Goal: Task Accomplishment & Management: Manage account settings

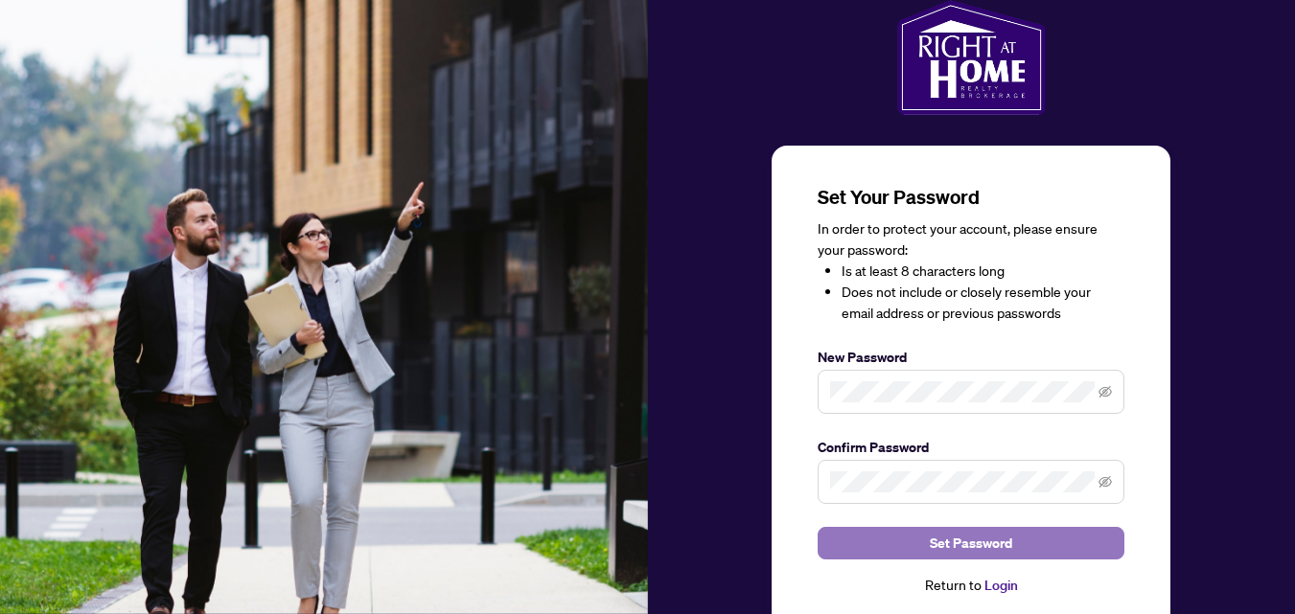
click at [985, 538] on span "Set Password" at bounding box center [971, 543] width 82 height 31
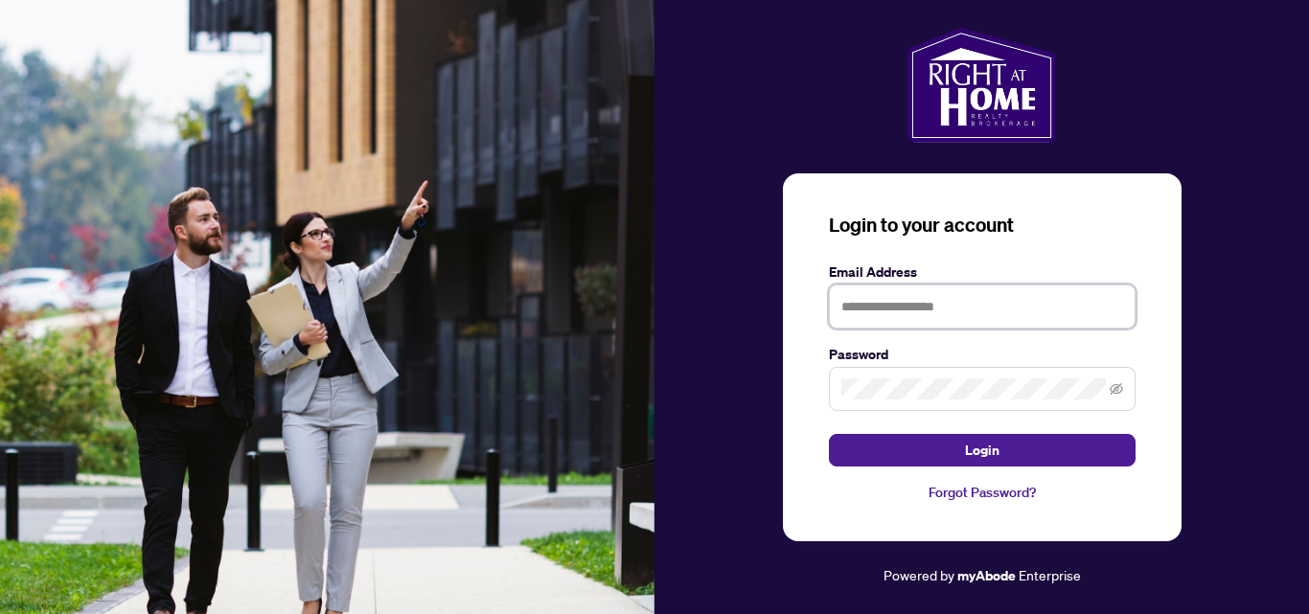
click at [907, 317] on input "text" at bounding box center [982, 307] width 307 height 44
type input "*"
type input "**********"
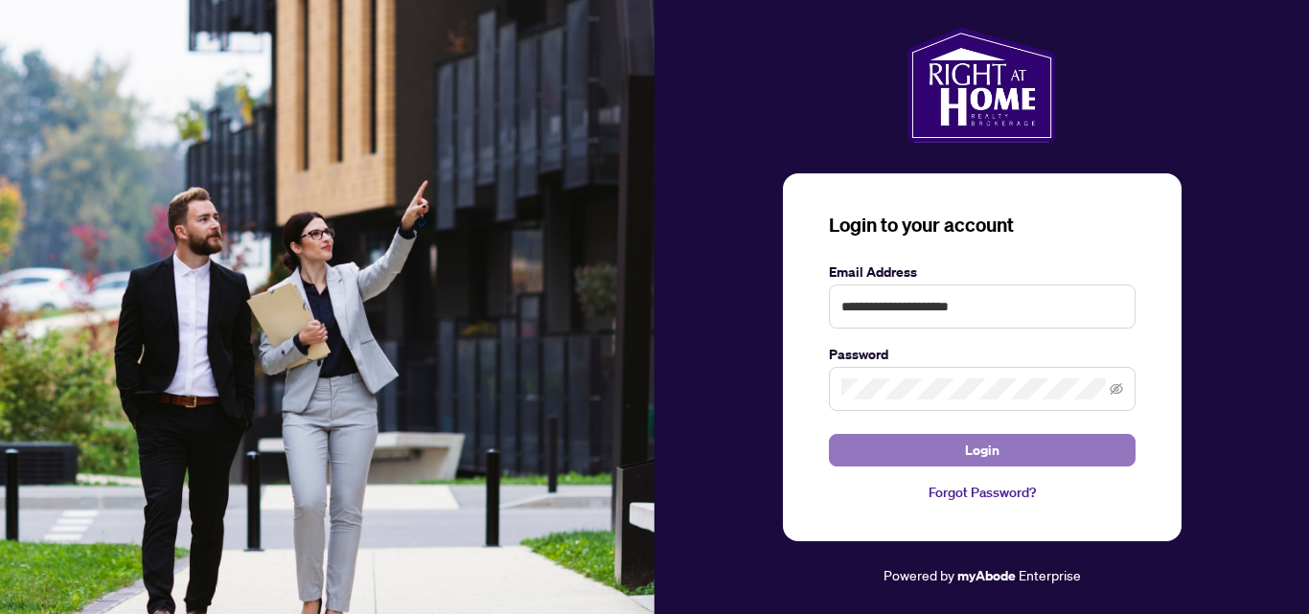
click at [1039, 438] on button "Login" at bounding box center [982, 450] width 307 height 33
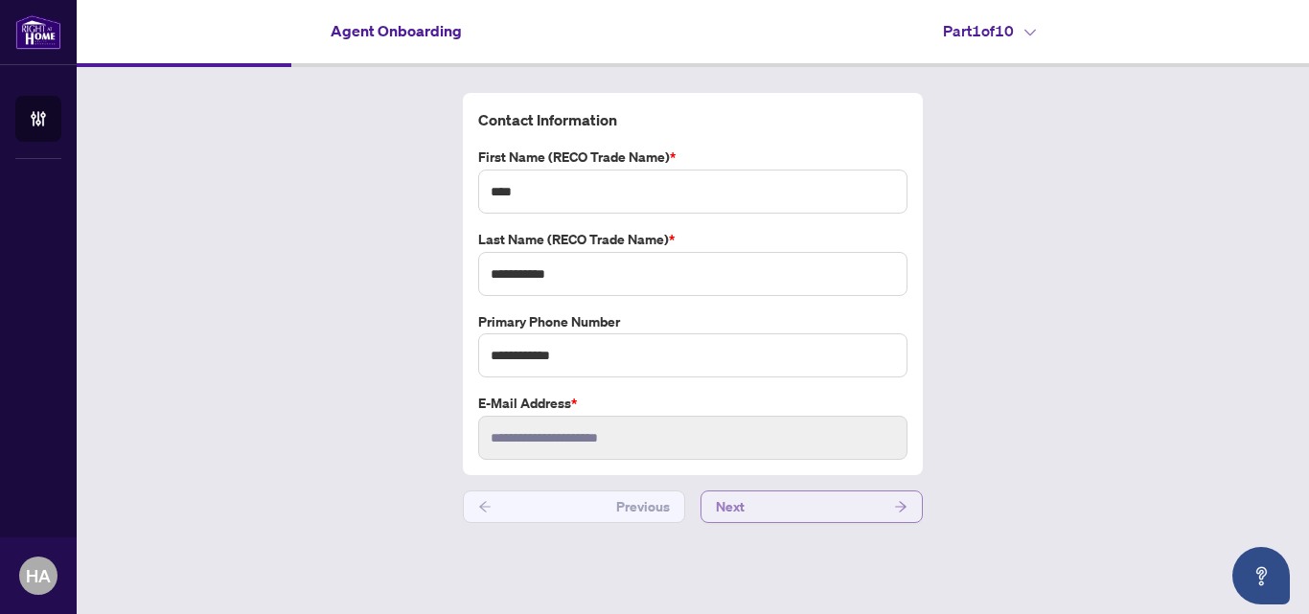
click at [755, 514] on button "Next" at bounding box center [812, 507] width 222 height 33
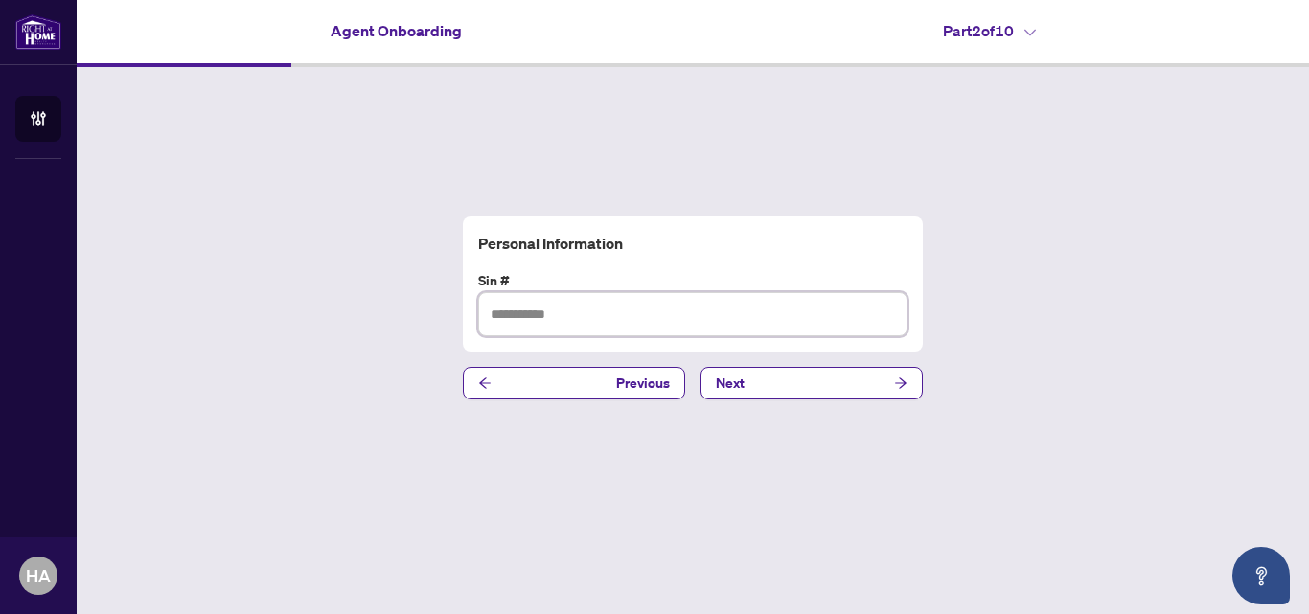
click at [527, 313] on input "text" at bounding box center [692, 314] width 429 height 44
type input "*********"
click at [818, 380] on button "Next" at bounding box center [812, 383] width 222 height 33
click at [736, 322] on input "text" at bounding box center [692, 314] width 429 height 44
type input "**********"
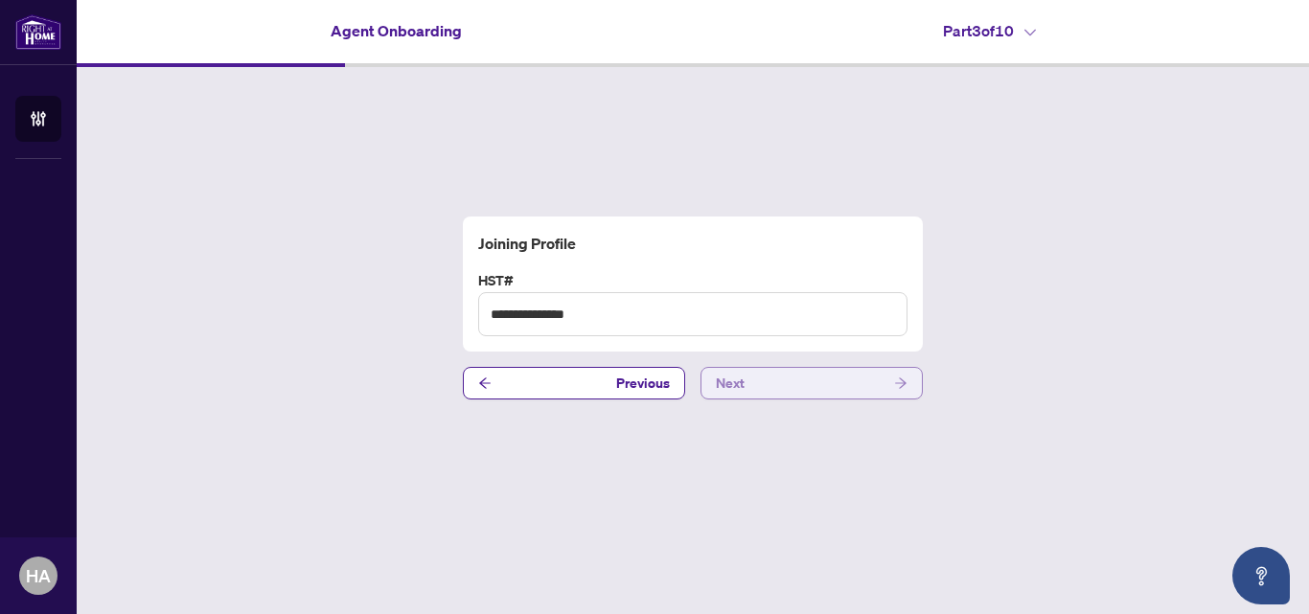
click at [797, 387] on button "Next" at bounding box center [812, 383] width 222 height 33
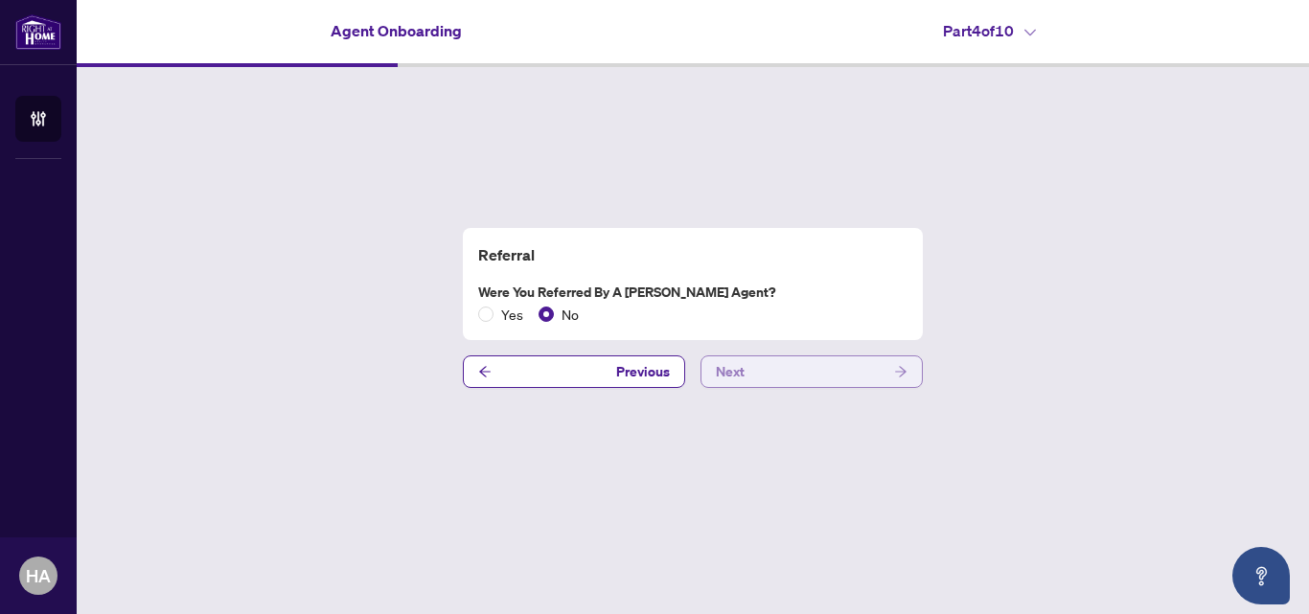
click at [792, 379] on button "Next" at bounding box center [812, 372] width 222 height 33
click at [545, 369] on button "Previous" at bounding box center [574, 372] width 222 height 33
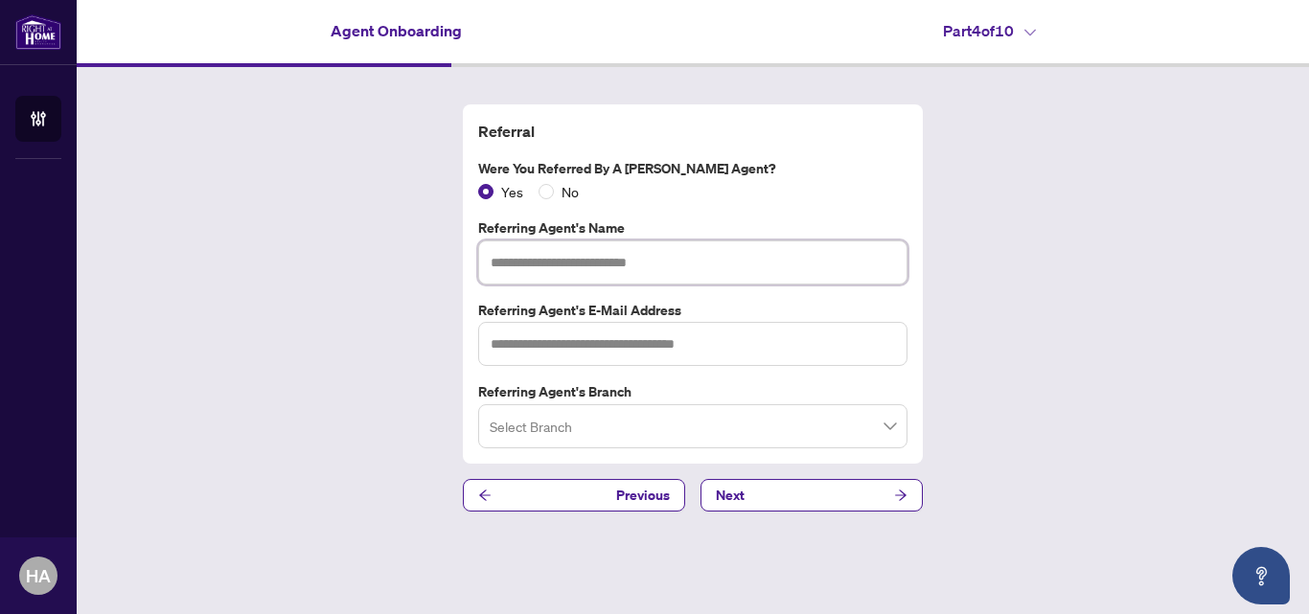
click at [517, 254] on input "text" at bounding box center [692, 263] width 429 height 44
type input "**********"
click at [492, 350] on input "text" at bounding box center [692, 344] width 429 height 44
type input "**********"
click at [504, 430] on input "search" at bounding box center [684, 429] width 389 height 42
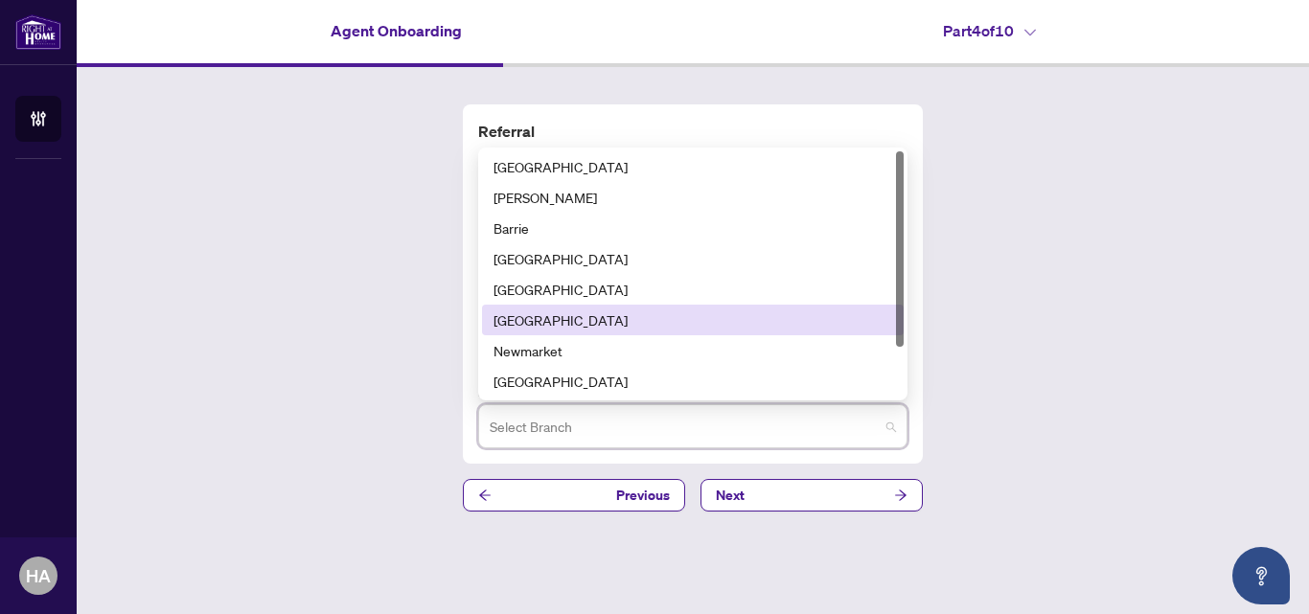
click at [635, 324] on div "[GEOGRAPHIC_DATA]" at bounding box center [693, 320] width 399 height 21
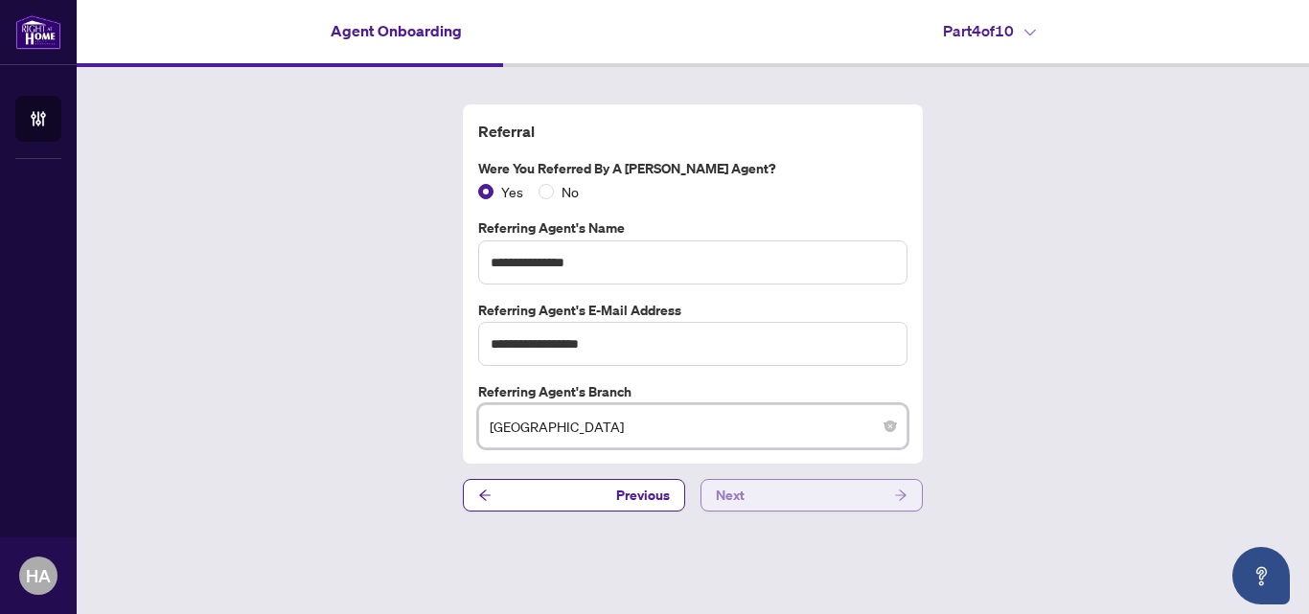
click at [800, 484] on button "Next" at bounding box center [812, 495] width 222 height 33
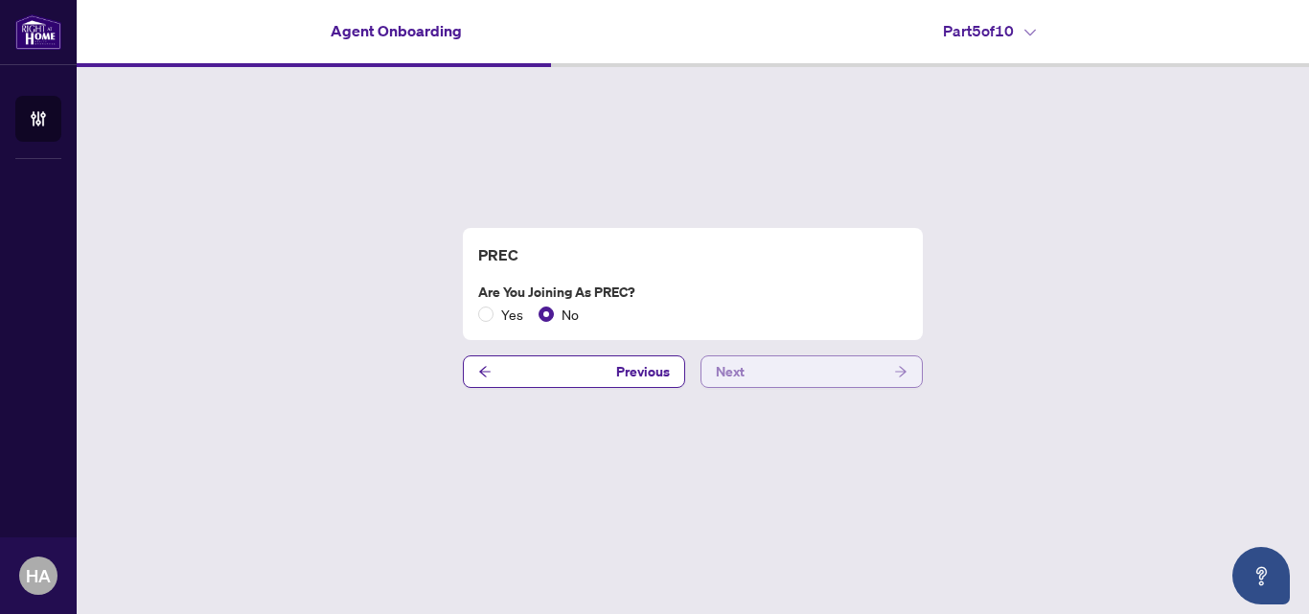
click at [779, 371] on button "Next" at bounding box center [812, 372] width 222 height 33
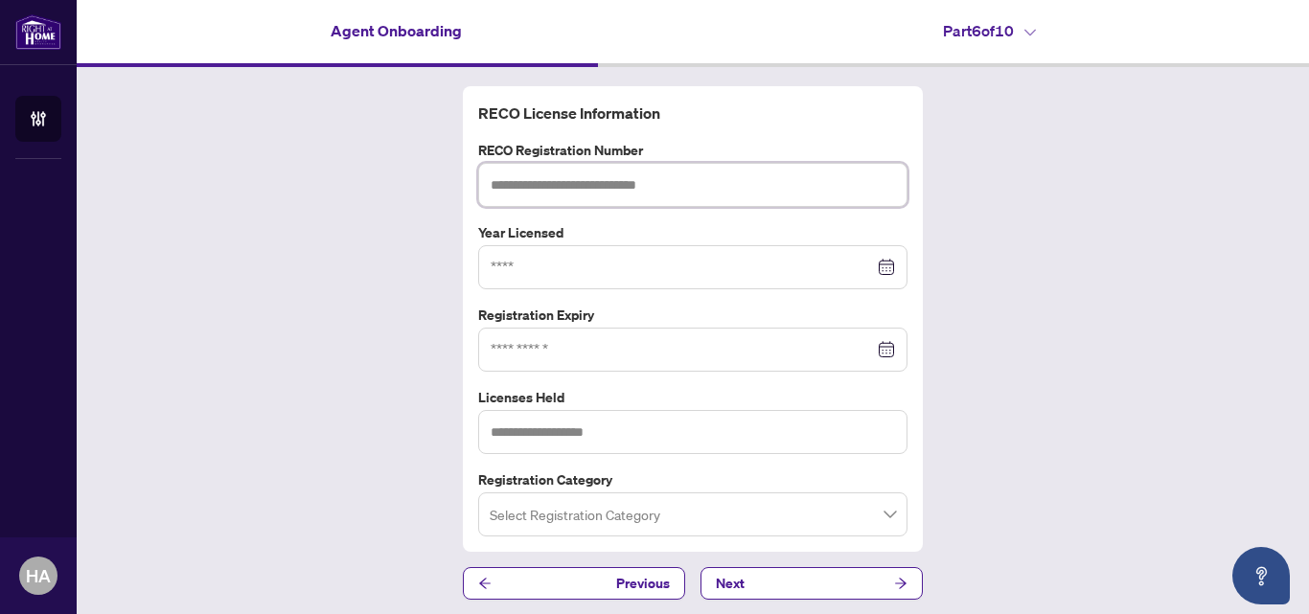
click at [653, 188] on input "text" at bounding box center [692, 185] width 429 height 44
click at [533, 579] on button "Previous" at bounding box center [574, 583] width 222 height 33
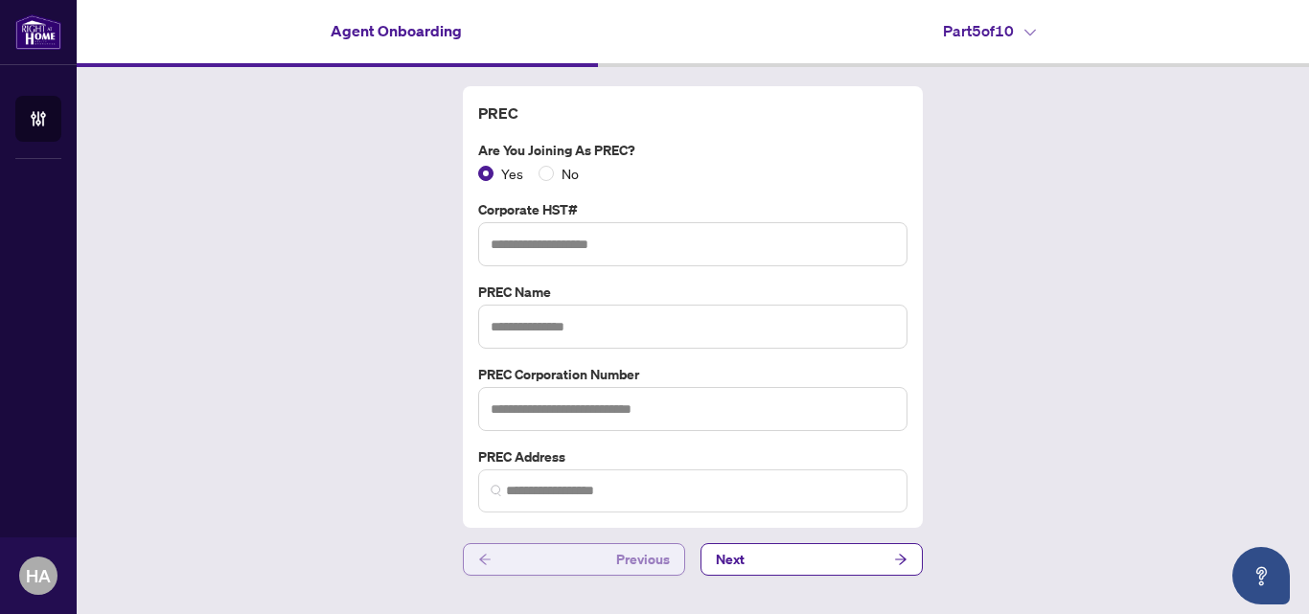
click at [580, 550] on button "Previous" at bounding box center [574, 559] width 222 height 33
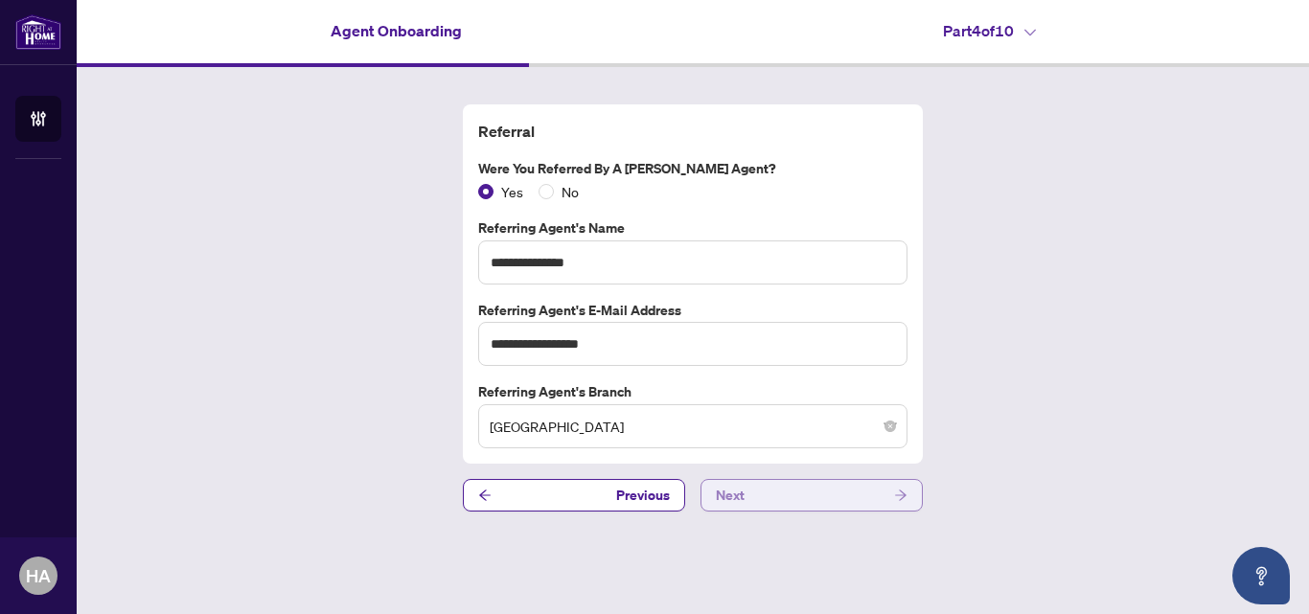
click at [747, 482] on button "Next" at bounding box center [812, 495] width 222 height 33
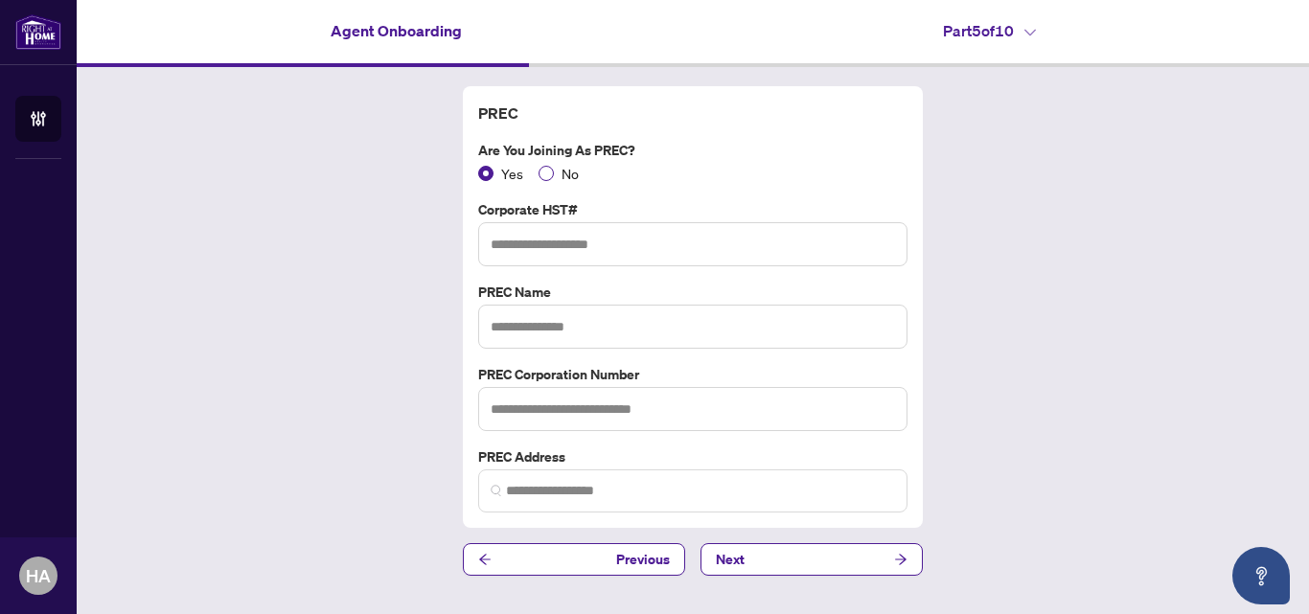
click at [556, 177] on span "No" at bounding box center [570, 173] width 33 height 21
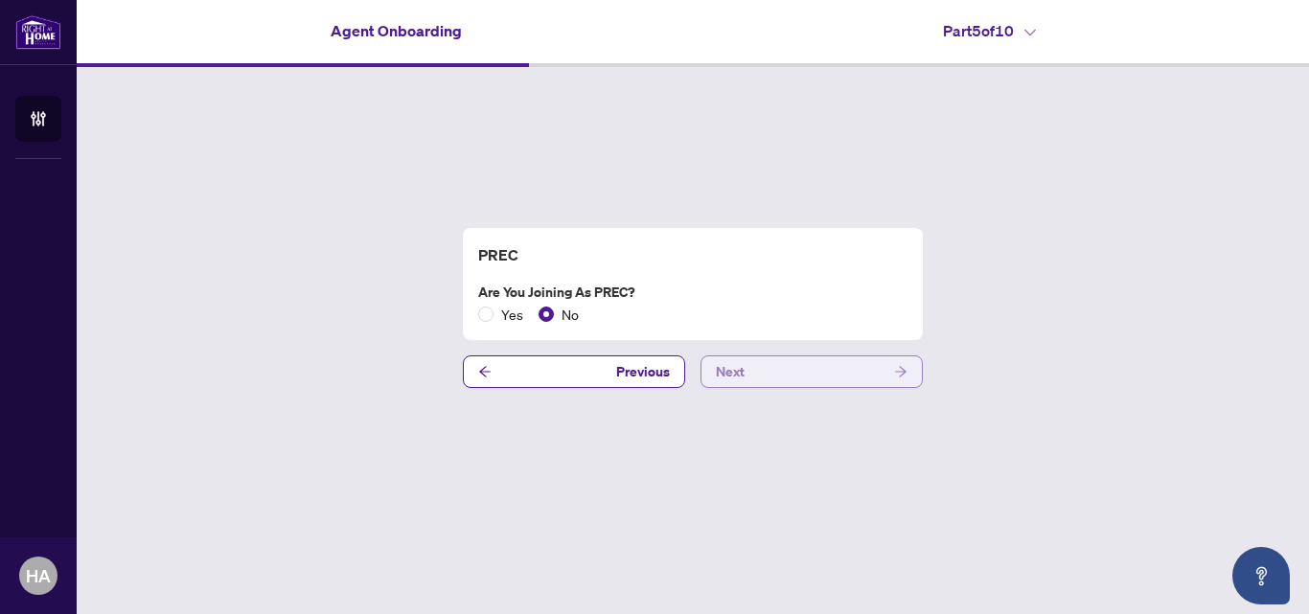
click at [760, 367] on button "Next" at bounding box center [812, 372] width 222 height 33
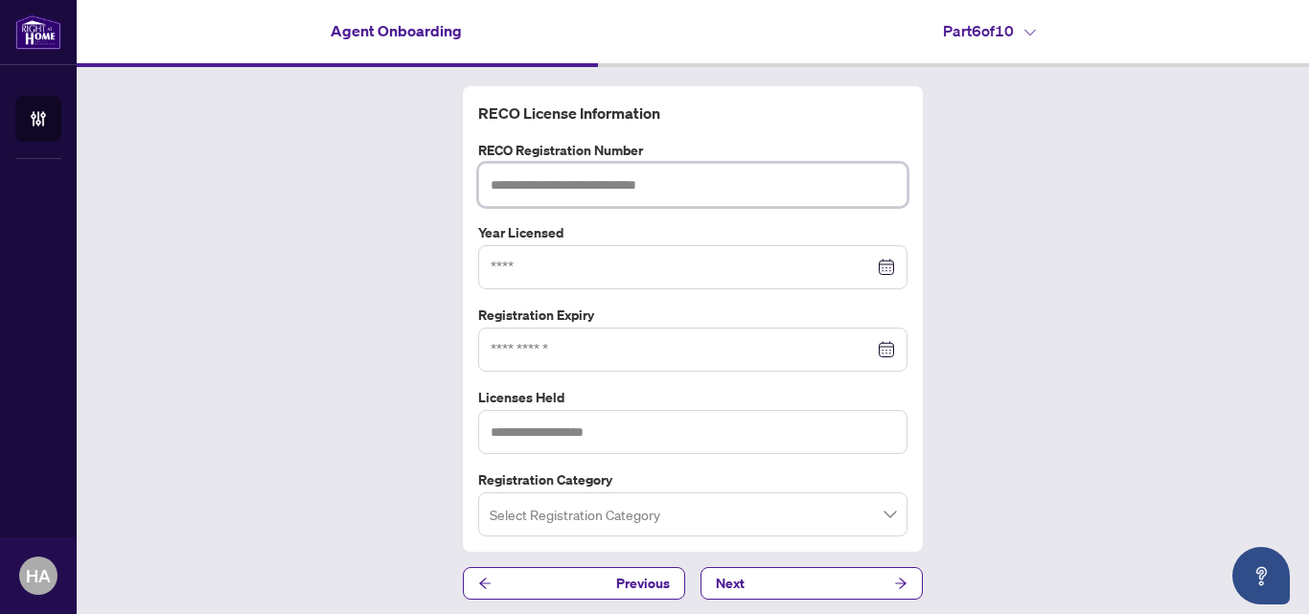
click at [519, 195] on input "text" at bounding box center [692, 185] width 429 height 44
type input "*******"
click at [491, 264] on input at bounding box center [682, 267] width 383 height 21
click at [996, 361] on div "RECO License Information RECO Registration Number ******* Year Licensed [DATE] …" at bounding box center [693, 343] width 1232 height 552
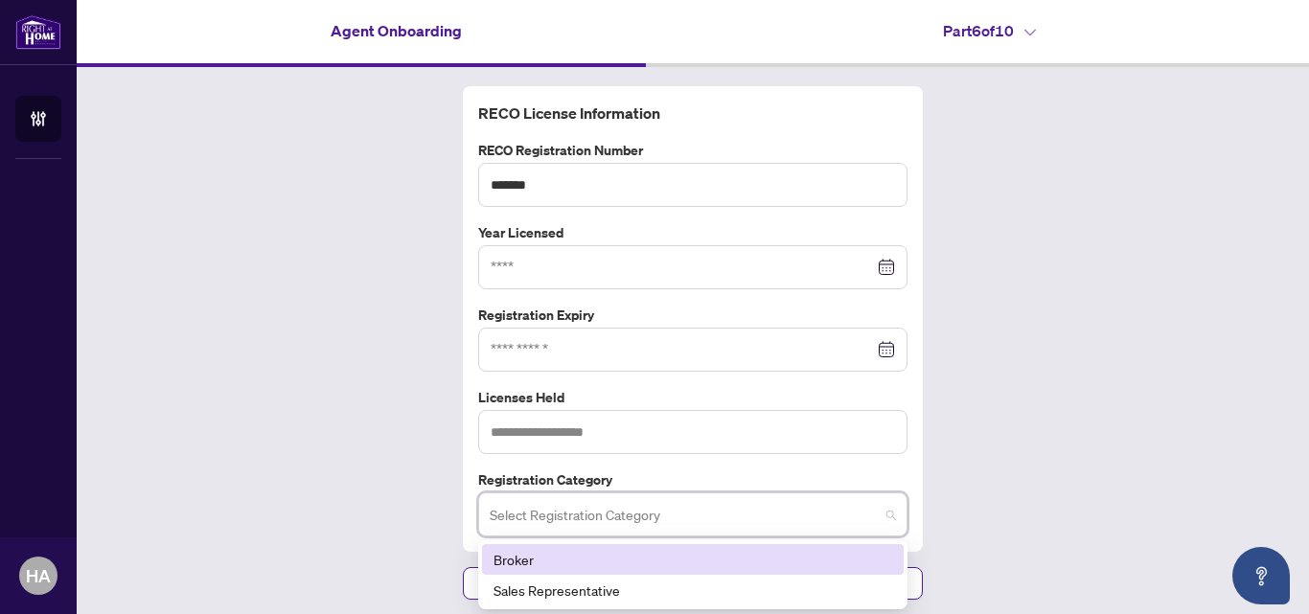
click at [499, 520] on input "search" at bounding box center [684, 517] width 389 height 42
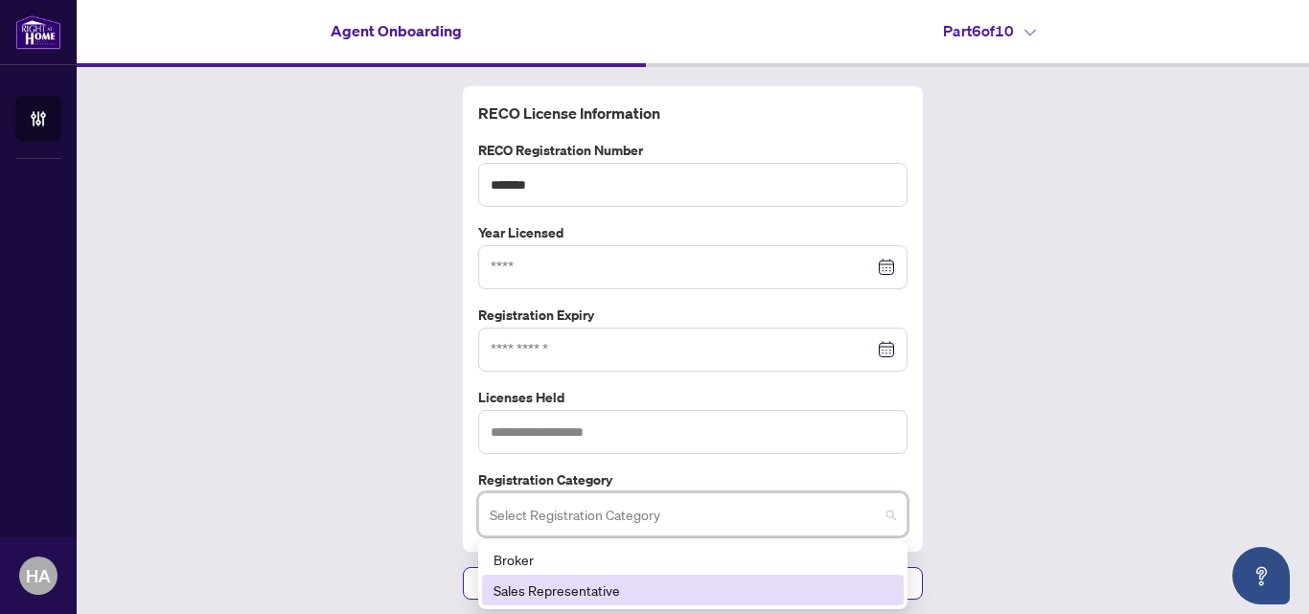
click at [505, 605] on div "Sales Representative" at bounding box center [693, 590] width 422 height 31
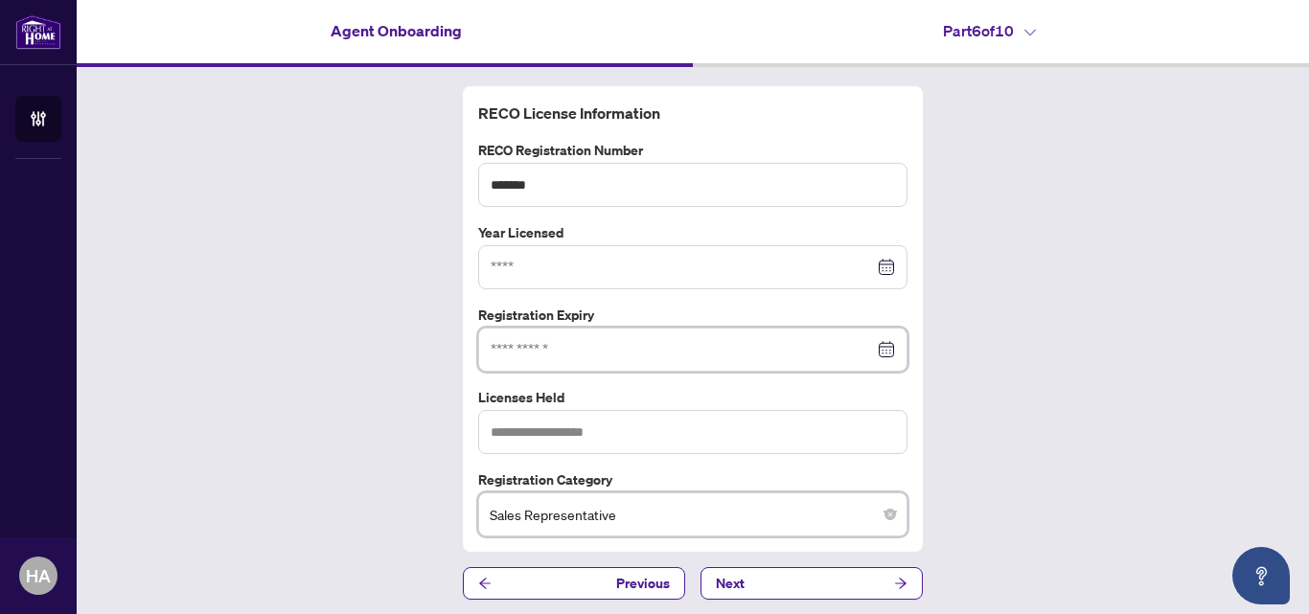
click at [522, 343] on input at bounding box center [682, 349] width 383 height 21
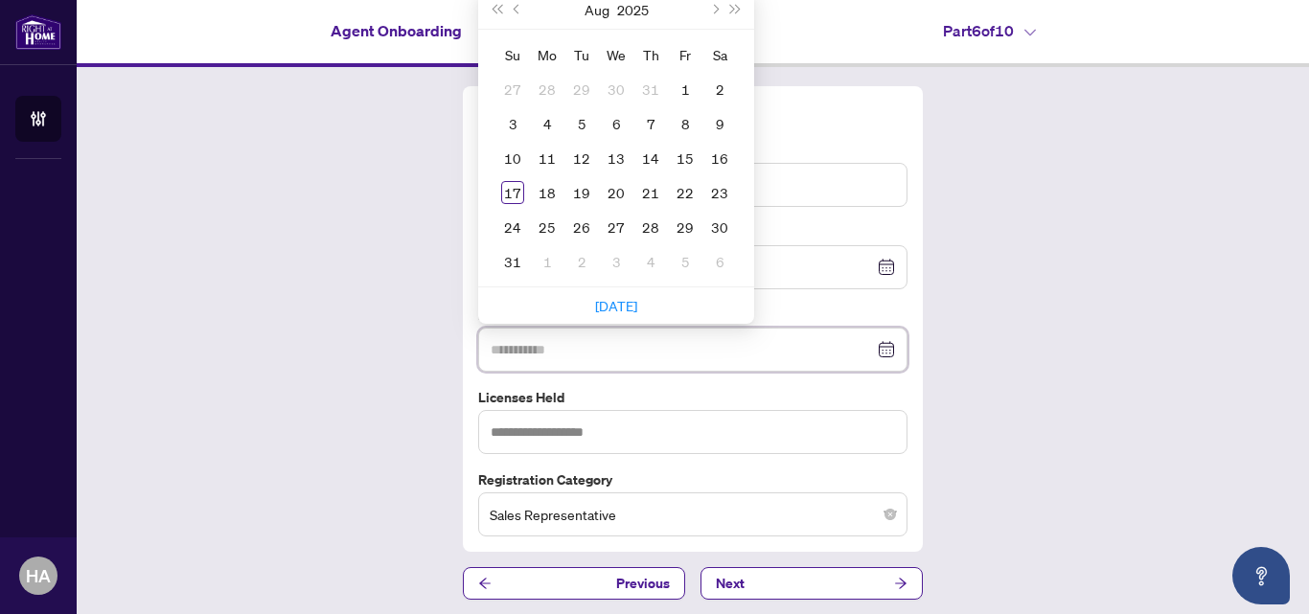
type input "**********"
click at [725, 14] on button "Next year (Control + right)" at bounding box center [735, 9] width 21 height 38
click at [709, 7] on span "Next month (PageDown)" at bounding box center [714, 10] width 10 height 10
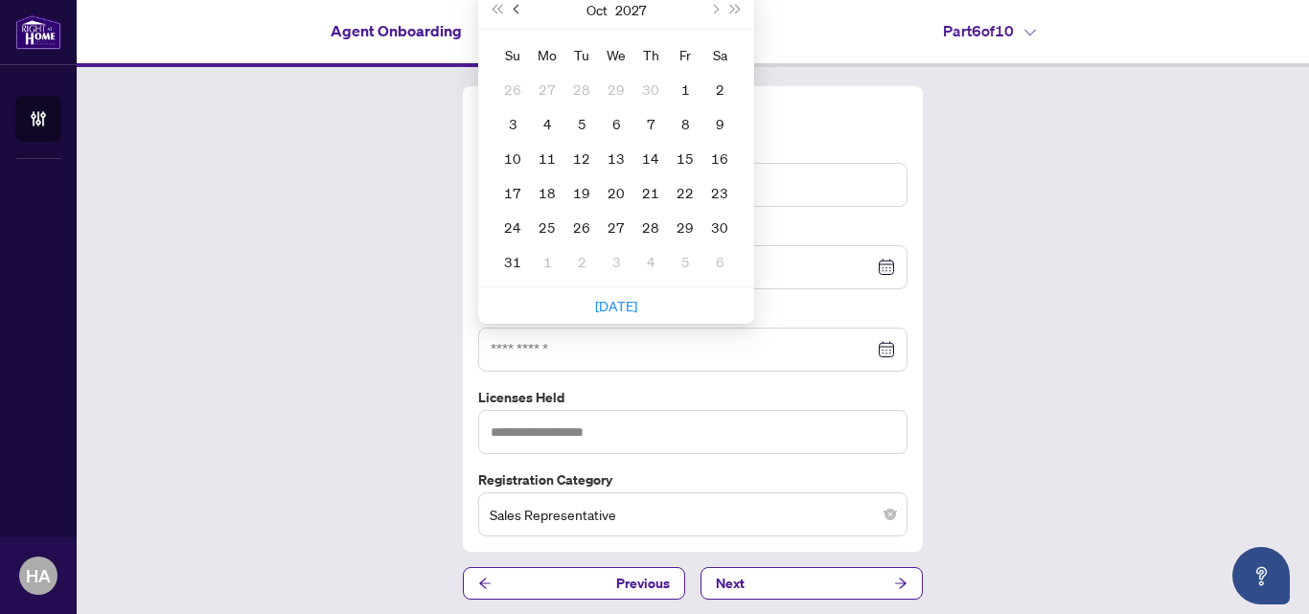
click at [514, 12] on button "Previous month (PageUp)" at bounding box center [517, 9] width 21 height 38
click at [514, 11] on button "Previous month (PageUp)" at bounding box center [517, 9] width 21 height 38
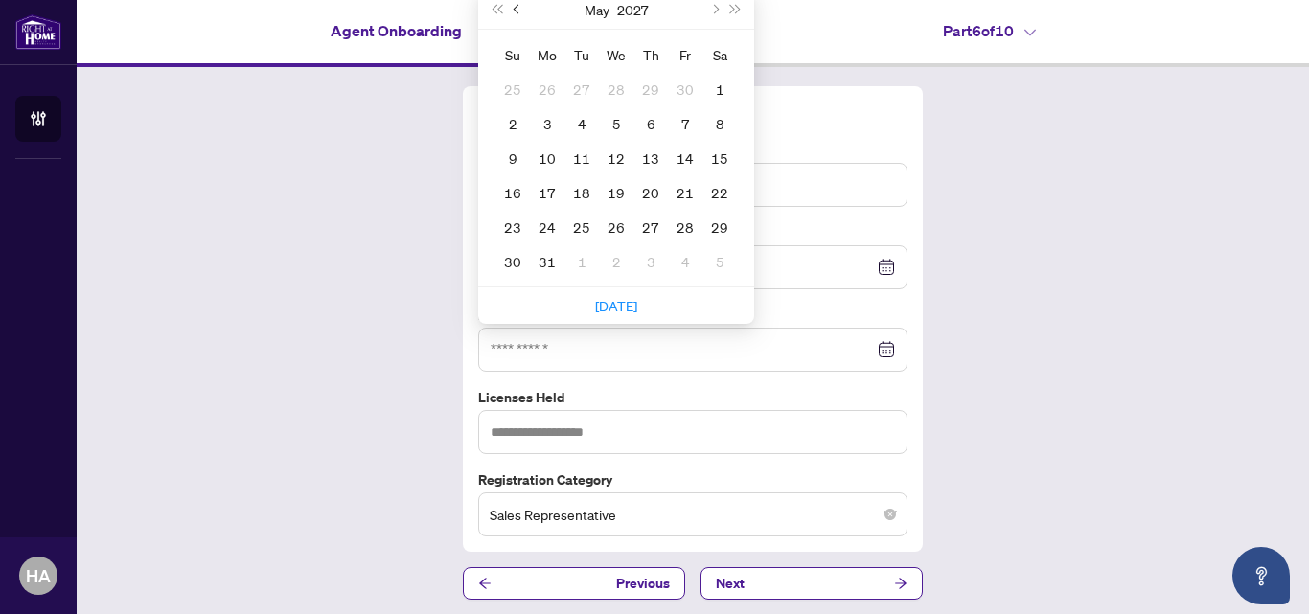
click at [514, 11] on button "Previous month (PageUp)" at bounding box center [517, 9] width 21 height 38
type input "**********"
click at [508, 6] on button "Previous month (PageUp)" at bounding box center [517, 9] width 21 height 38
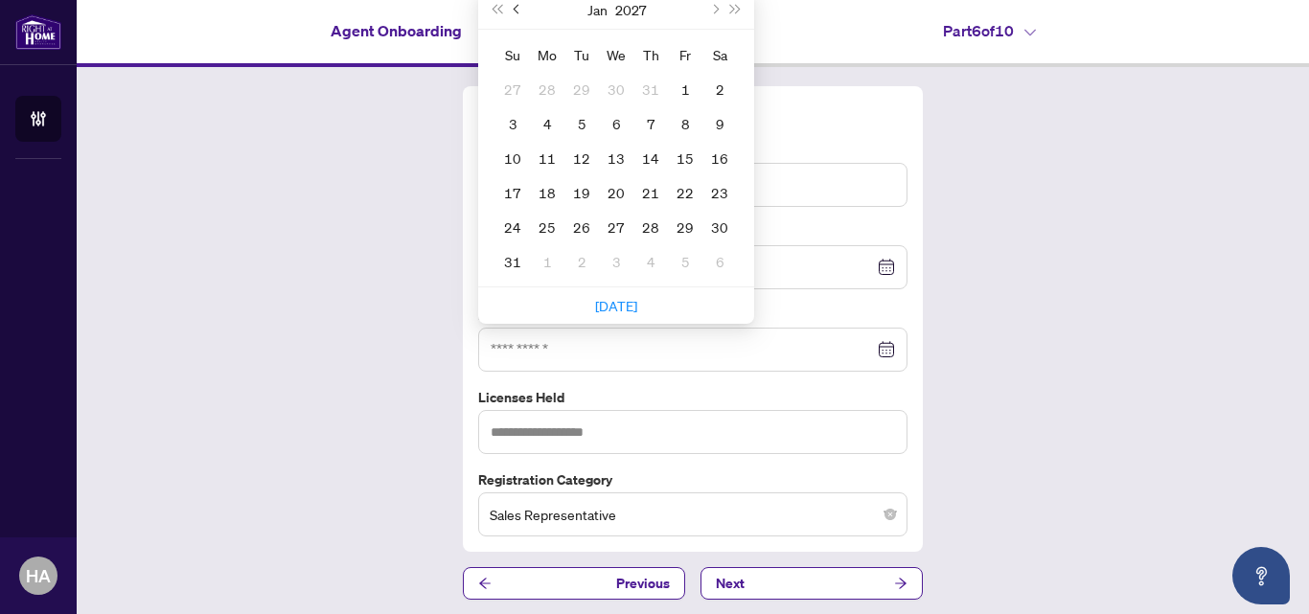
click at [508, 6] on button "Previous month (PageUp)" at bounding box center [517, 9] width 21 height 38
type input "**********"
click at [507, 12] on button "Previous month (PageUp)" at bounding box center [517, 9] width 21 height 38
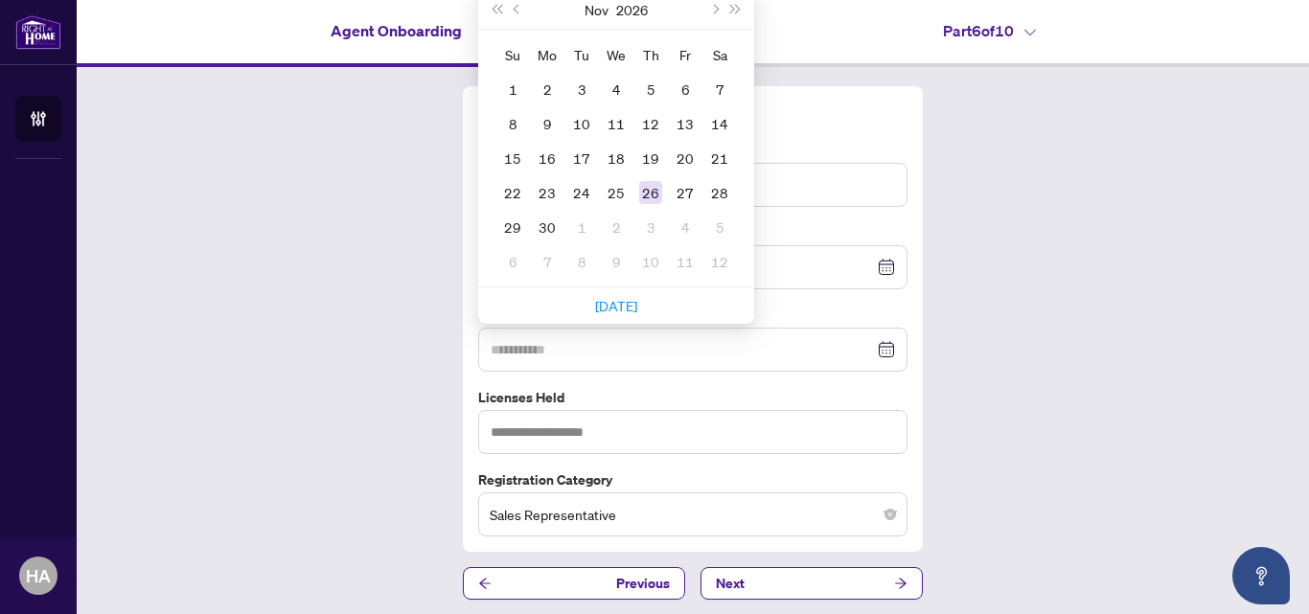
click at [651, 194] on div "26" at bounding box center [650, 192] width 23 height 23
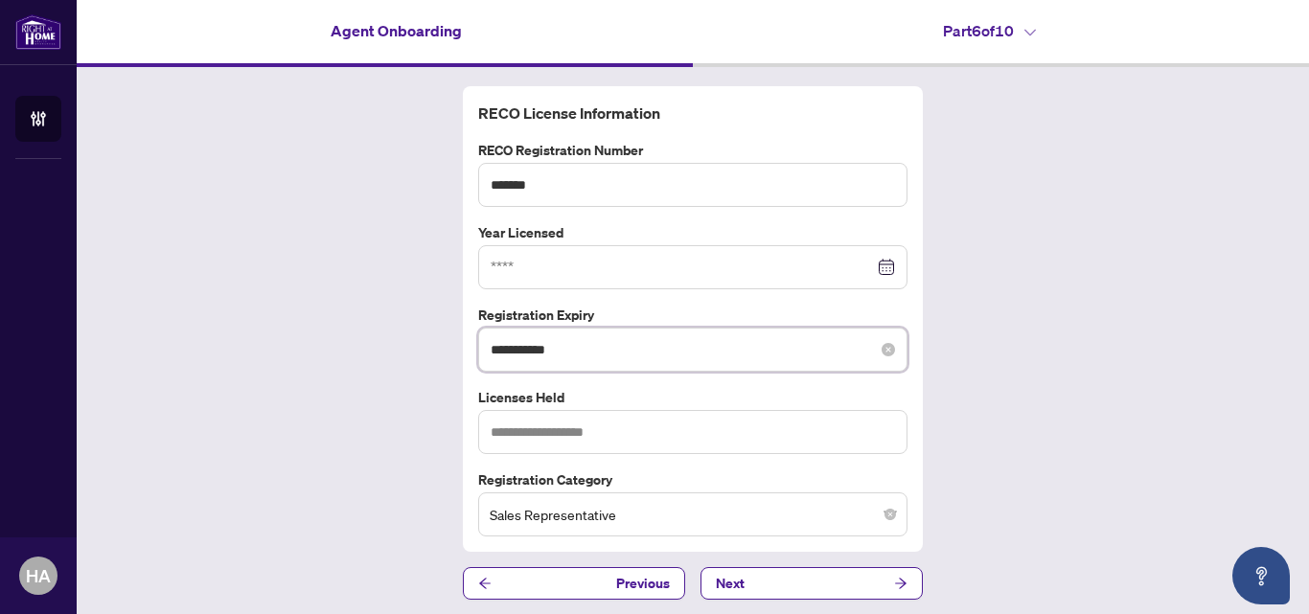
click at [573, 344] on input "**********" at bounding box center [682, 349] width 383 height 21
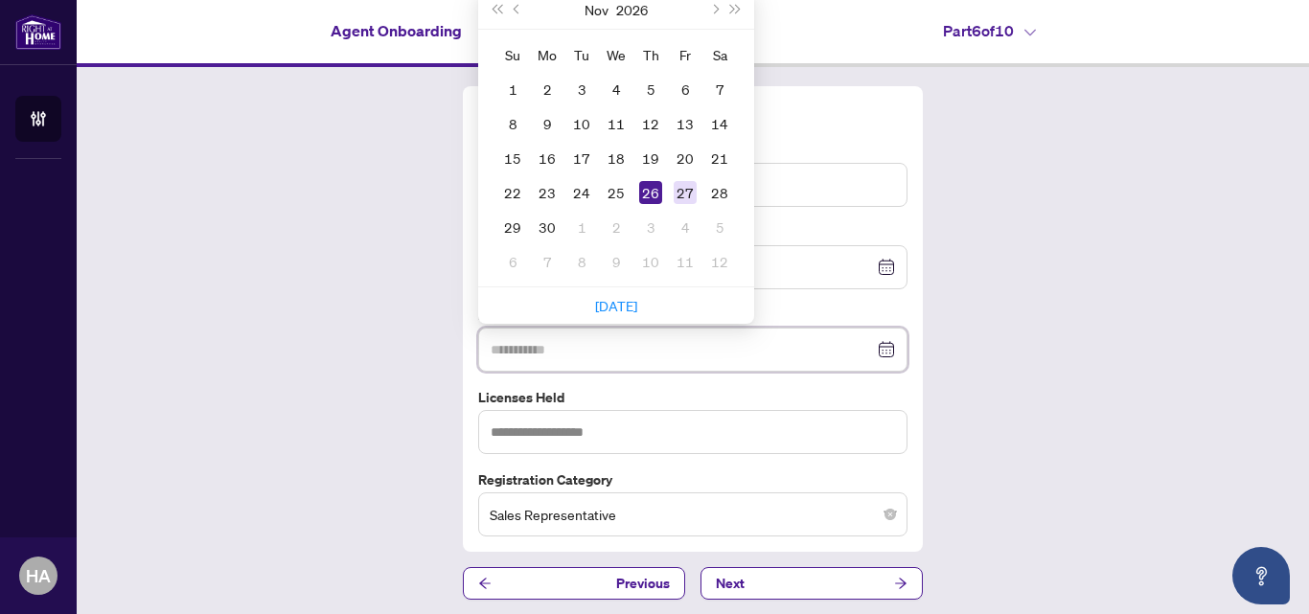
type input "**********"
click at [674, 189] on div "27" at bounding box center [685, 192] width 23 height 23
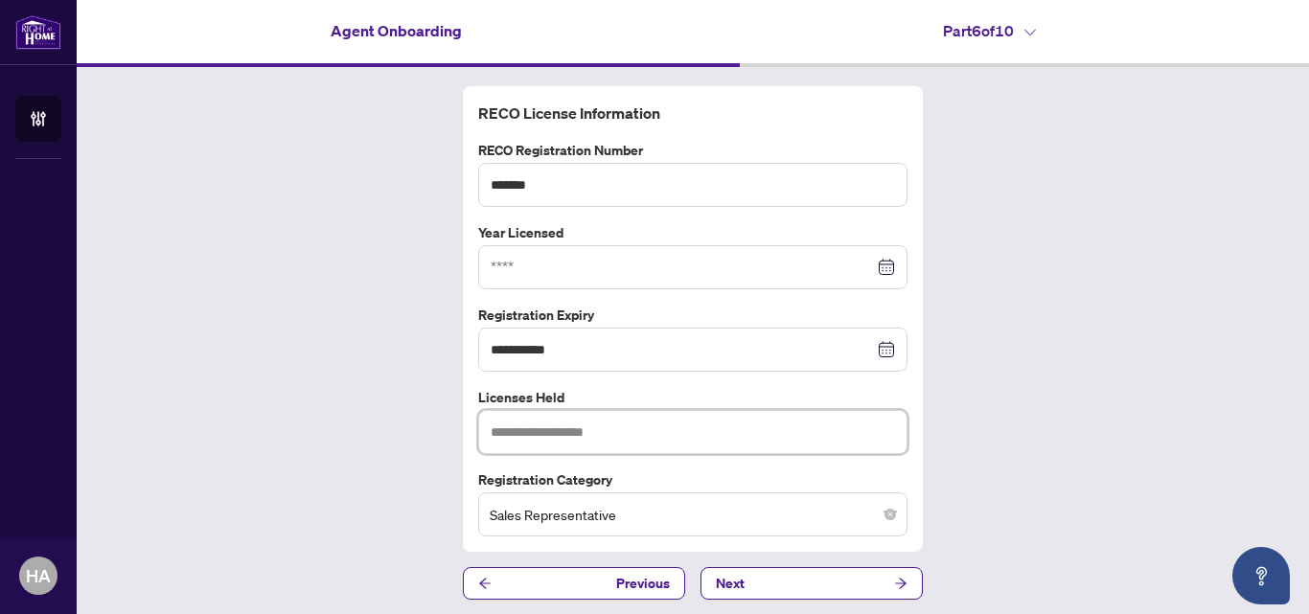
click at [637, 427] on input "text" at bounding box center [692, 432] width 429 height 44
click at [503, 264] on input at bounding box center [682, 267] width 383 height 21
click at [491, 268] on input at bounding box center [682, 267] width 383 height 21
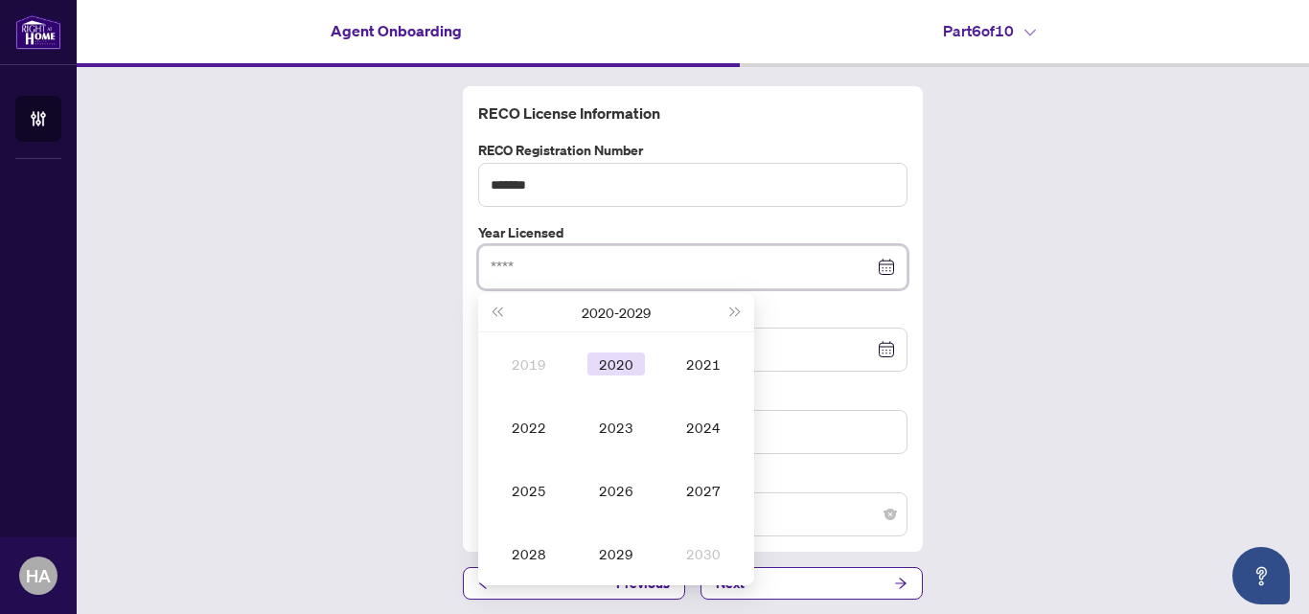
type input "****"
click at [604, 367] on div "2020" at bounding box center [615, 364] width 57 height 23
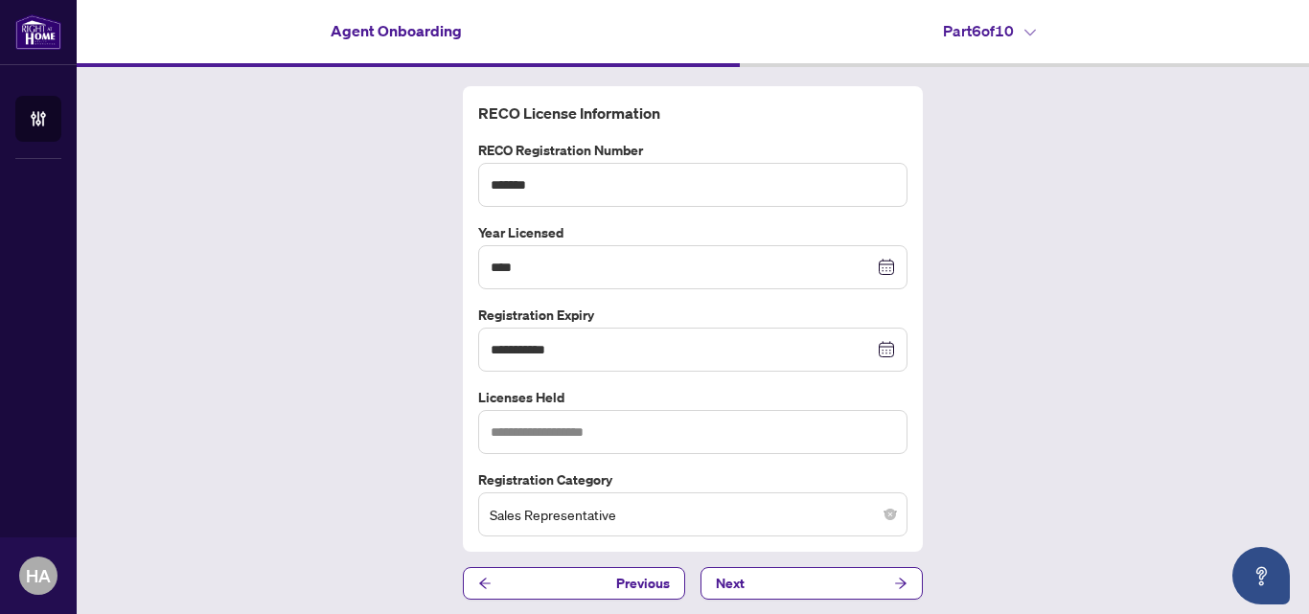
scroll to position [5, 0]
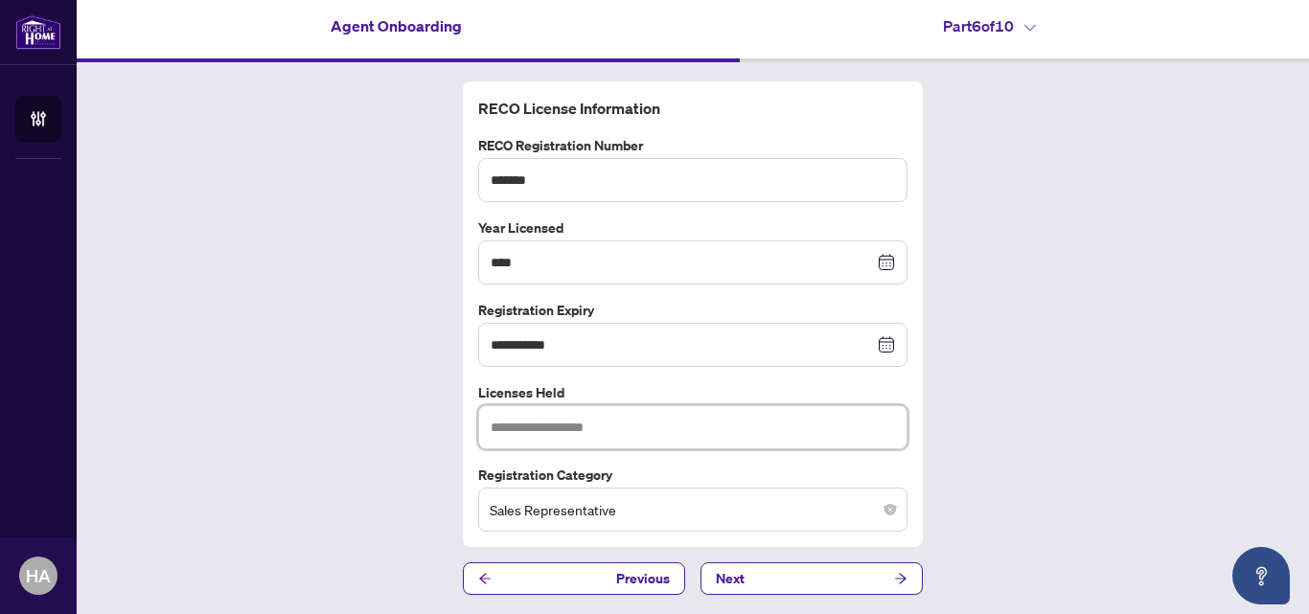
click at [619, 421] on input "text" at bounding box center [692, 427] width 429 height 44
click at [824, 578] on button "Next" at bounding box center [812, 579] width 222 height 33
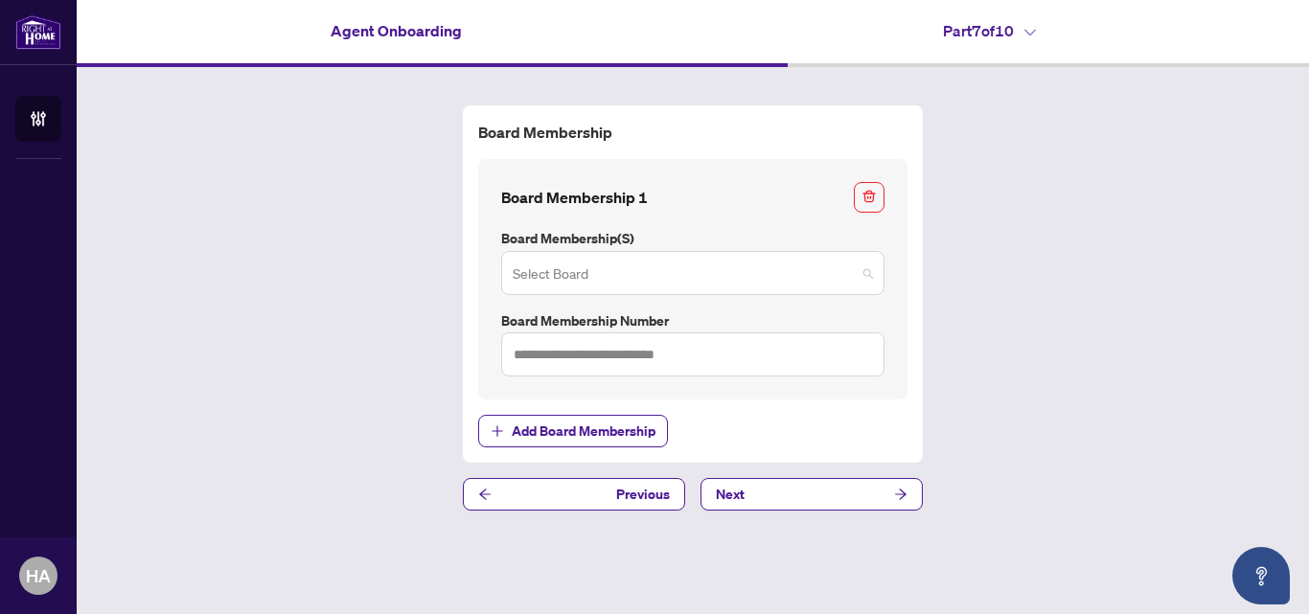
click at [540, 272] on input "search" at bounding box center [684, 276] width 343 height 42
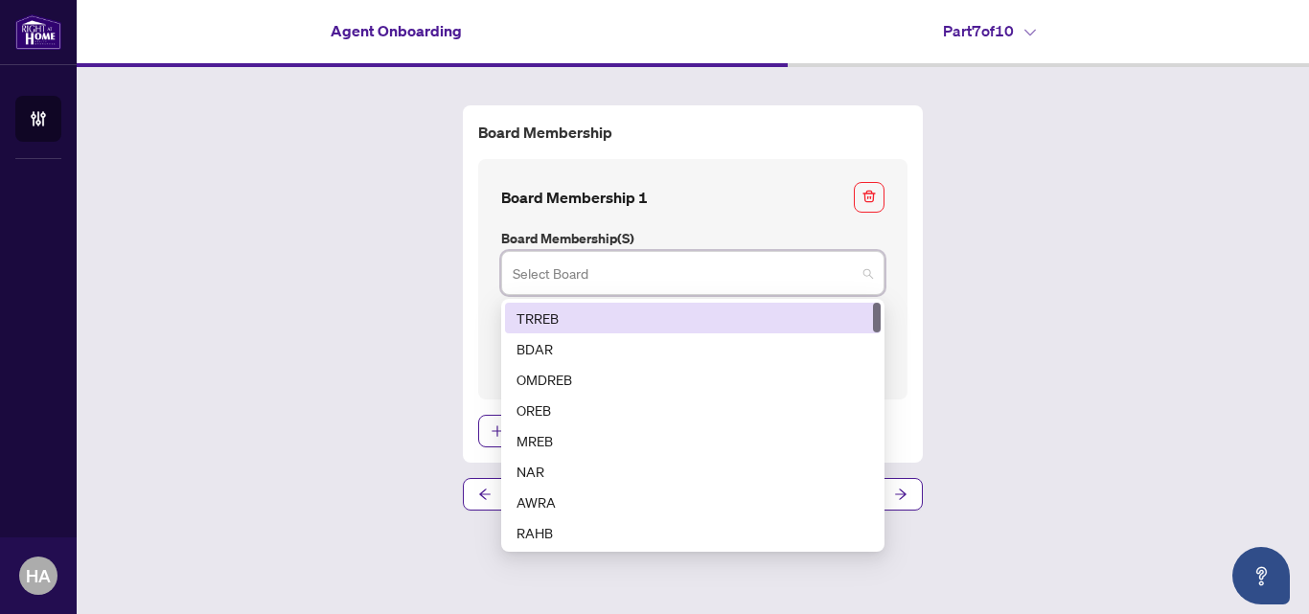
click at [539, 312] on div "TRREB" at bounding box center [693, 318] width 353 height 21
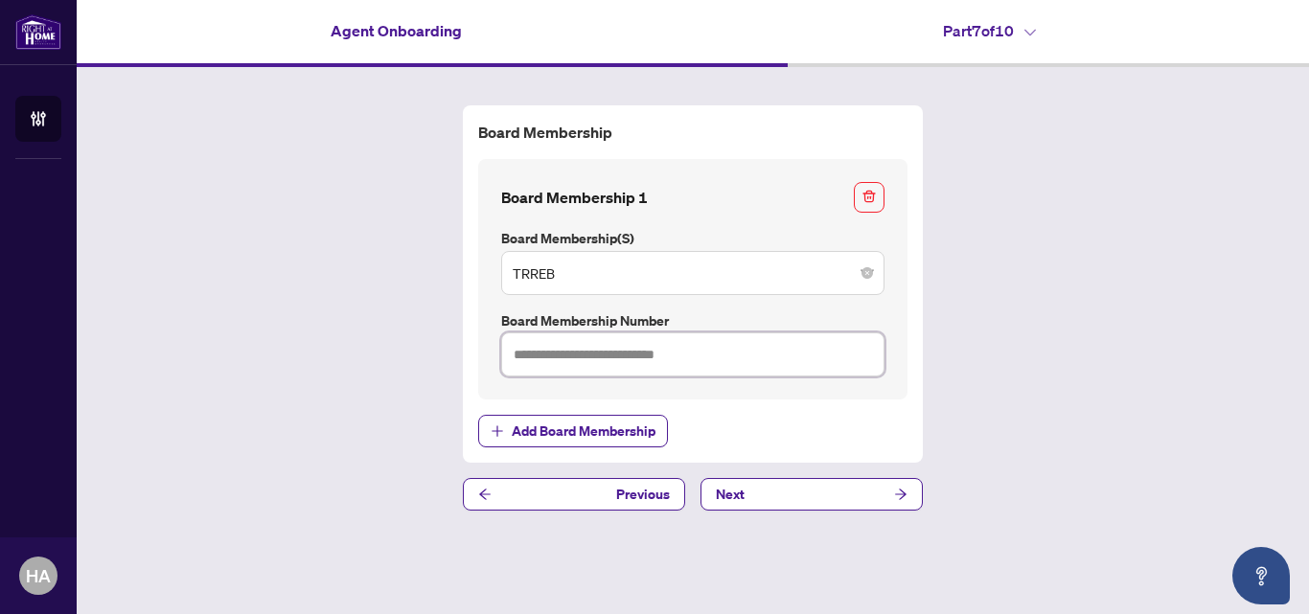
click at [518, 358] on input "text" at bounding box center [692, 355] width 383 height 44
type input "*******"
click at [811, 483] on button "Next" at bounding box center [812, 494] width 222 height 33
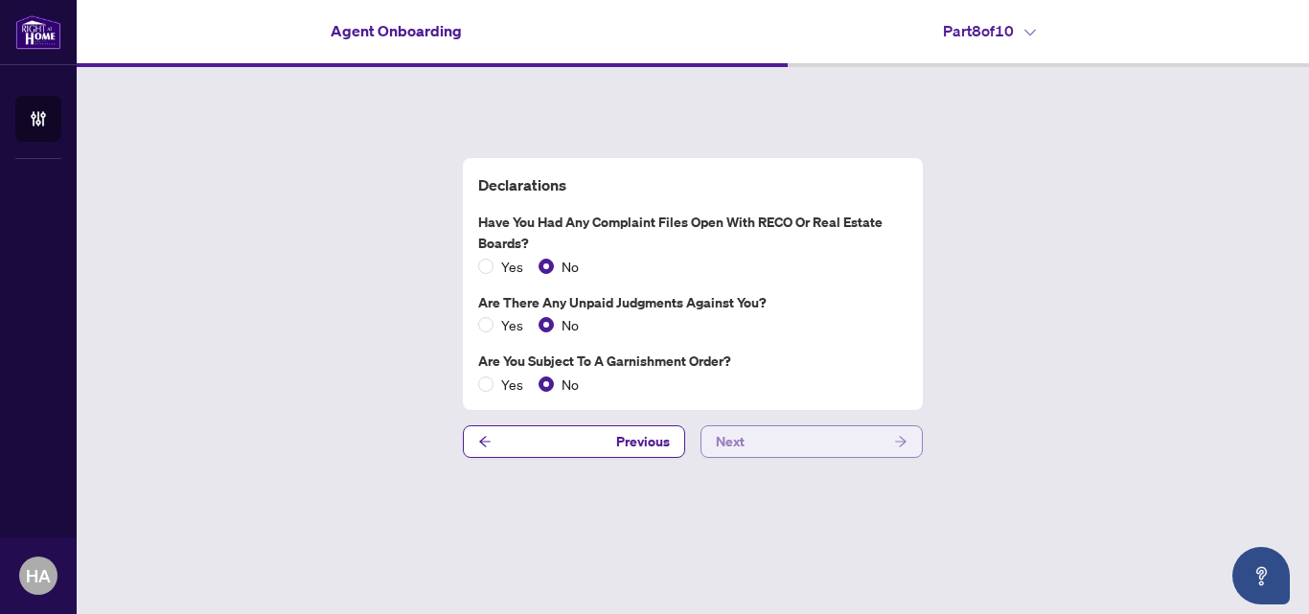
click at [767, 448] on button "Next" at bounding box center [812, 441] width 222 height 33
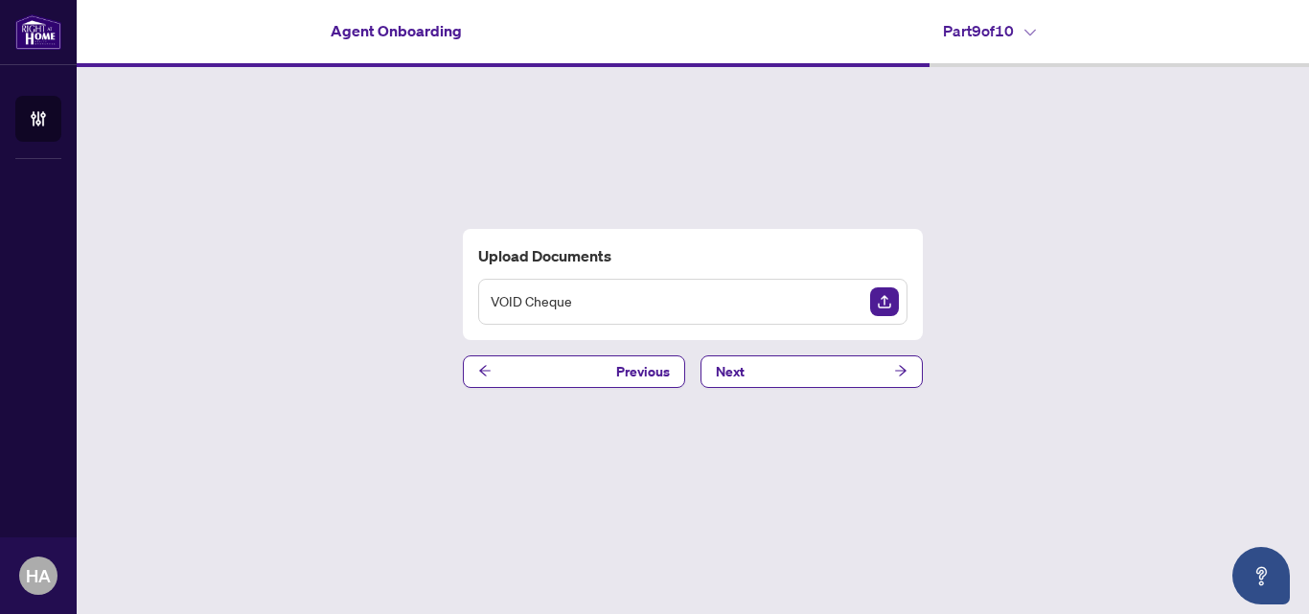
click at [691, 292] on div "VOID Cheque" at bounding box center [692, 302] width 429 height 46
click at [879, 305] on img "Upload Document" at bounding box center [884, 301] width 29 height 29
click at [742, 377] on span "Next" at bounding box center [730, 371] width 29 height 31
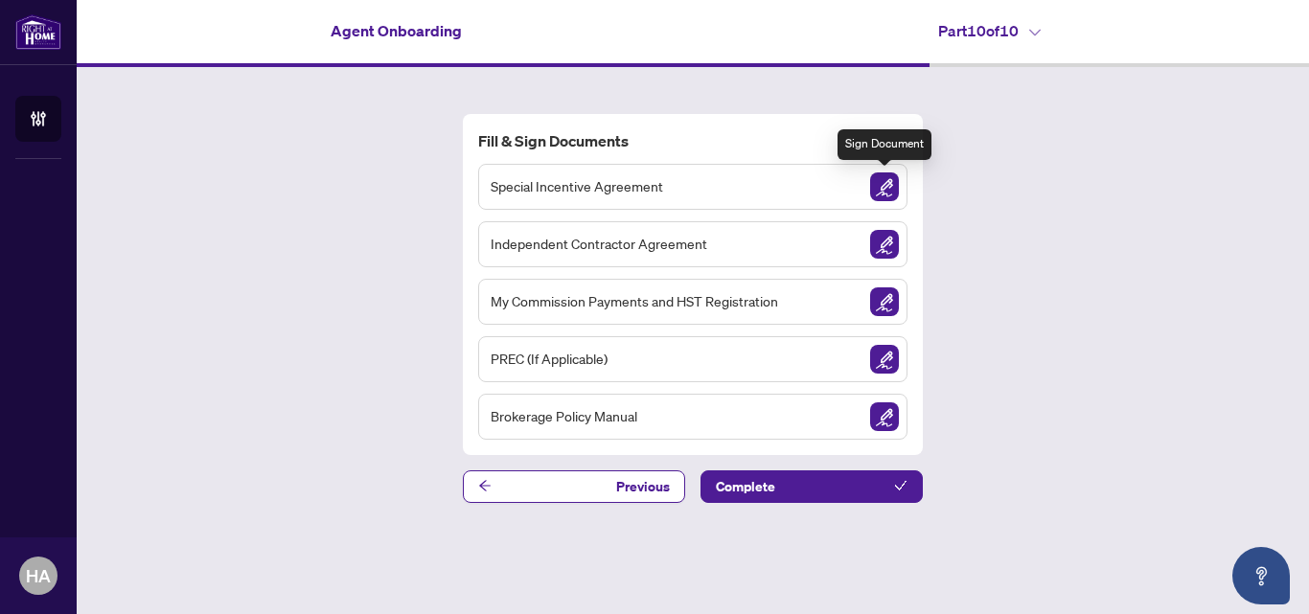
click at [882, 188] on img "Sign Document" at bounding box center [884, 186] width 29 height 29
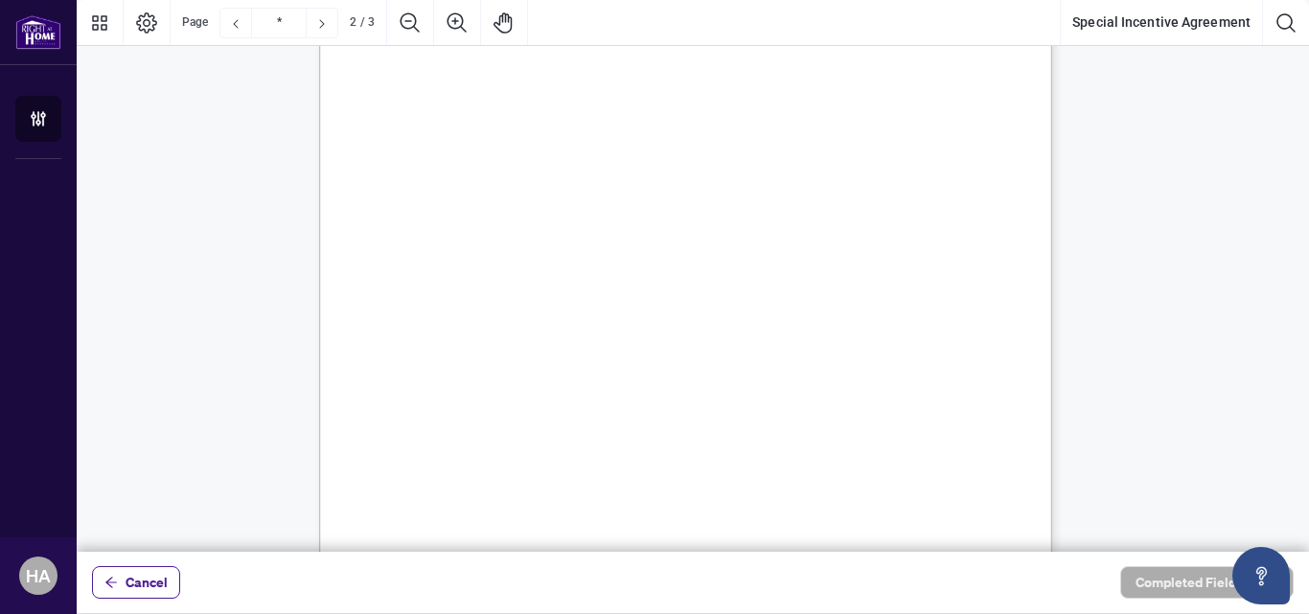
scroll to position [1390, 0]
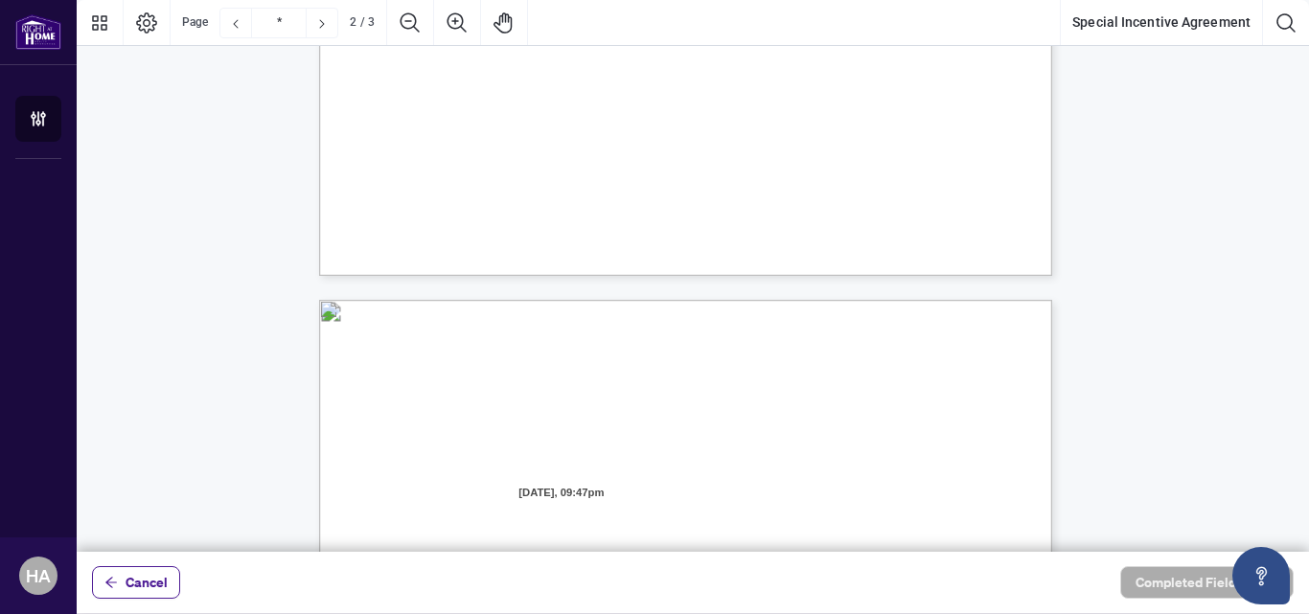
type input "*"
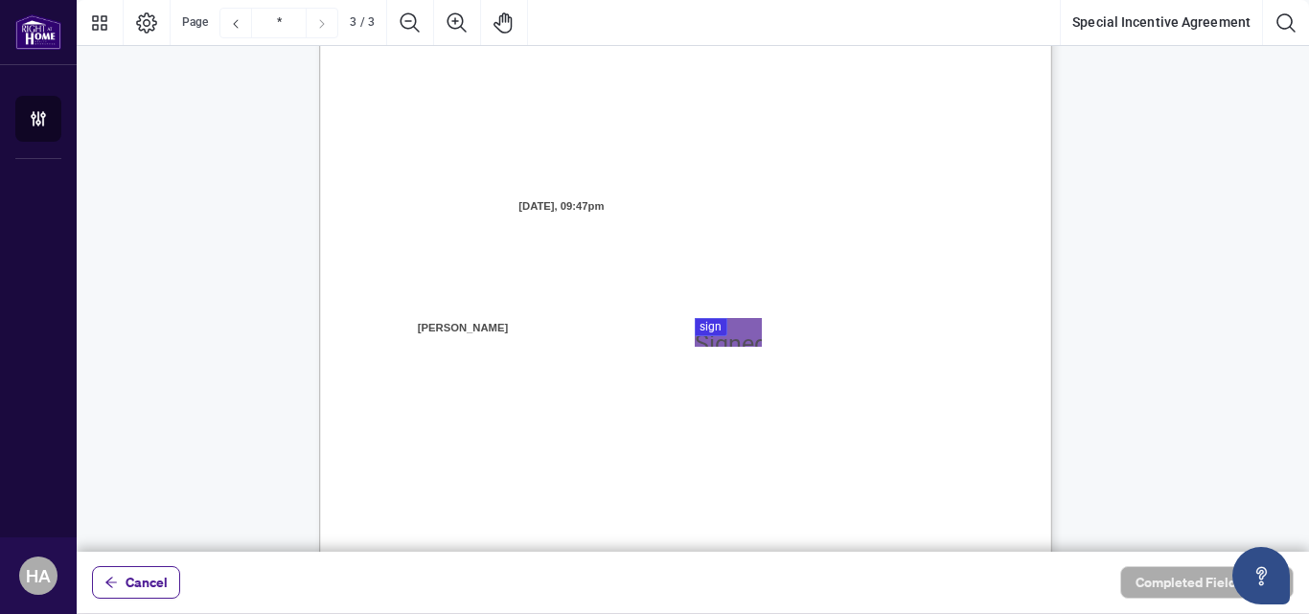
scroll to position [2010, 0]
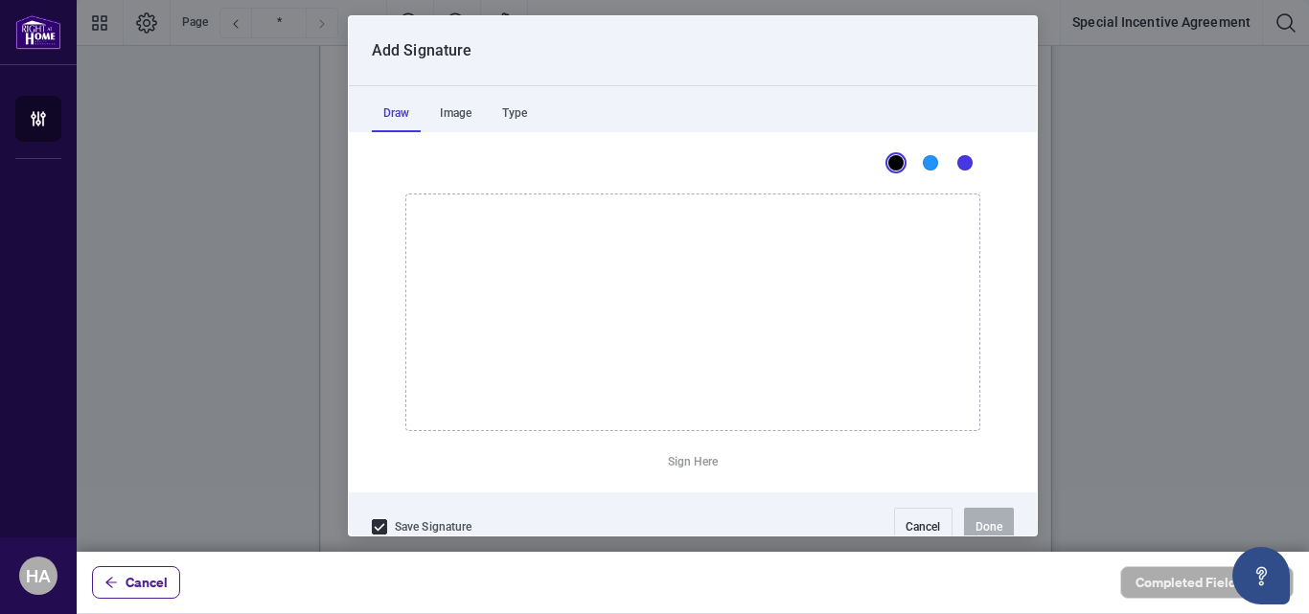
click at [715, 310] on div at bounding box center [693, 276] width 1232 height 552
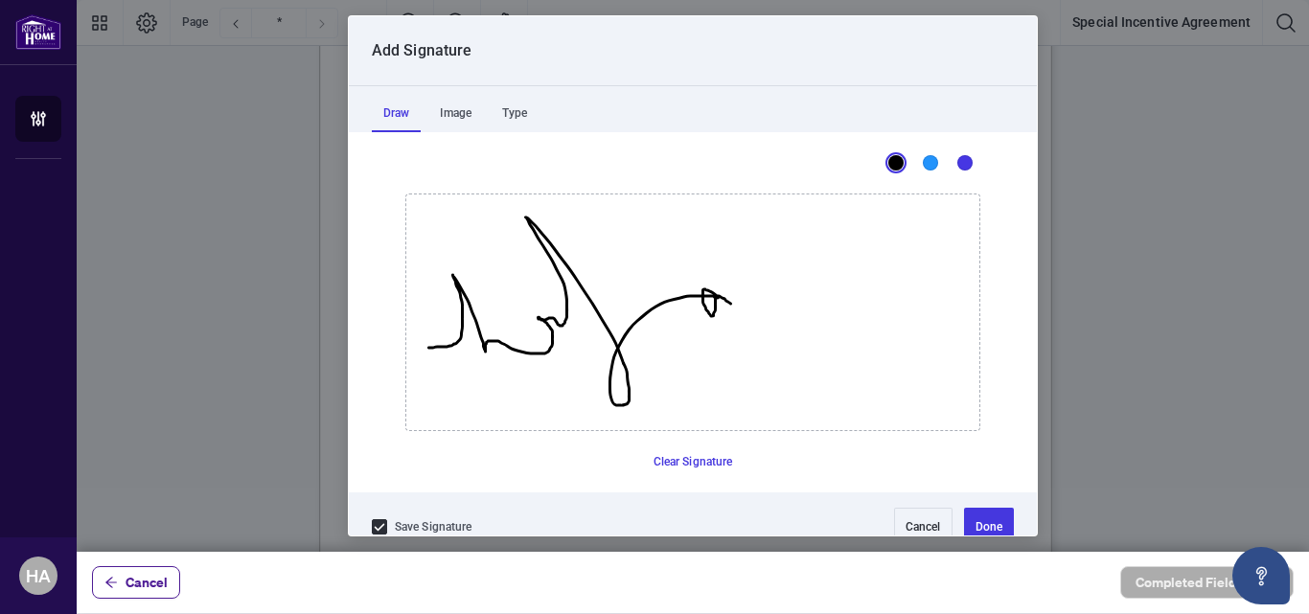
drag, startPoint x: 422, startPoint y: 348, endPoint x: 724, endPoint y: 304, distance: 305.1
click at [724, 304] on icon "Drawing canvas" at bounding box center [692, 313] width 573 height 236
click at [973, 521] on button "Done" at bounding box center [989, 527] width 50 height 38
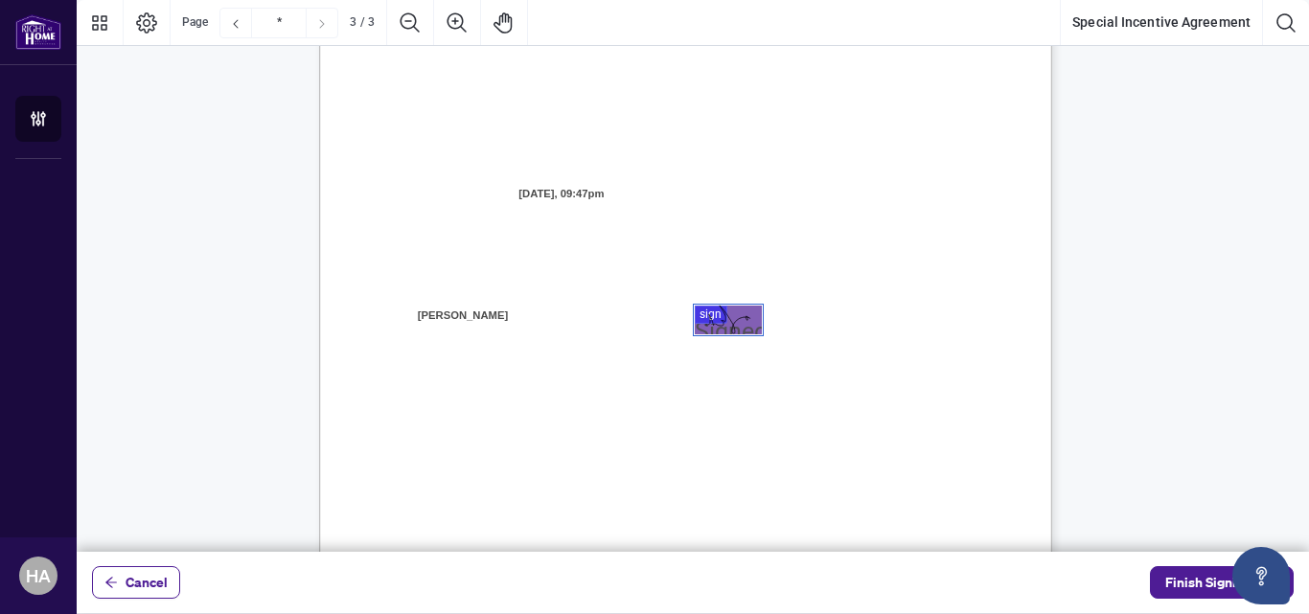
click at [722, 325] on div "Page 3" at bounding box center [728, 320] width 46 height 29
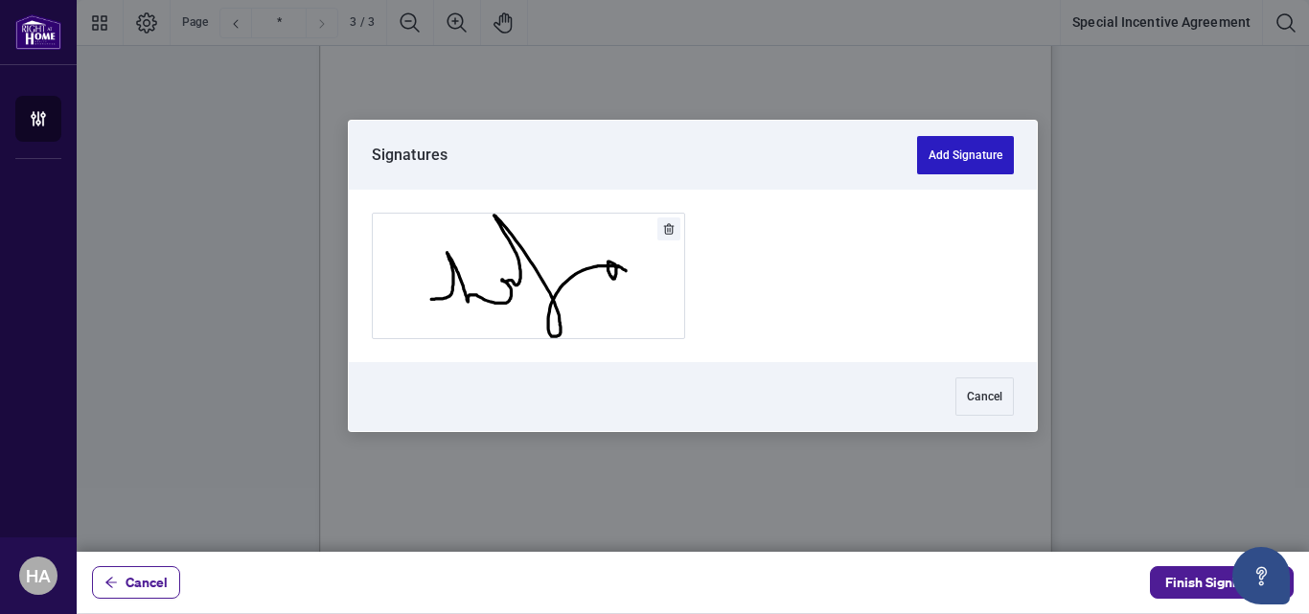
click at [964, 151] on button "Add Signature" at bounding box center [965, 155] width 97 height 38
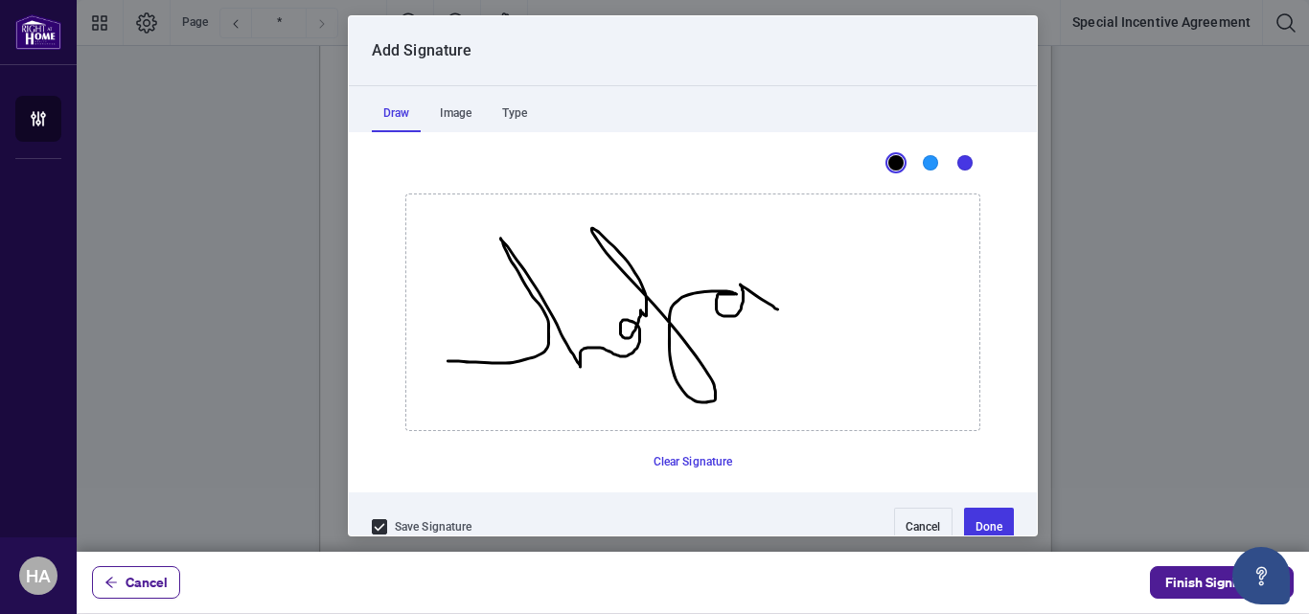
drag, startPoint x: 441, startPoint y: 361, endPoint x: 770, endPoint y: 310, distance: 333.7
click at [770, 310] on icon "Drawing canvas" at bounding box center [692, 313] width 573 height 236
click at [974, 526] on button "Done" at bounding box center [989, 527] width 50 height 38
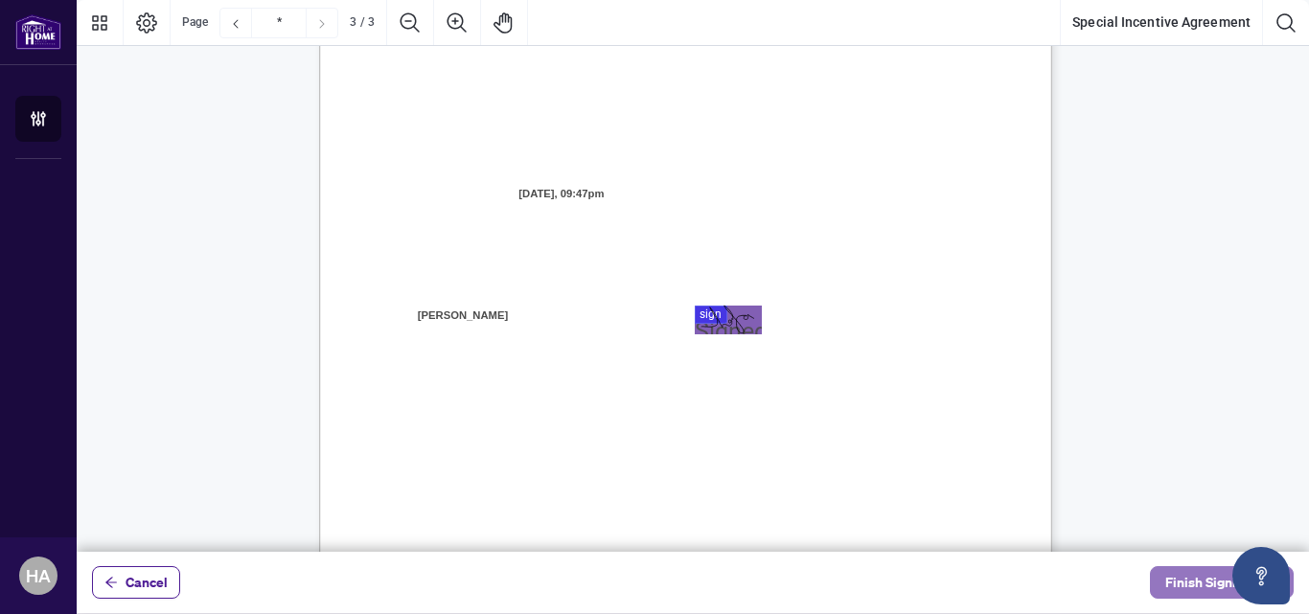
click at [1182, 585] on span "Finish Signing" at bounding box center [1208, 582] width 86 height 31
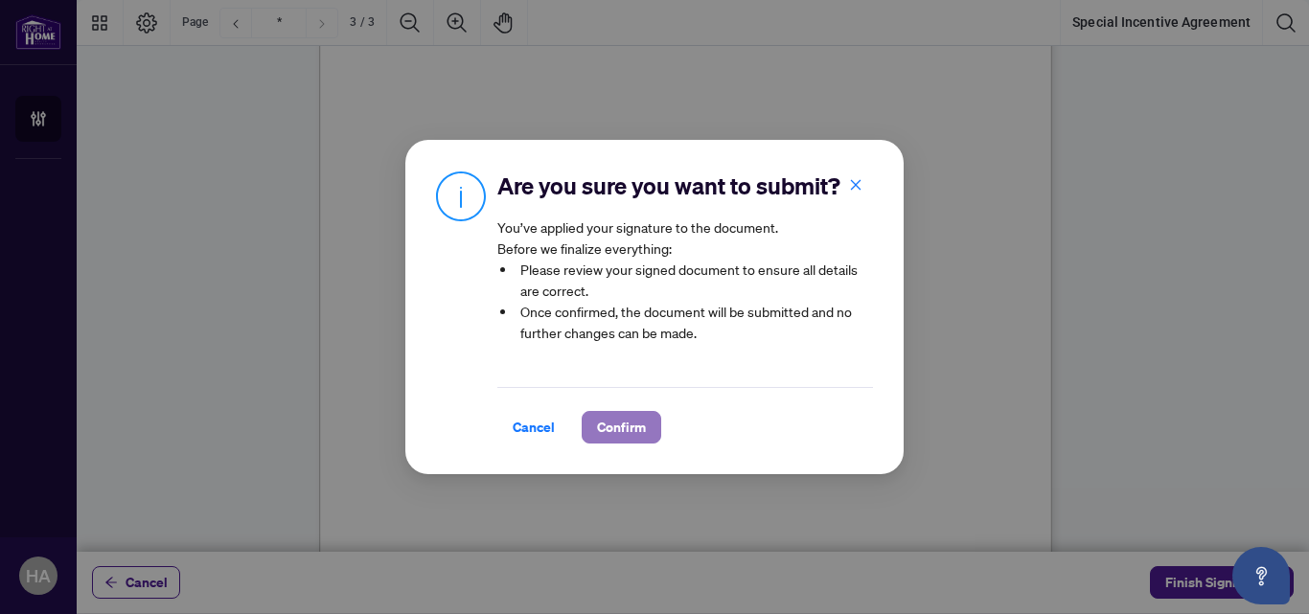
click at [611, 425] on span "Confirm" at bounding box center [621, 427] width 49 height 31
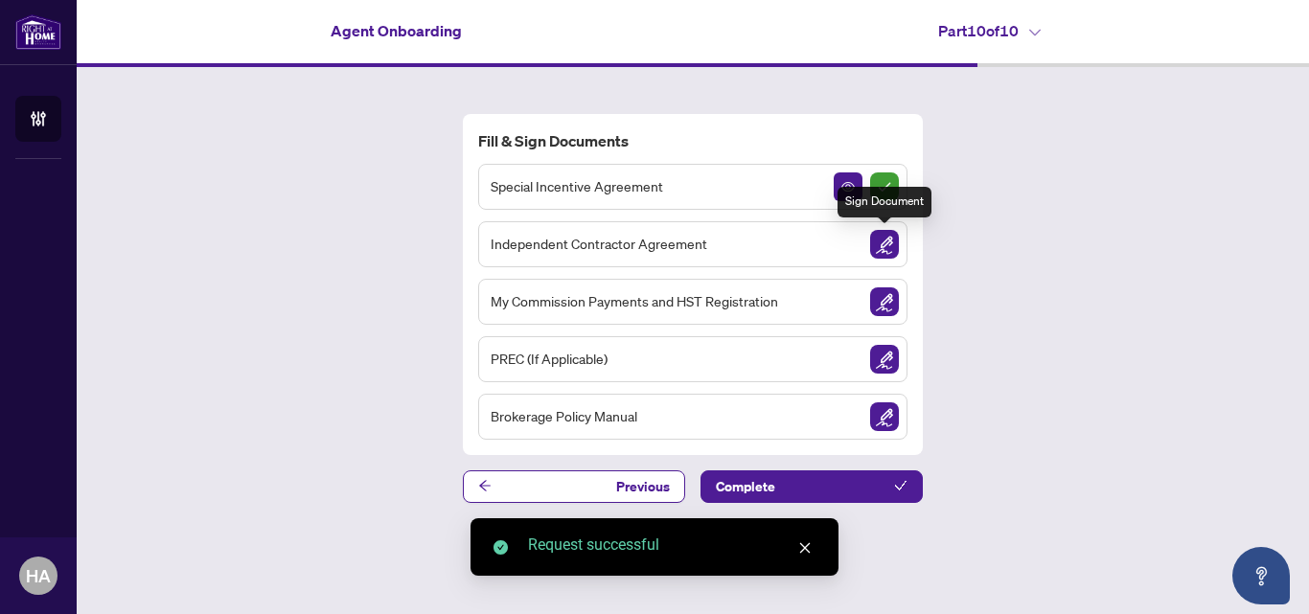
click at [888, 248] on img "Sign Document" at bounding box center [884, 244] width 29 height 29
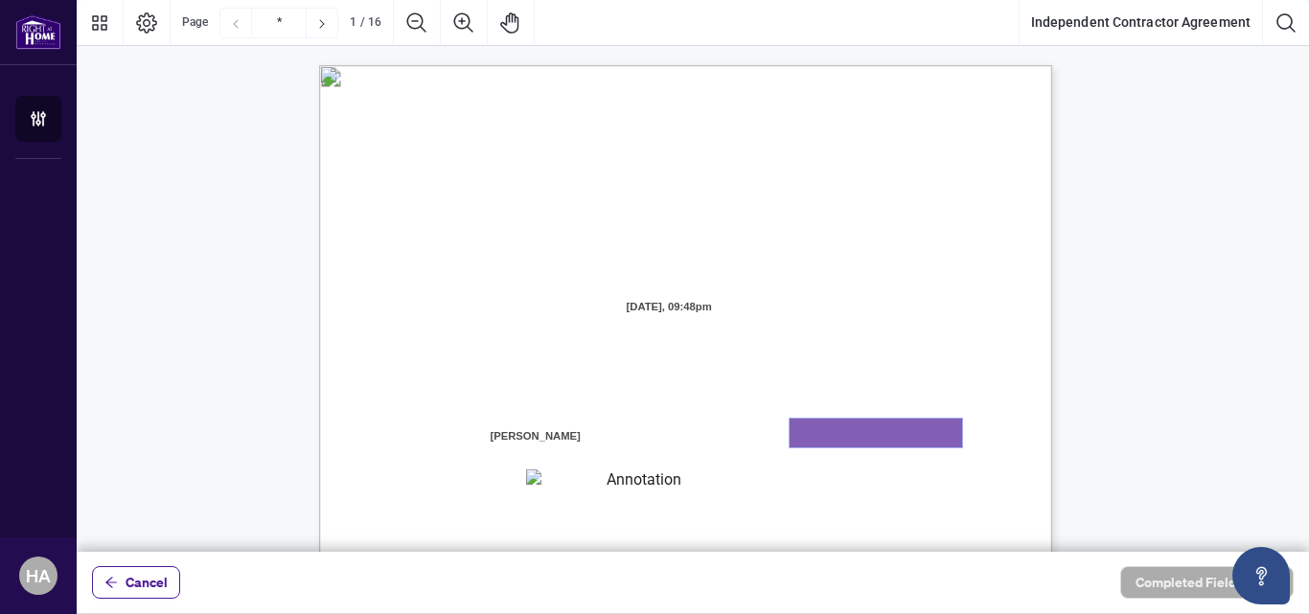
click at [850, 428] on textarea "01K2N7ZVXADQDZS13CP82GTG0Z" at bounding box center [876, 433] width 172 height 29
type textarea "**********"
click at [561, 482] on textarea "01K2N800VRNZWEDT7GS4268ZBH" at bounding box center [635, 482] width 219 height 25
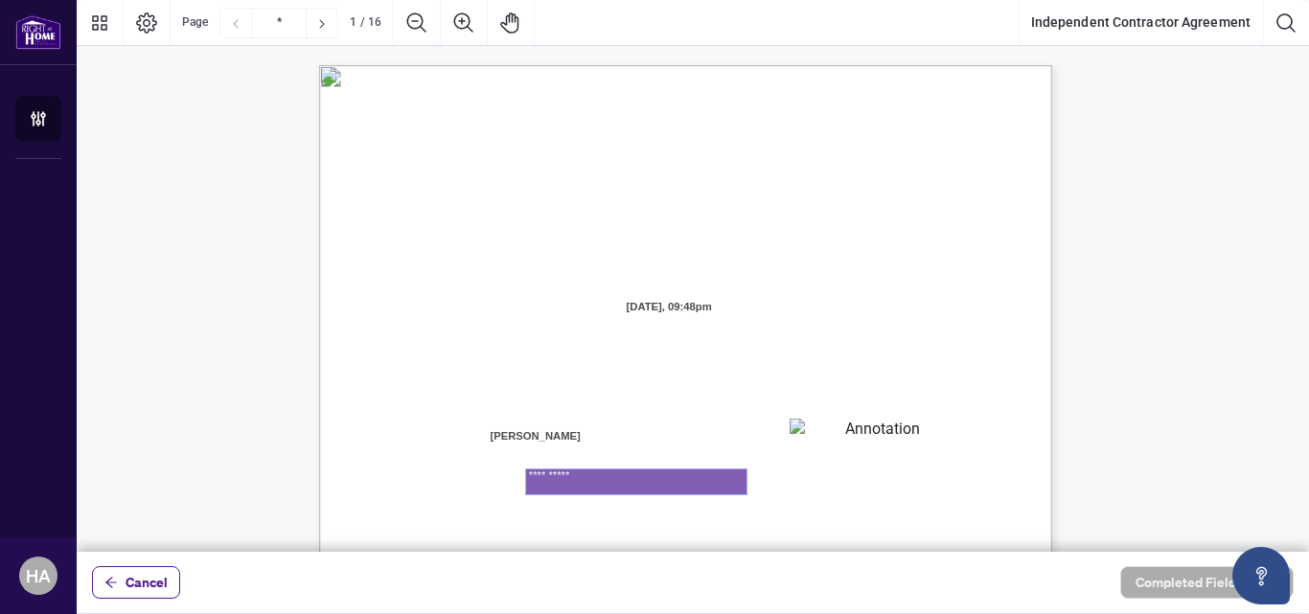
type textarea "**********"
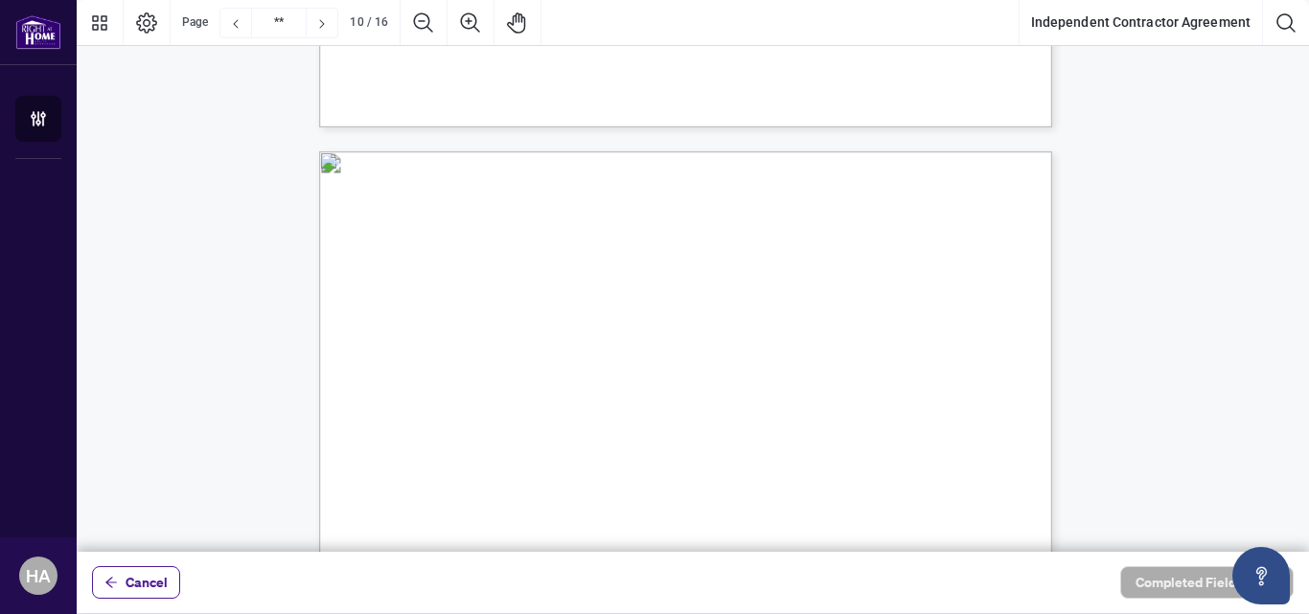
scroll to position [8699, 0]
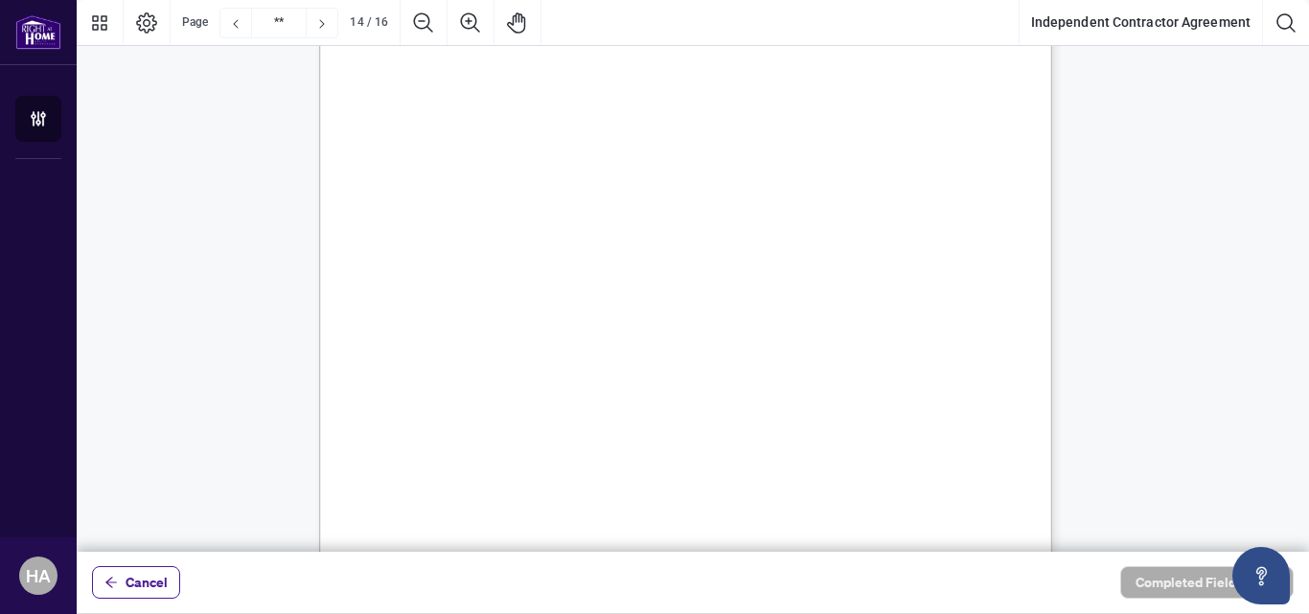
type input "**"
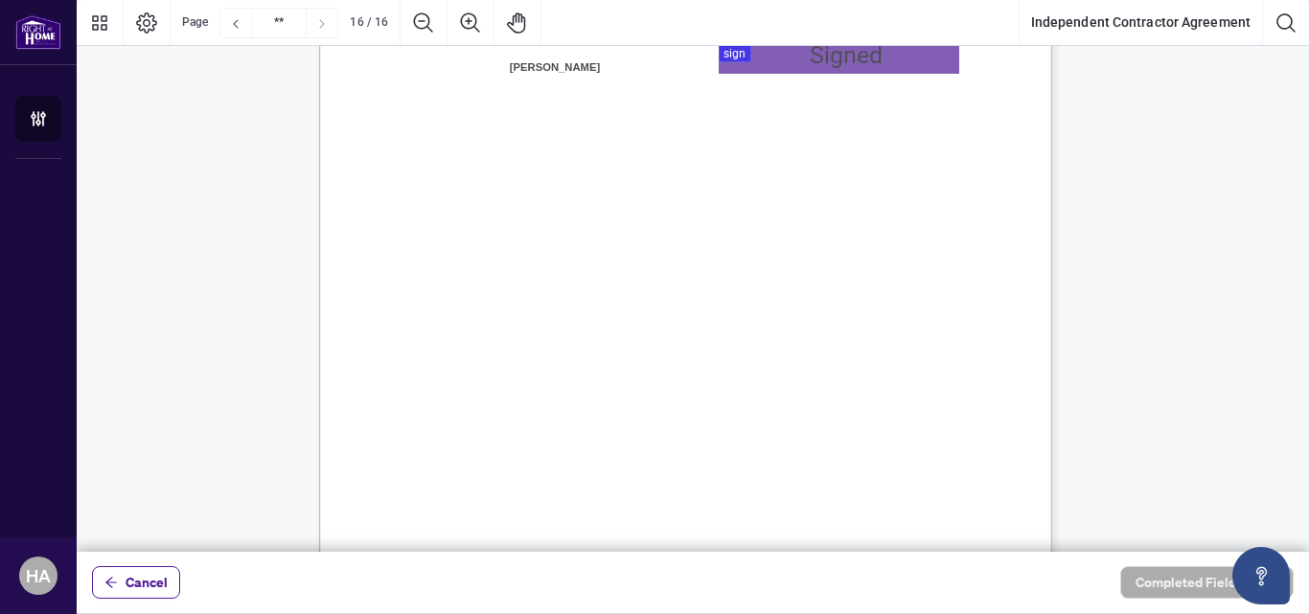
scroll to position [14505, 0]
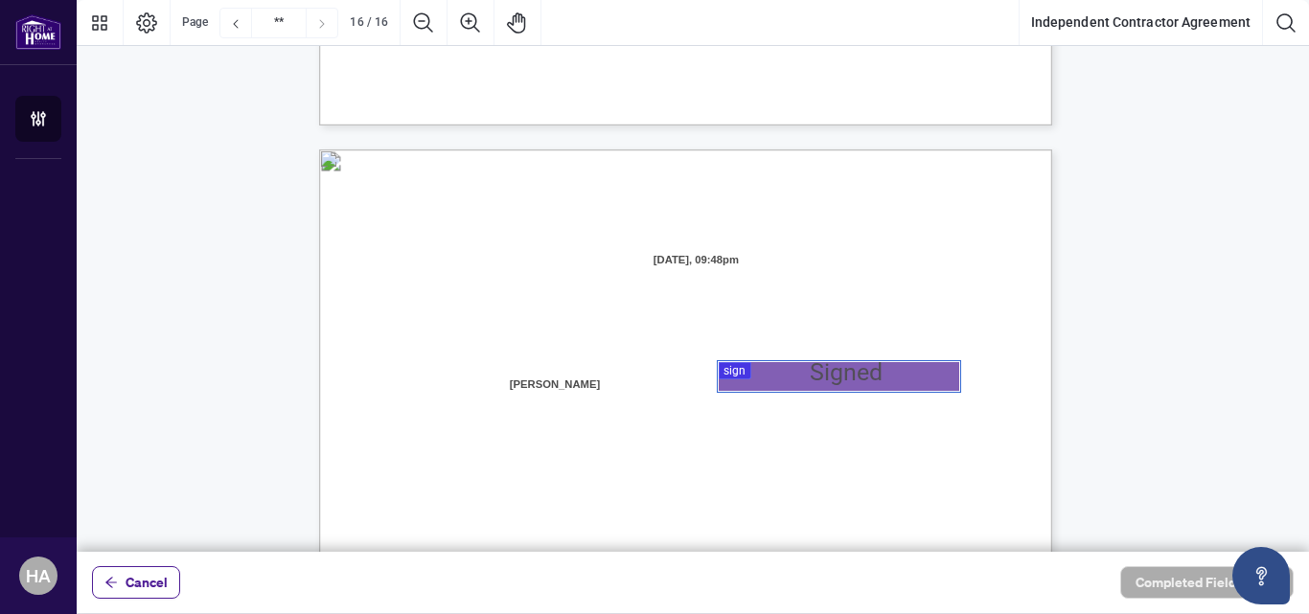
click at [772, 371] on div at bounding box center [693, 276] width 1232 height 552
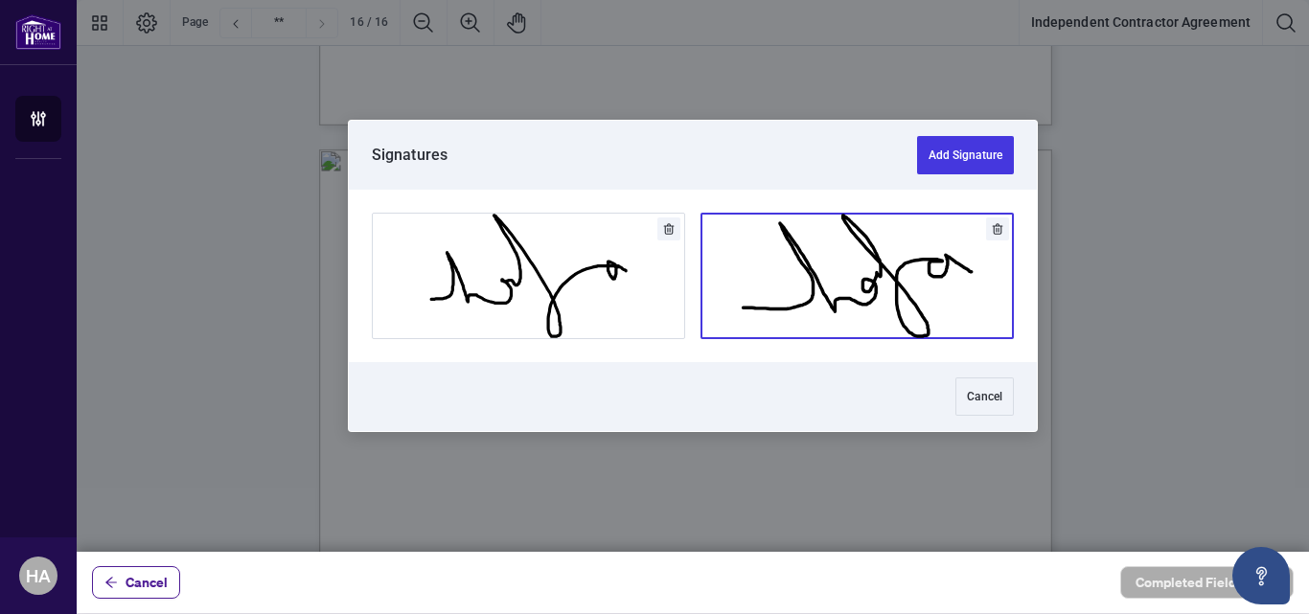
click at [884, 312] on button "Add Signature" at bounding box center [856, 276] width 311 height 125
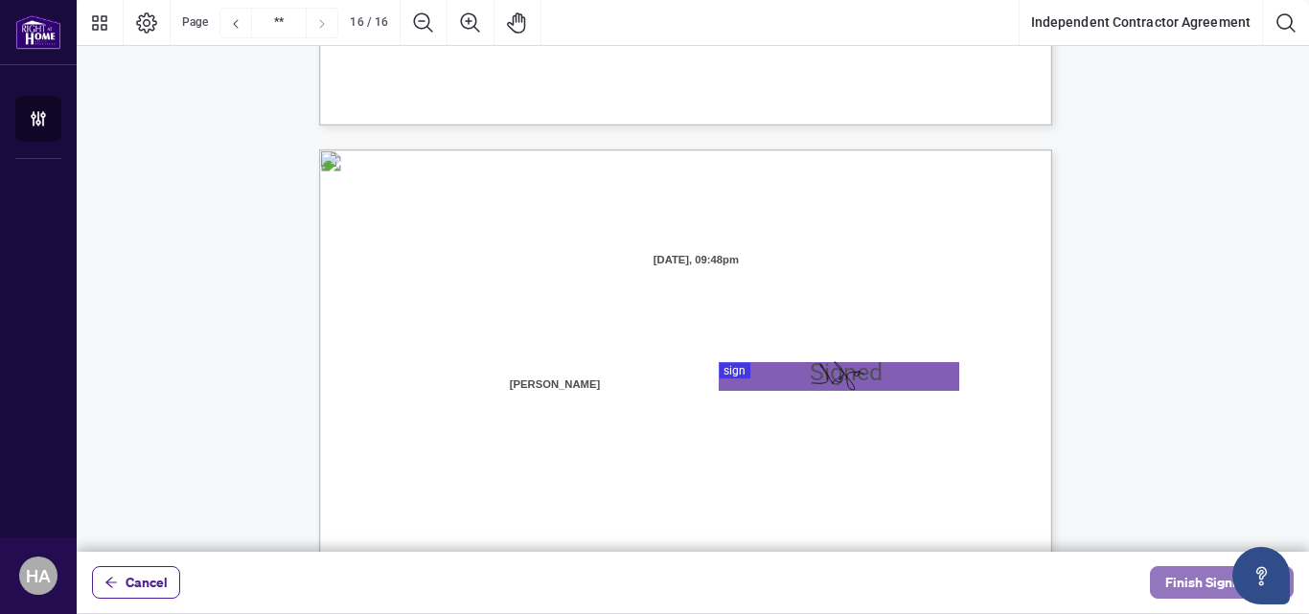
click at [1191, 577] on span "Finish Signing" at bounding box center [1208, 582] width 86 height 31
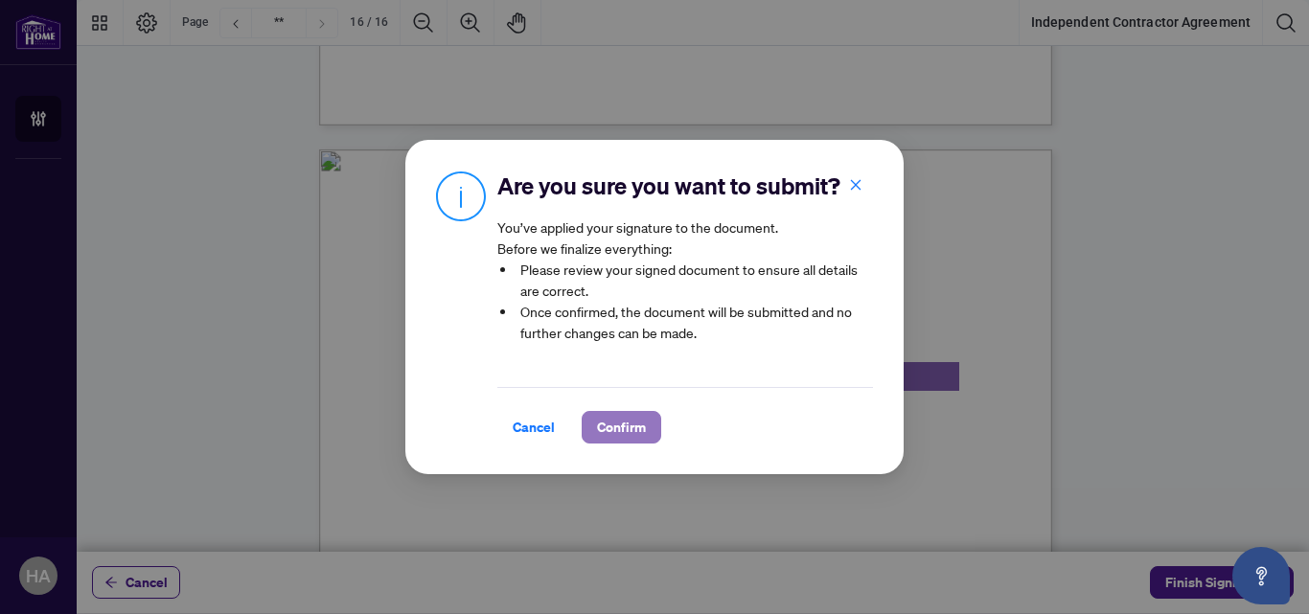
click at [640, 428] on span "Confirm" at bounding box center [621, 427] width 49 height 31
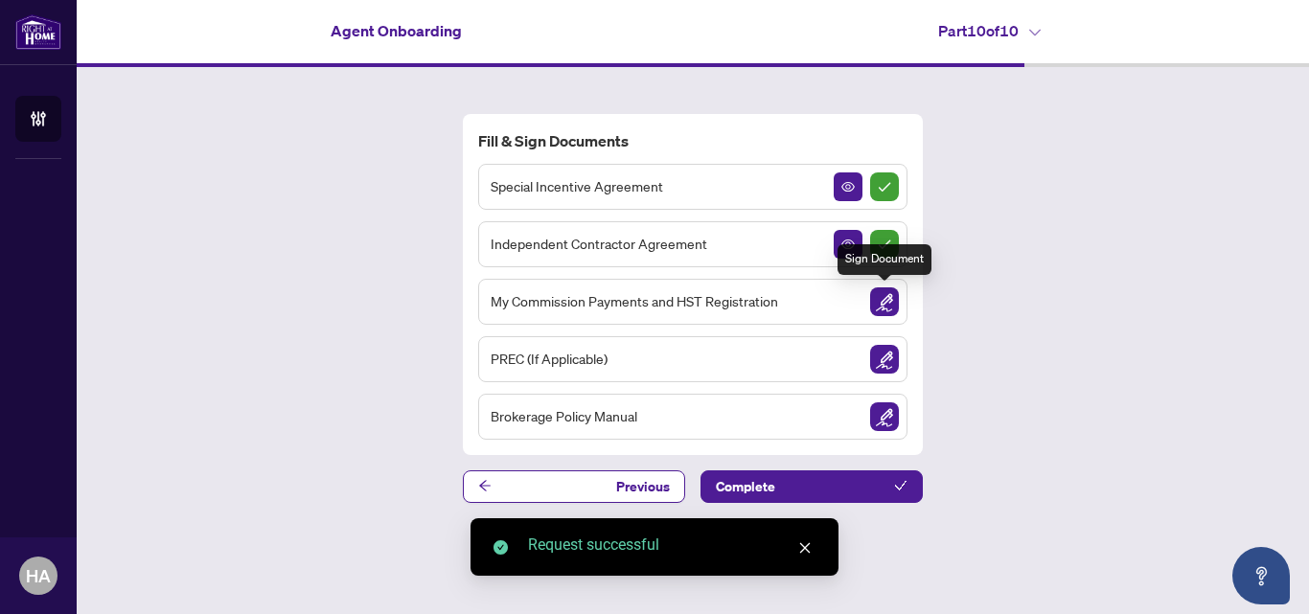
click at [893, 306] on img "Sign Document" at bounding box center [884, 301] width 29 height 29
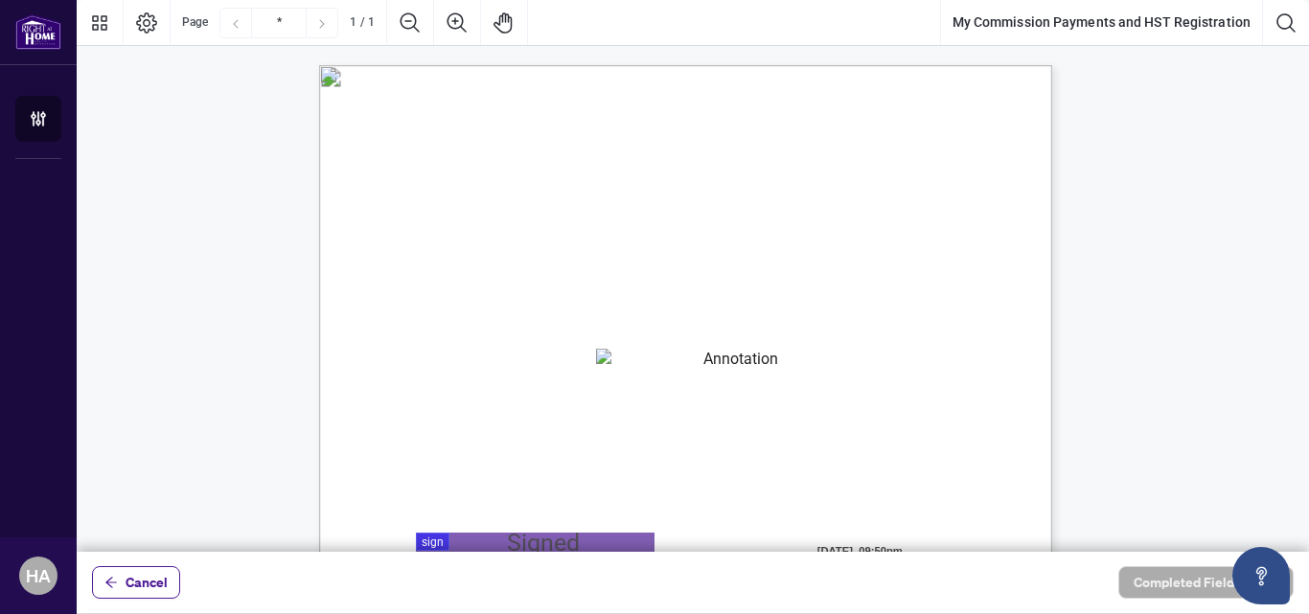
click at [629, 365] on textarea "01K2N82W0617PR3KA8X9DYAB9F" at bounding box center [733, 363] width 275 height 29
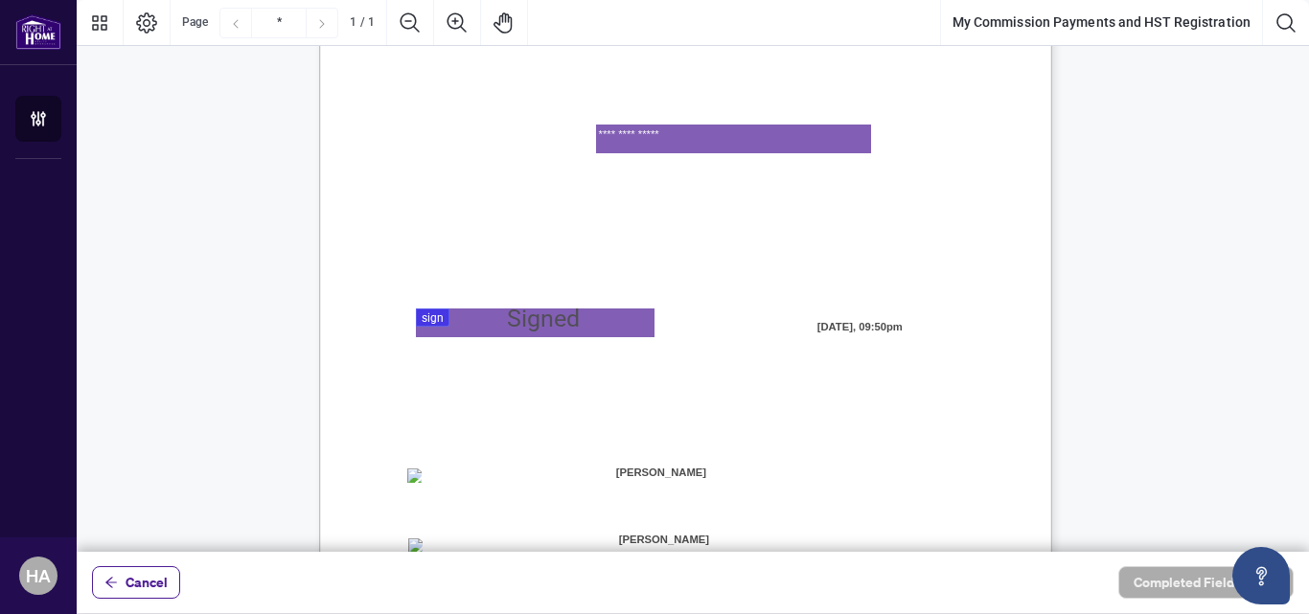
scroll to position [233, 0]
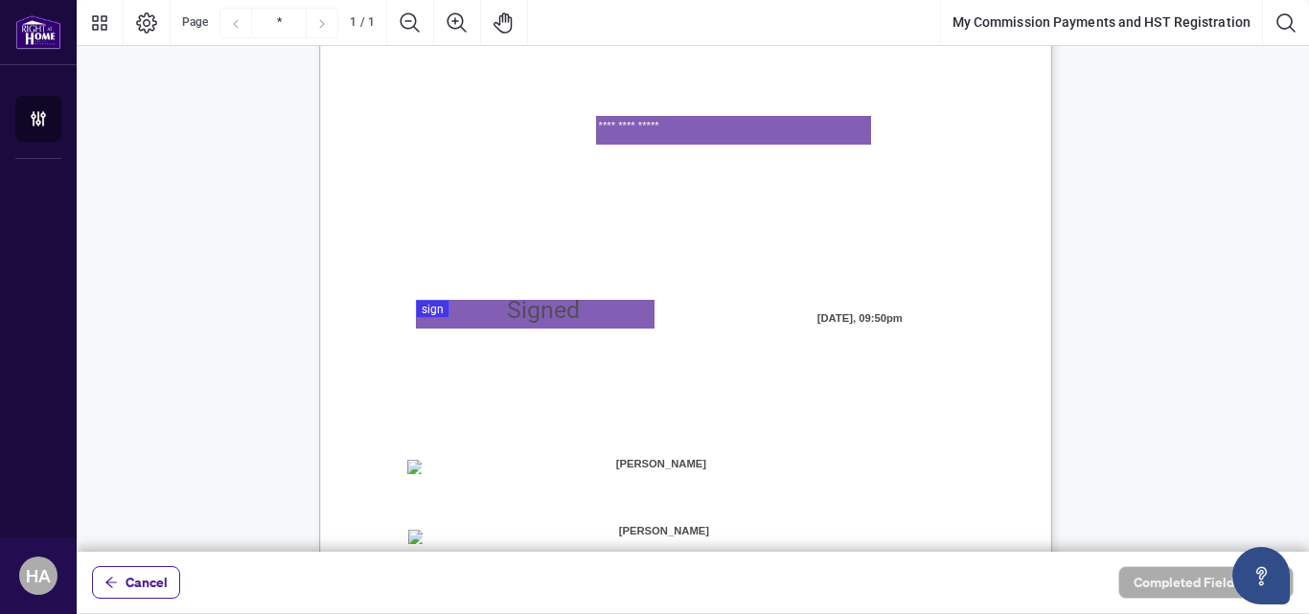
type textarea "**********"
click at [434, 312] on div at bounding box center [693, 276] width 1232 height 552
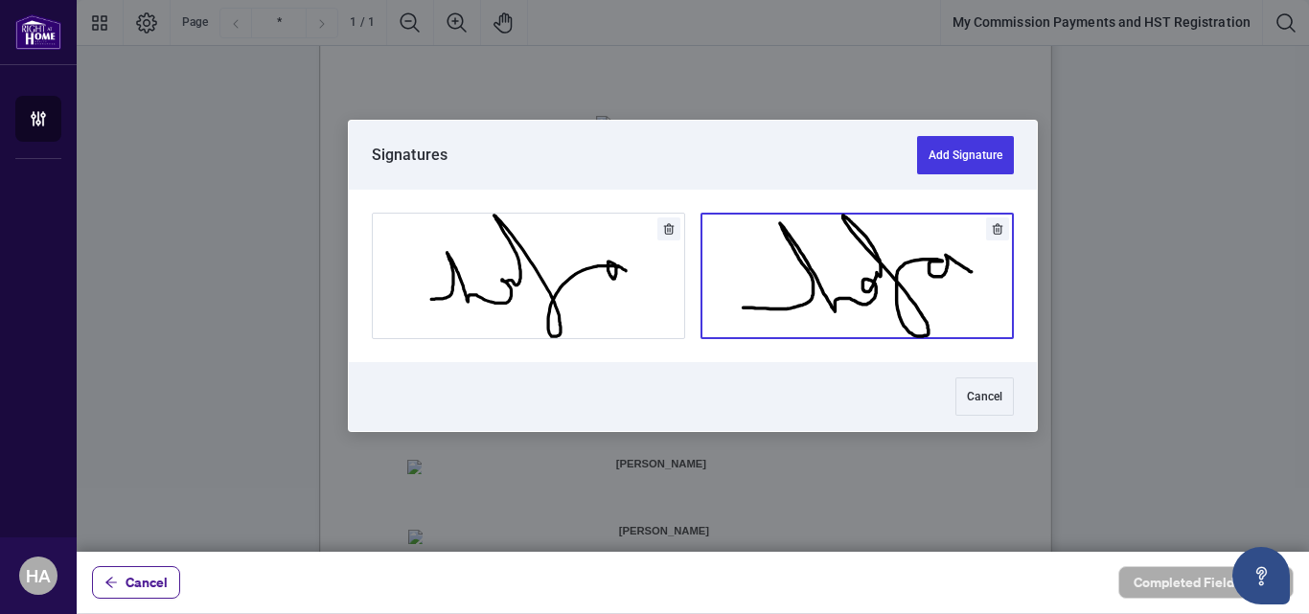
click at [853, 257] on button "Add Signature" at bounding box center [856, 276] width 311 height 125
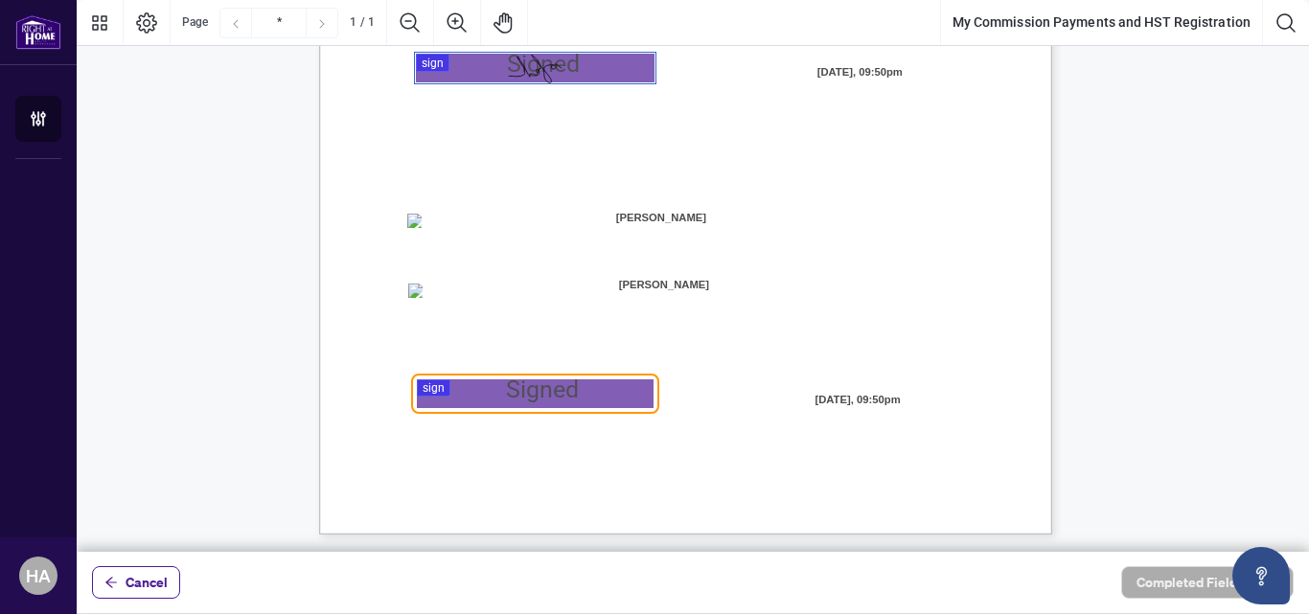
scroll to position [481, 0]
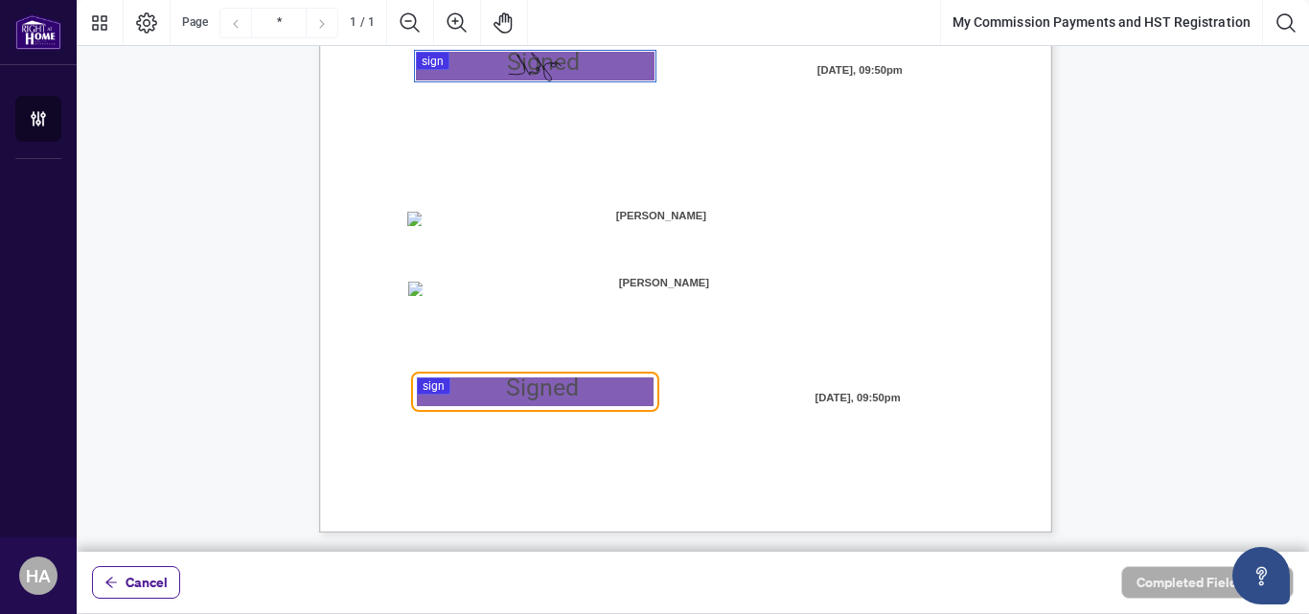
click at [579, 390] on div at bounding box center [693, 276] width 1232 height 552
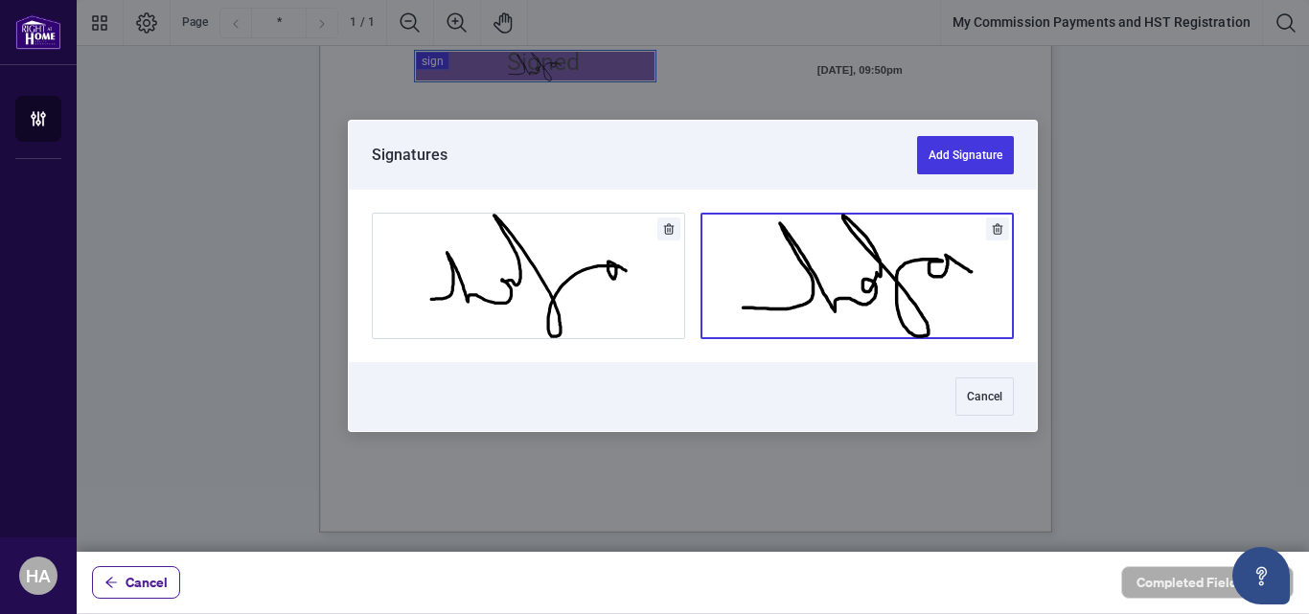
click at [922, 301] on button "Add Signature" at bounding box center [856, 276] width 311 height 125
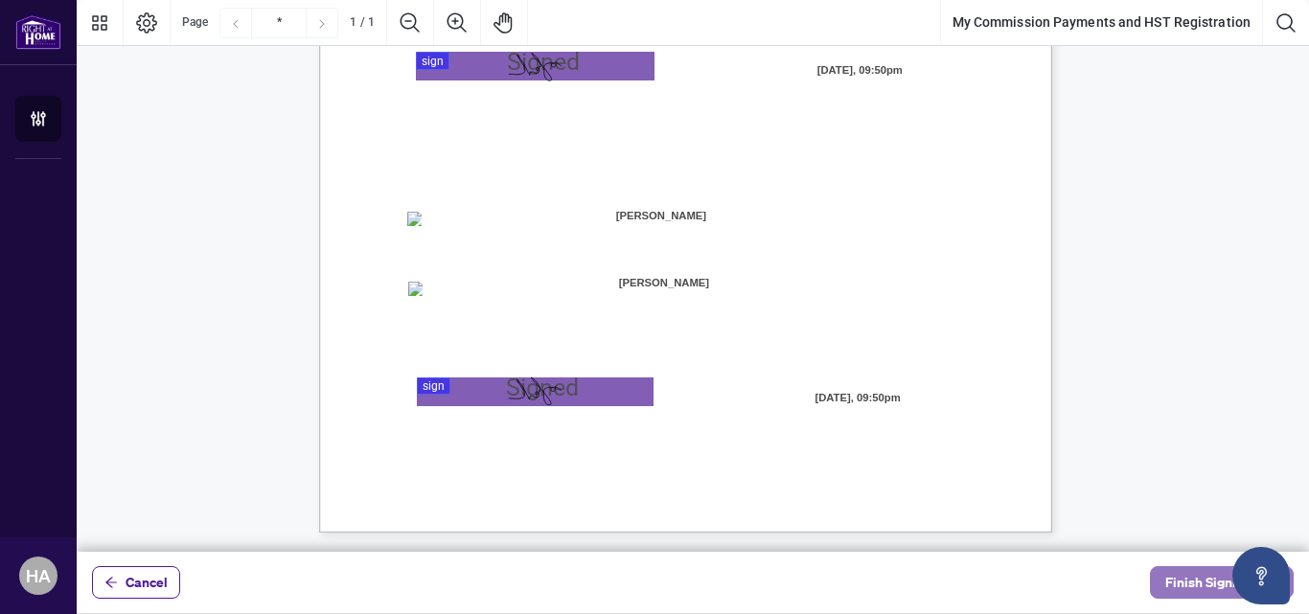
click at [1171, 586] on span "Finish Signing" at bounding box center [1208, 582] width 86 height 31
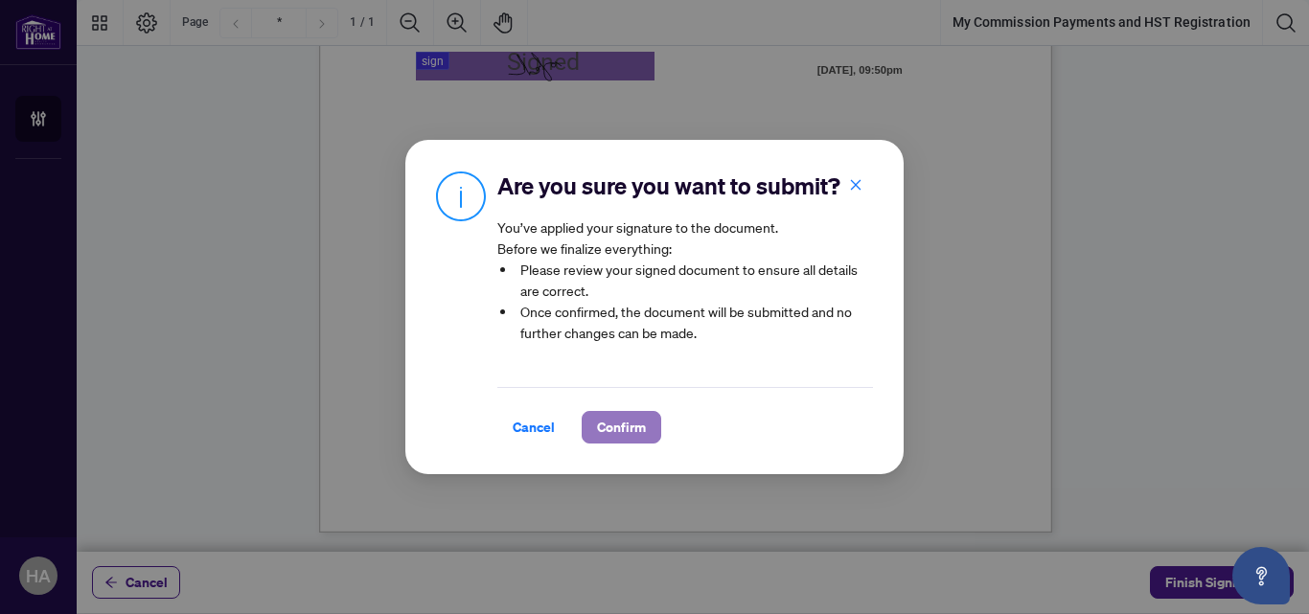
click at [637, 425] on span "Confirm" at bounding box center [621, 427] width 49 height 31
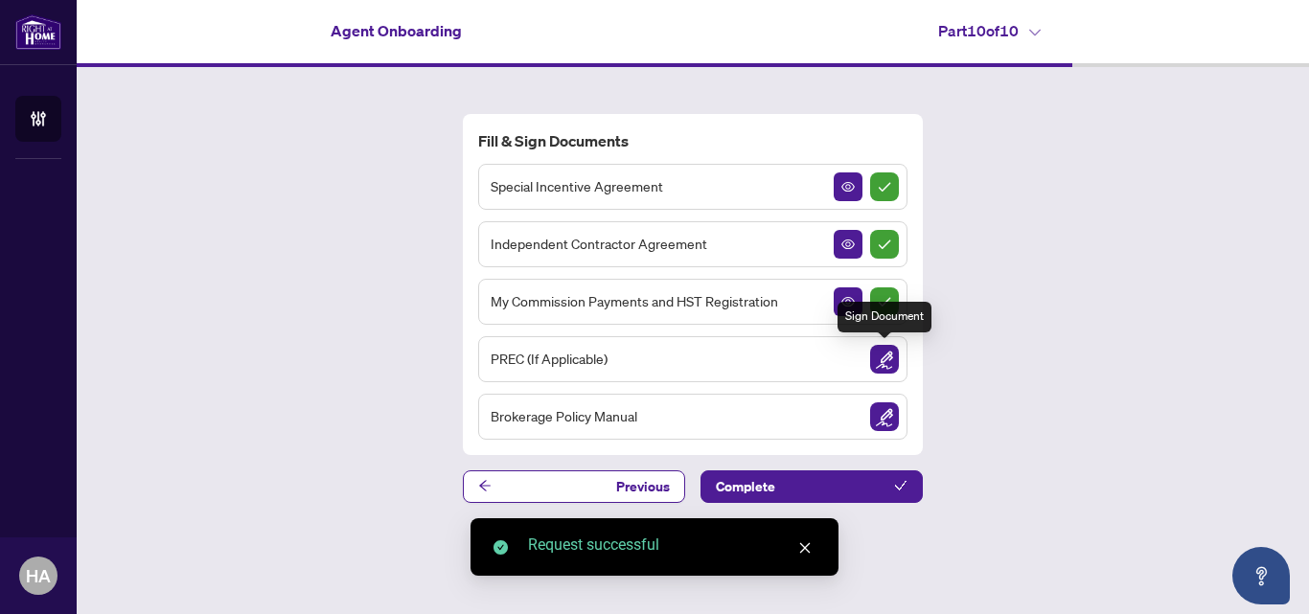
click at [884, 363] on img "Sign Document" at bounding box center [884, 359] width 29 height 29
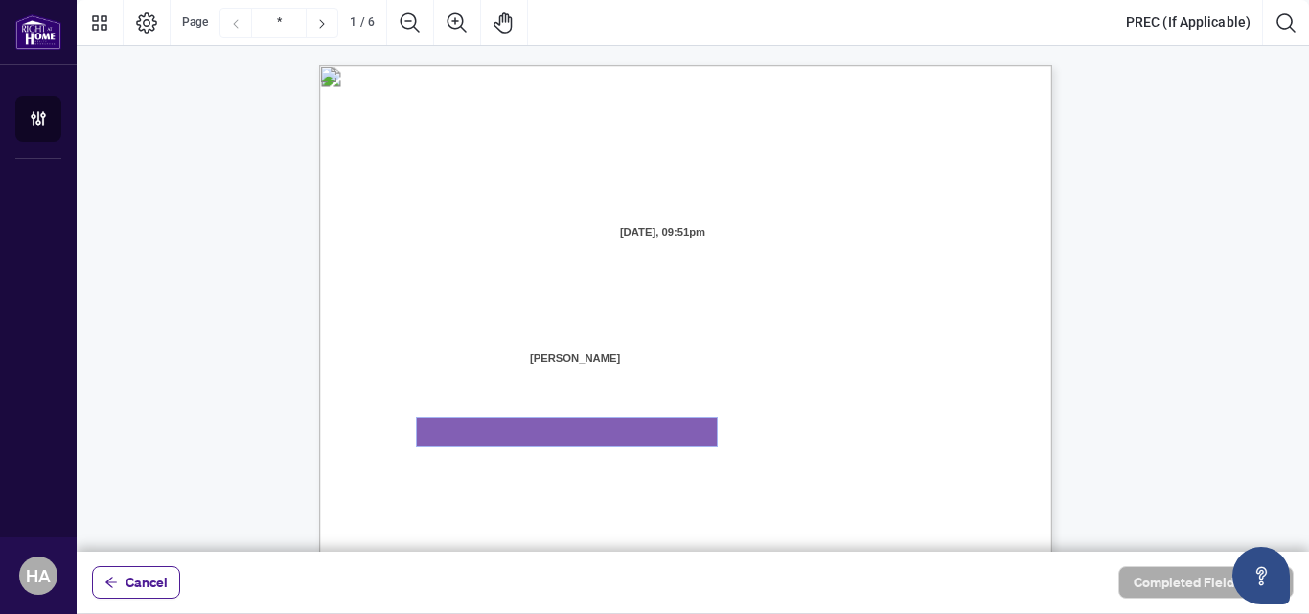
click at [534, 429] on textarea "01K2N871QHNVQQYWWGNNAD92Y4" at bounding box center [567, 432] width 300 height 29
type textarea "**********"
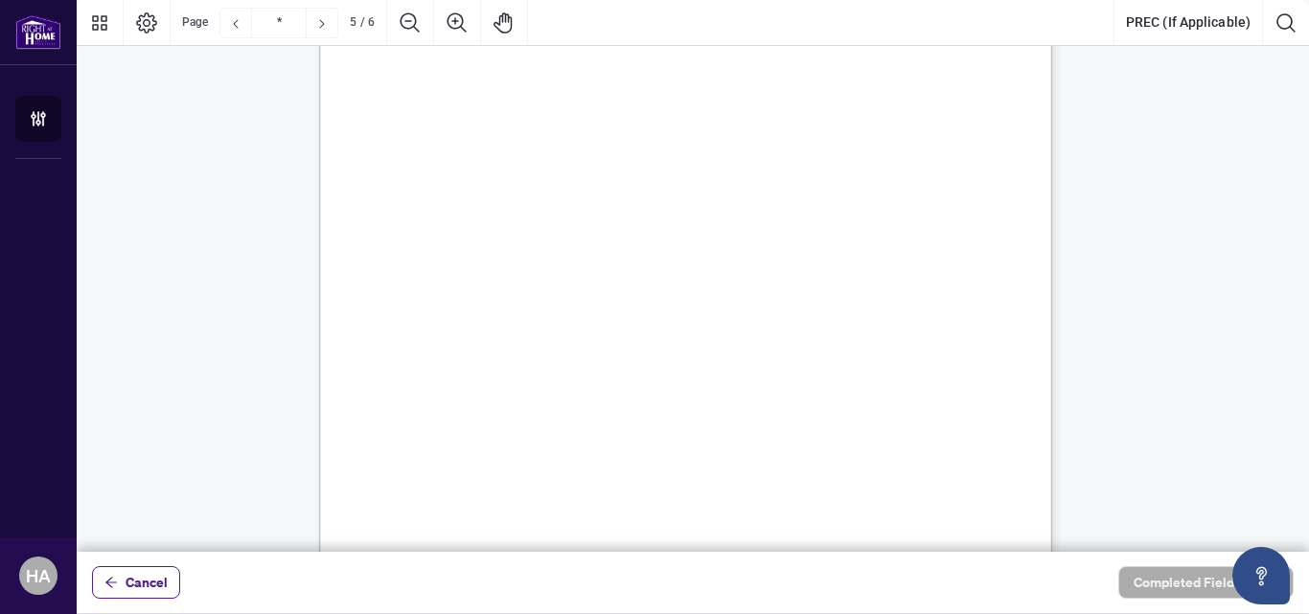
scroll to position [4119, 0]
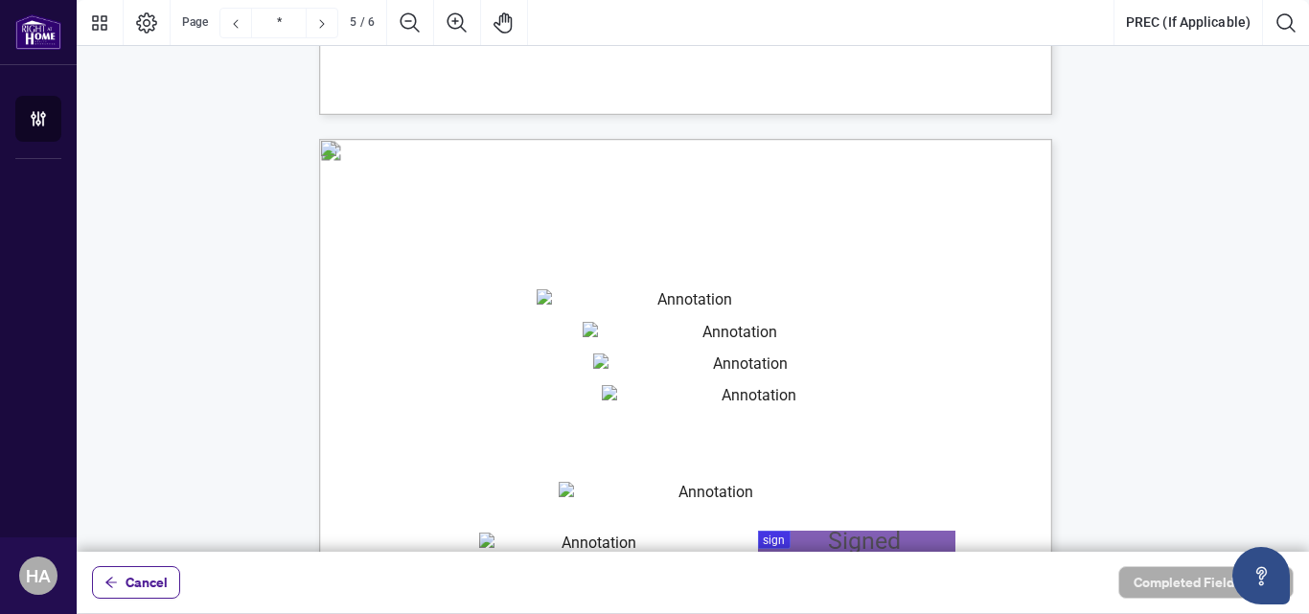
type input "*"
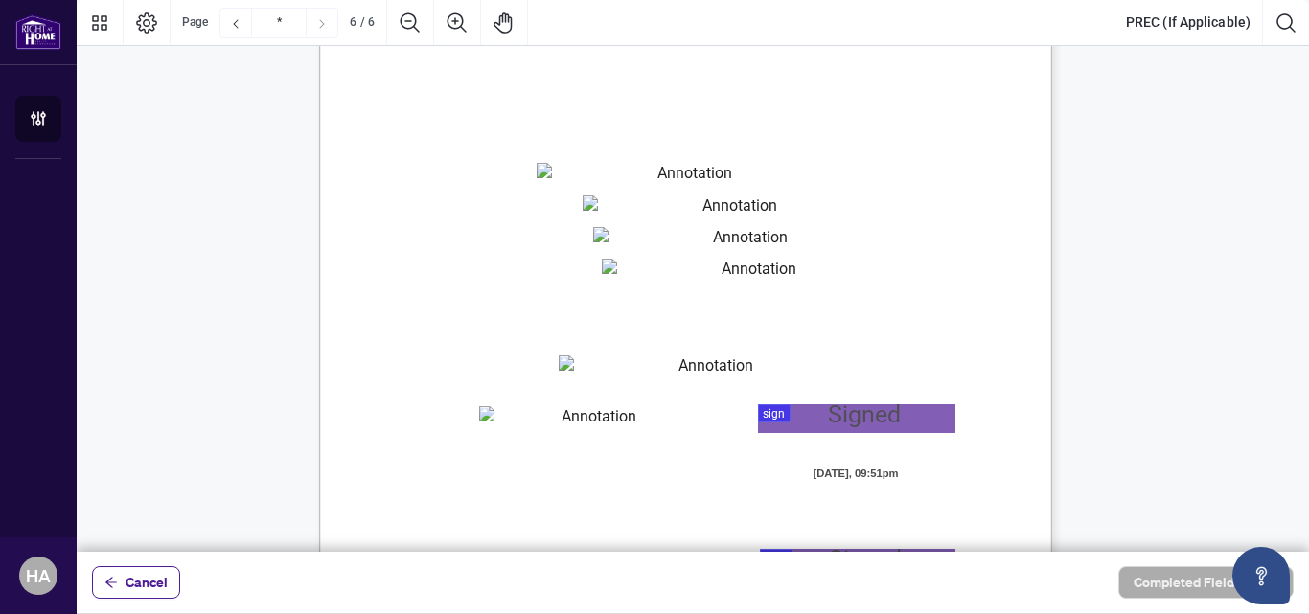
scroll to position [4927, 0]
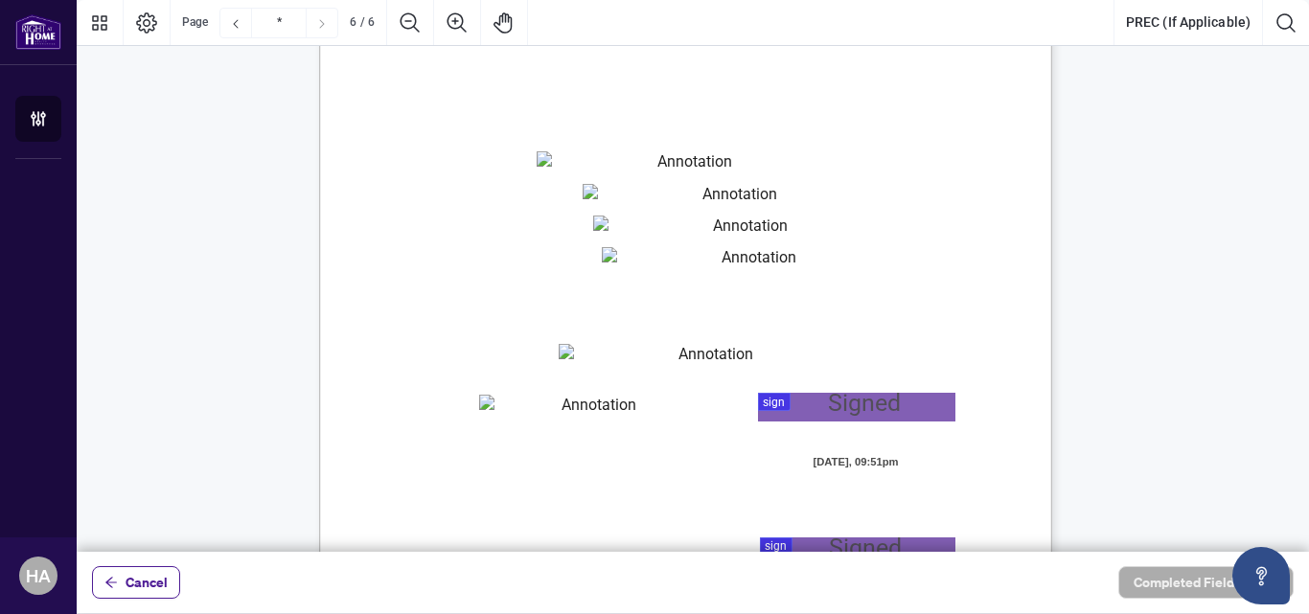
type textarea "**********"
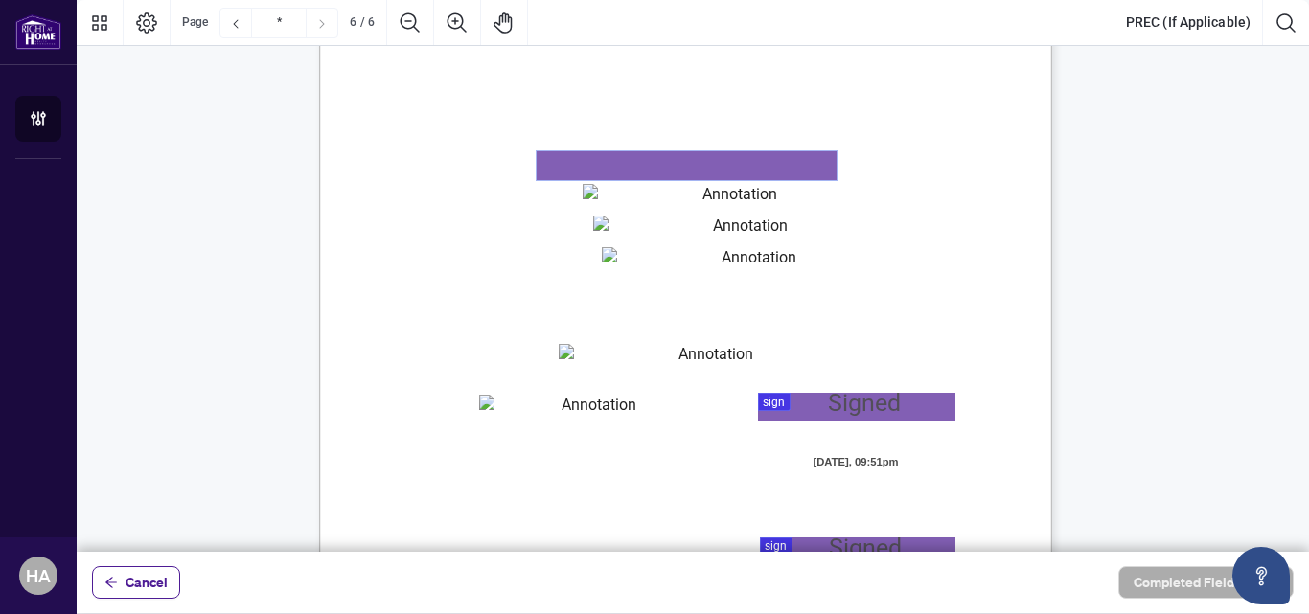
click at [639, 153] on textarea "01K2N87DY2TBBAEEYXCWHWSGMG" at bounding box center [687, 165] width 300 height 29
type textarea "****"
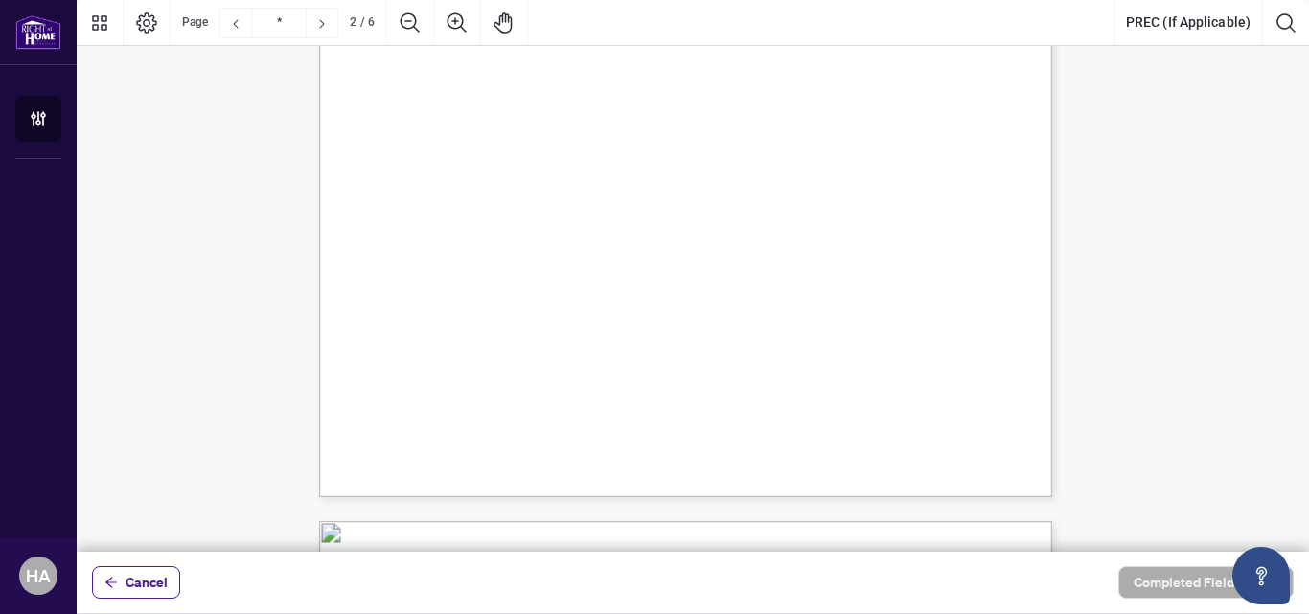
scroll to position [0, 0]
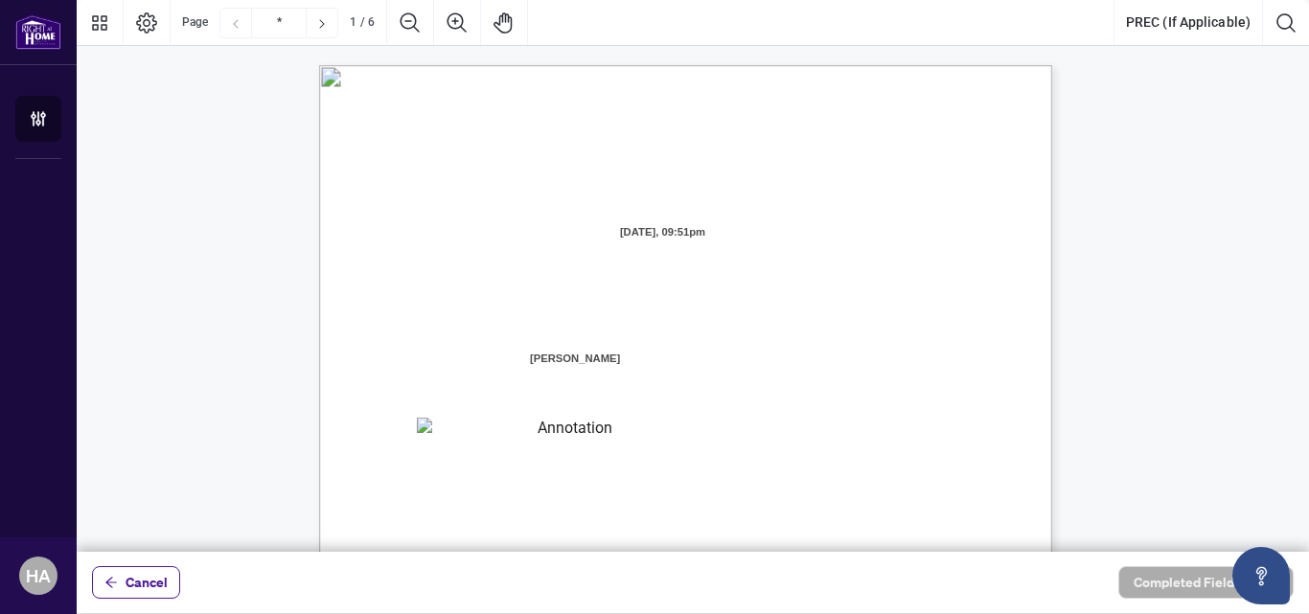
drag, startPoint x: 638, startPoint y: 149, endPoint x: 555, endPoint y: 322, distance: 191.6
click at [555, 65] on div "V052025 1 PERSONAL REAL ESTATE CORPORATION AGREEMENT AND INDEPENDENT CONTRACTOR…" at bounding box center [695, 65] width 752 height 0
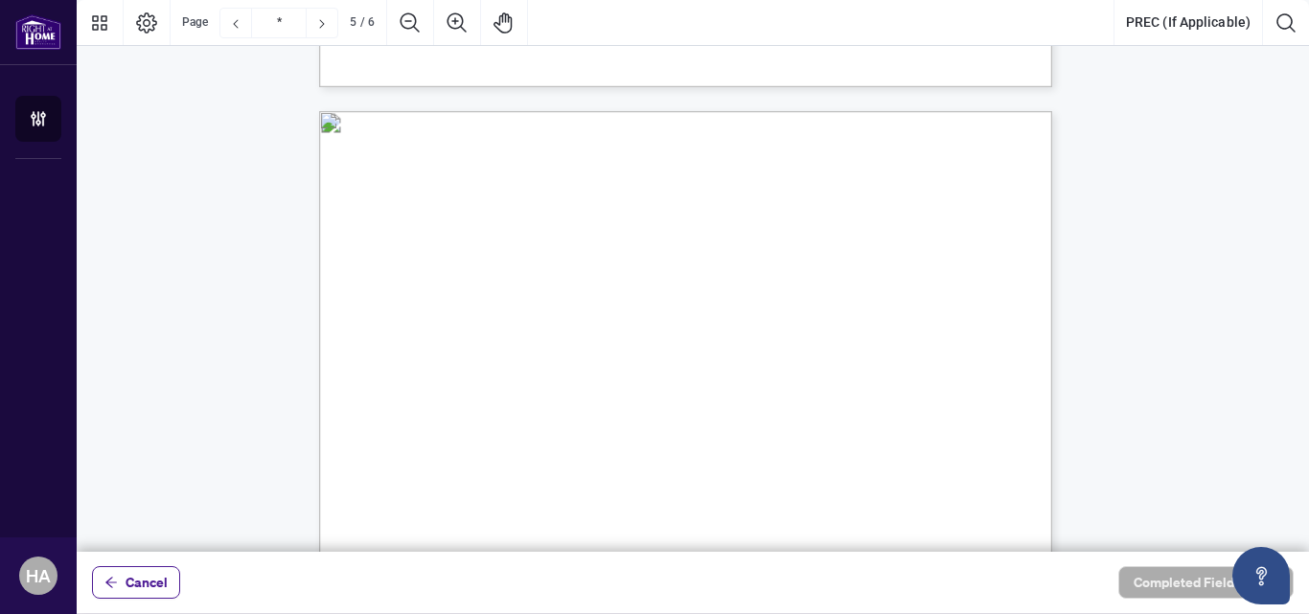
scroll to position [5344, 0]
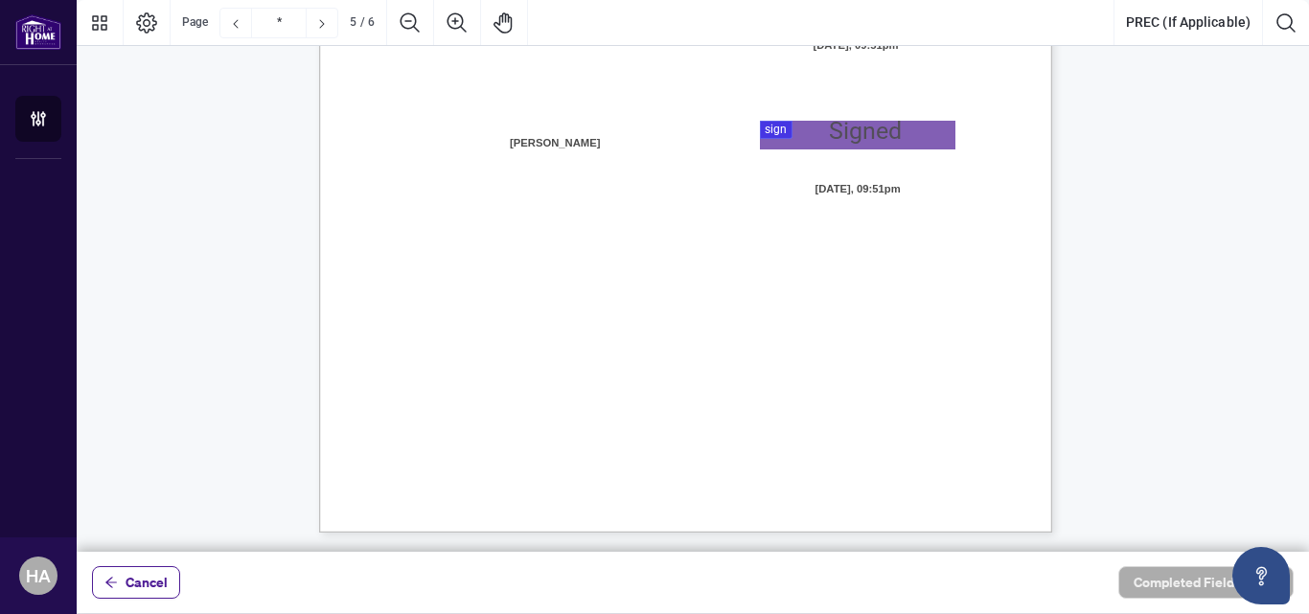
type input "*"
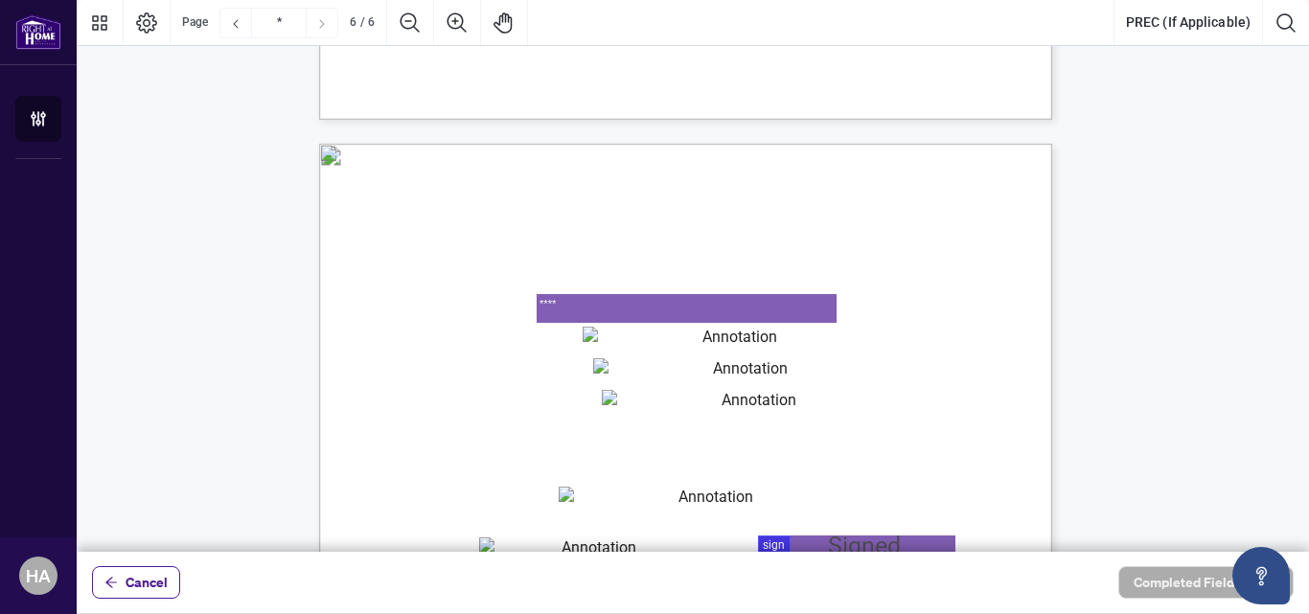
scroll to position [4797, 0]
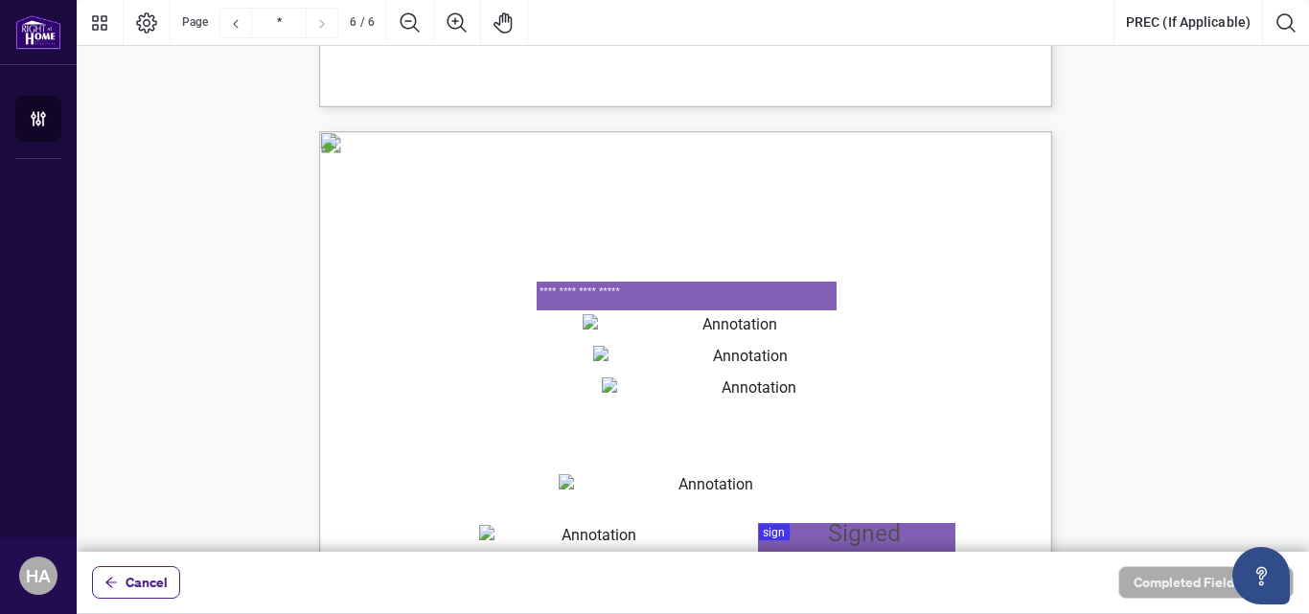
type textarea "**********"
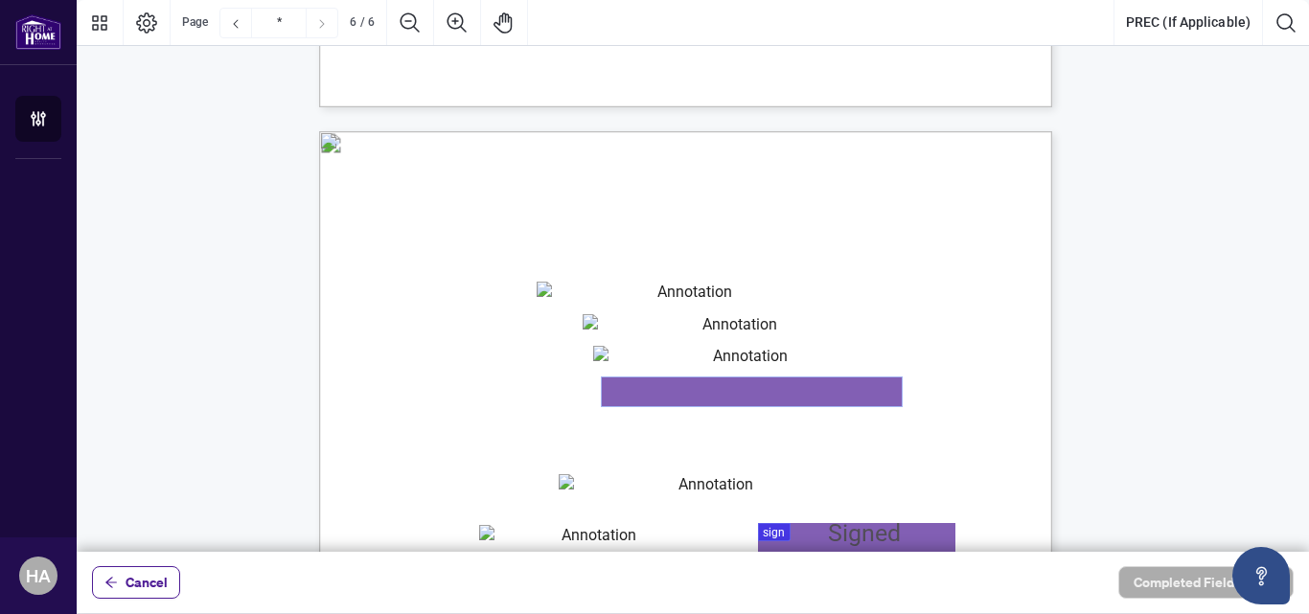
click at [612, 397] on textarea "01K2N87J80Q9953MCJDTE5Z6QM" at bounding box center [752, 392] width 300 height 29
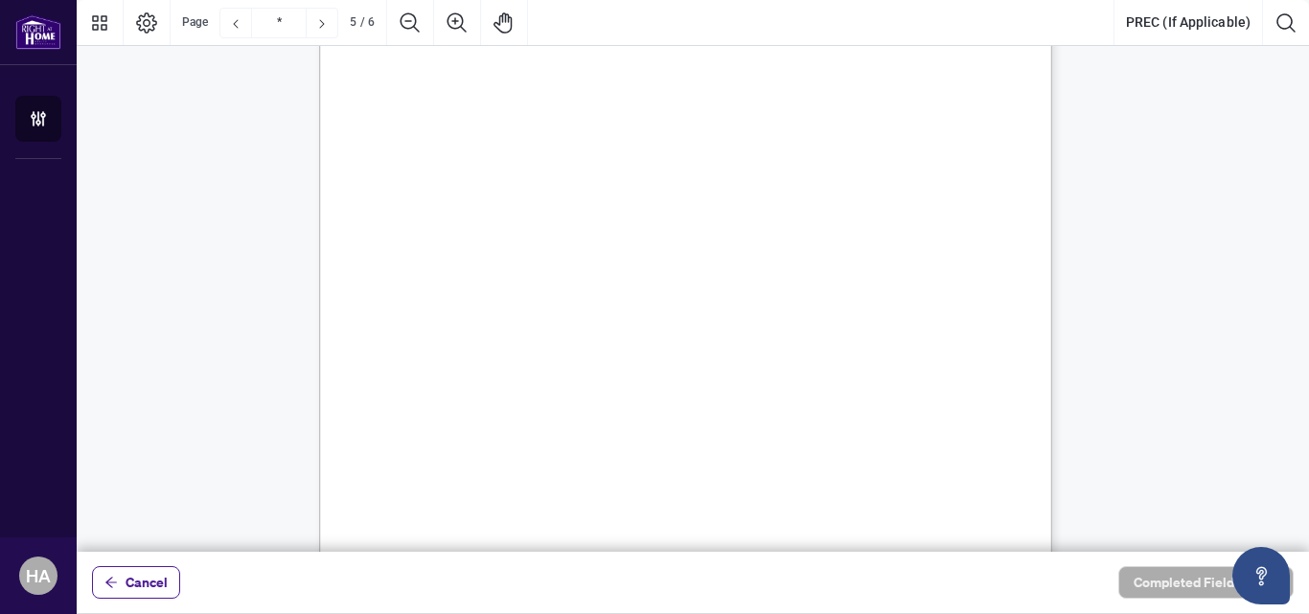
scroll to position [4011, 0]
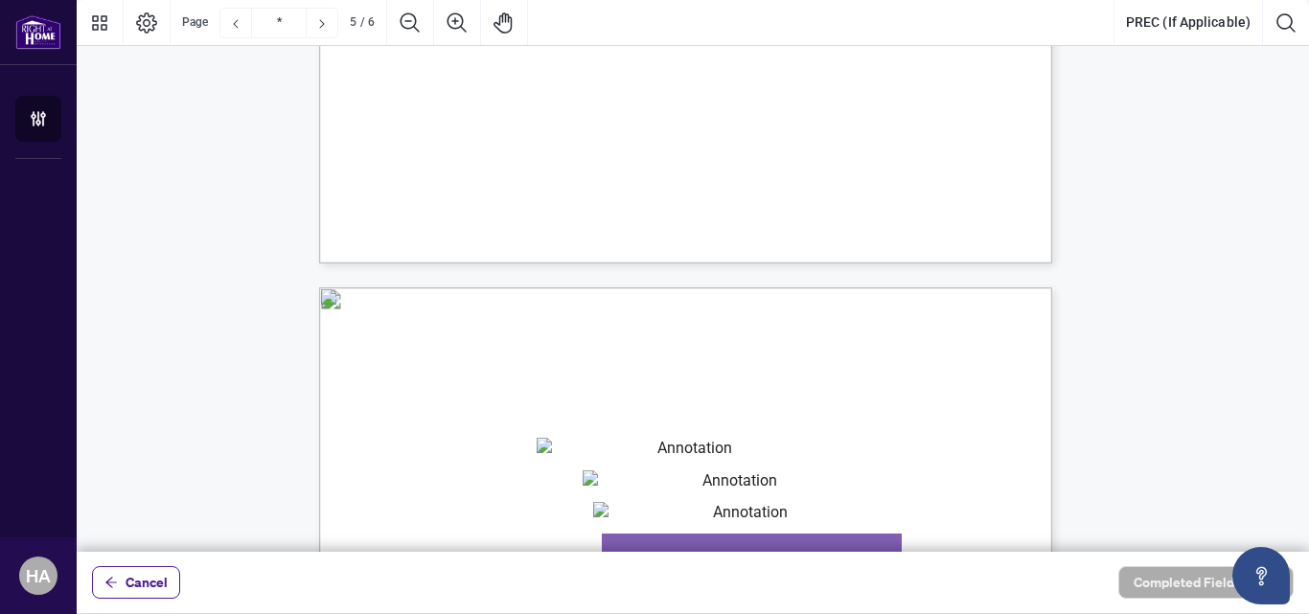
type input "*"
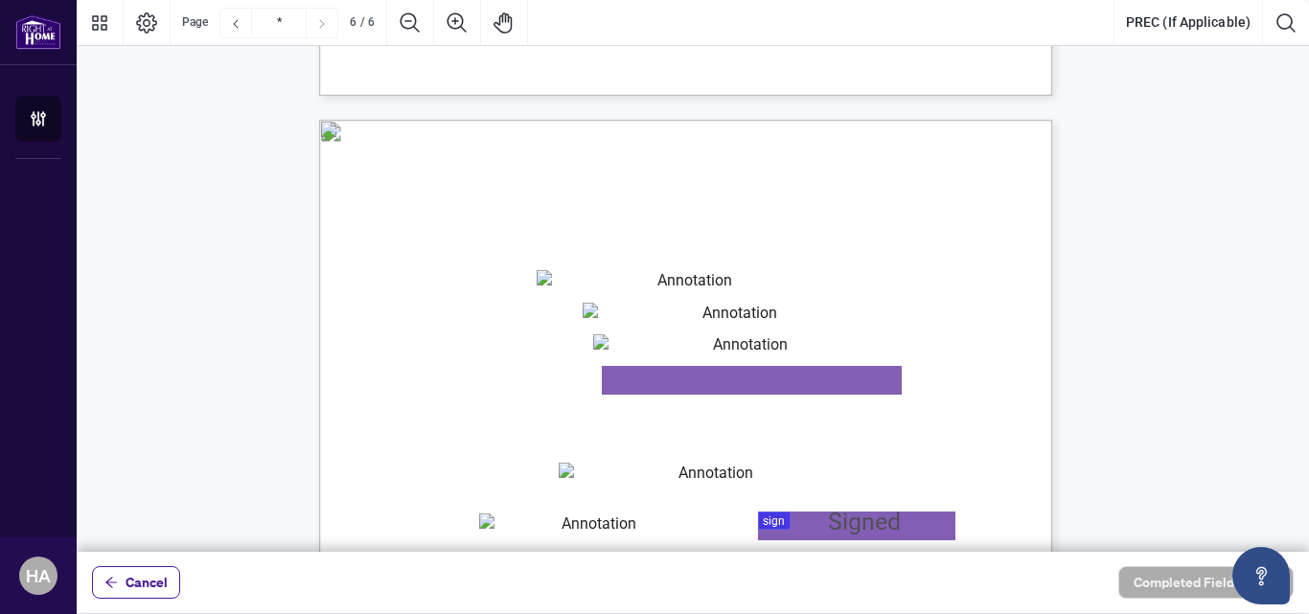
scroll to position [4821, 0]
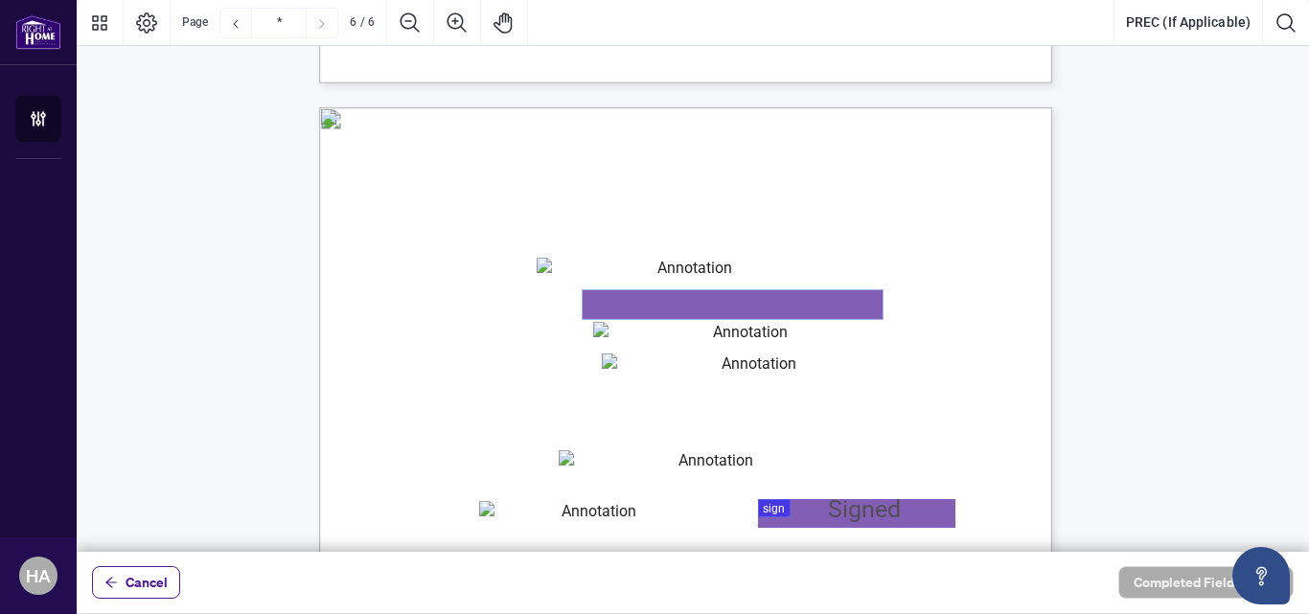
click at [688, 309] on textarea "01K2N87QNZ52YW6DM5F5ZP82YQ" at bounding box center [733, 304] width 300 height 29
type textarea "**********"
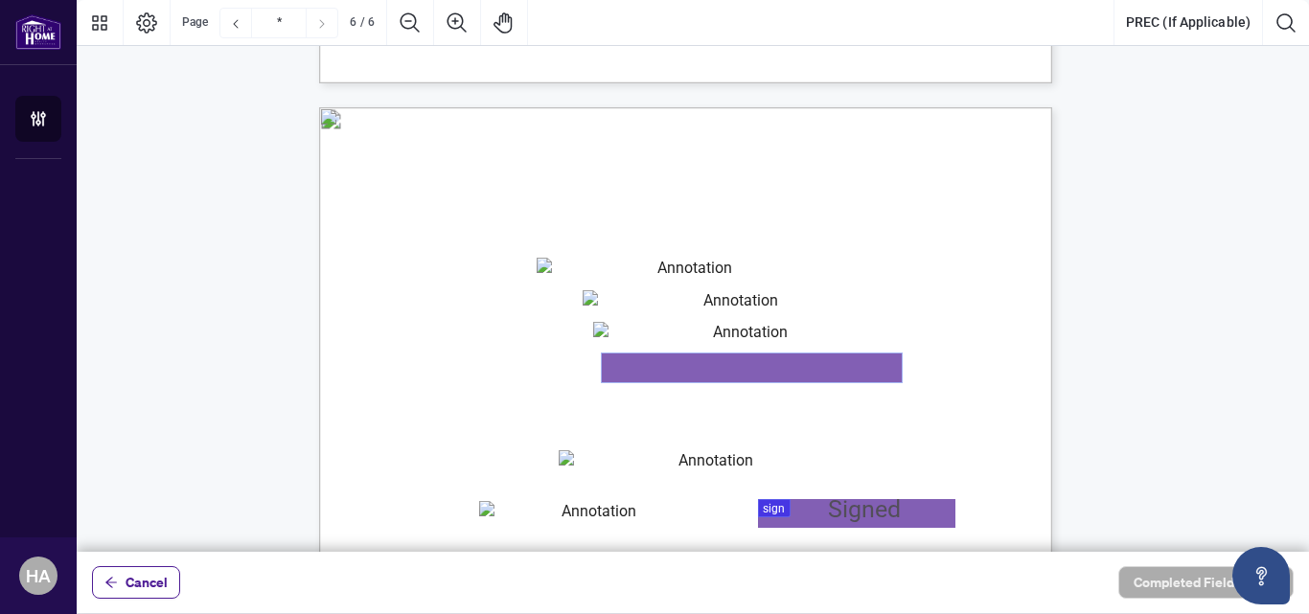
click at [633, 371] on textarea "01K2N87J80Q9953MCJDTE5Z6QM" at bounding box center [752, 368] width 300 height 29
type textarea "**********"
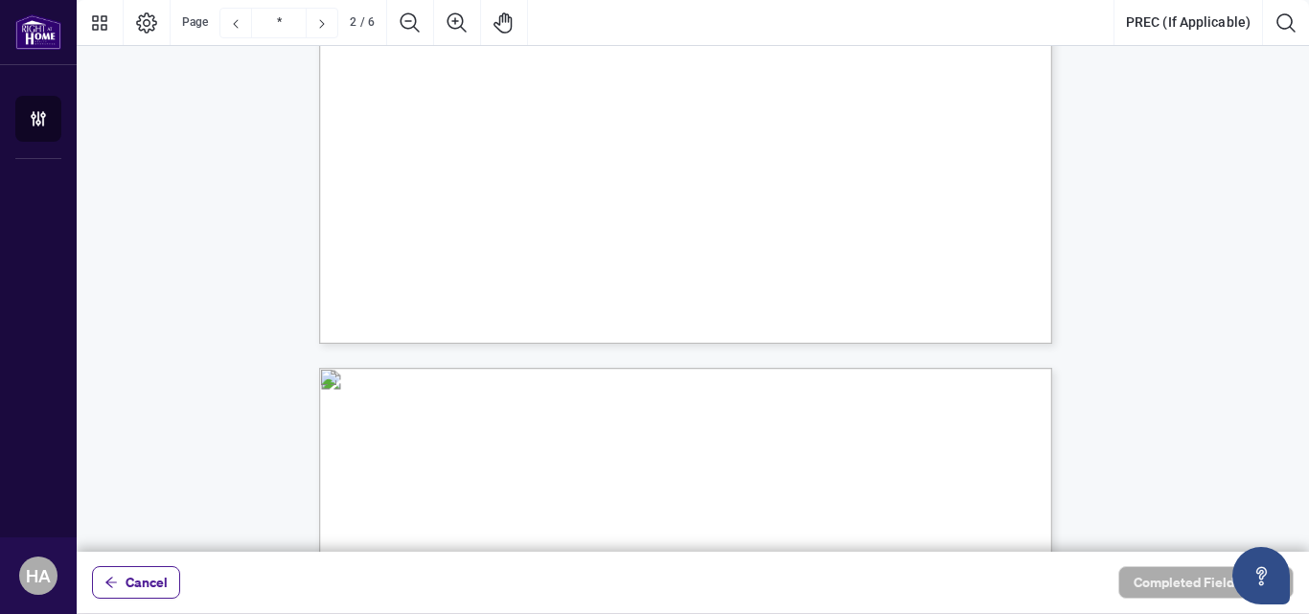
scroll to position [1631, 0]
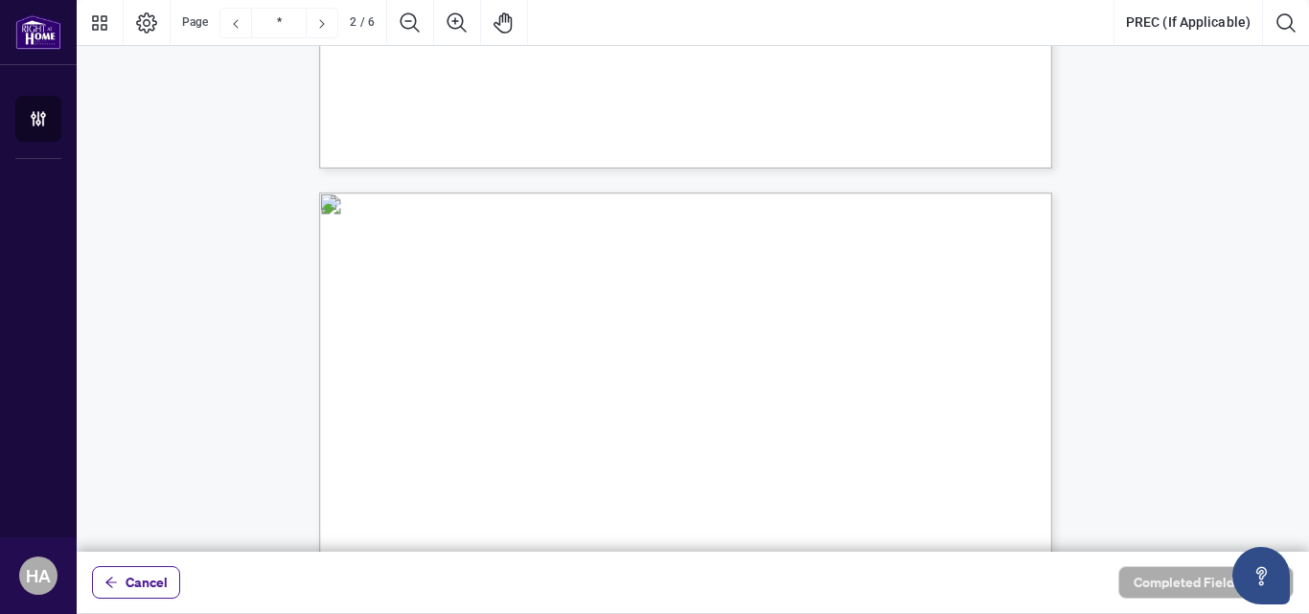
type input "*"
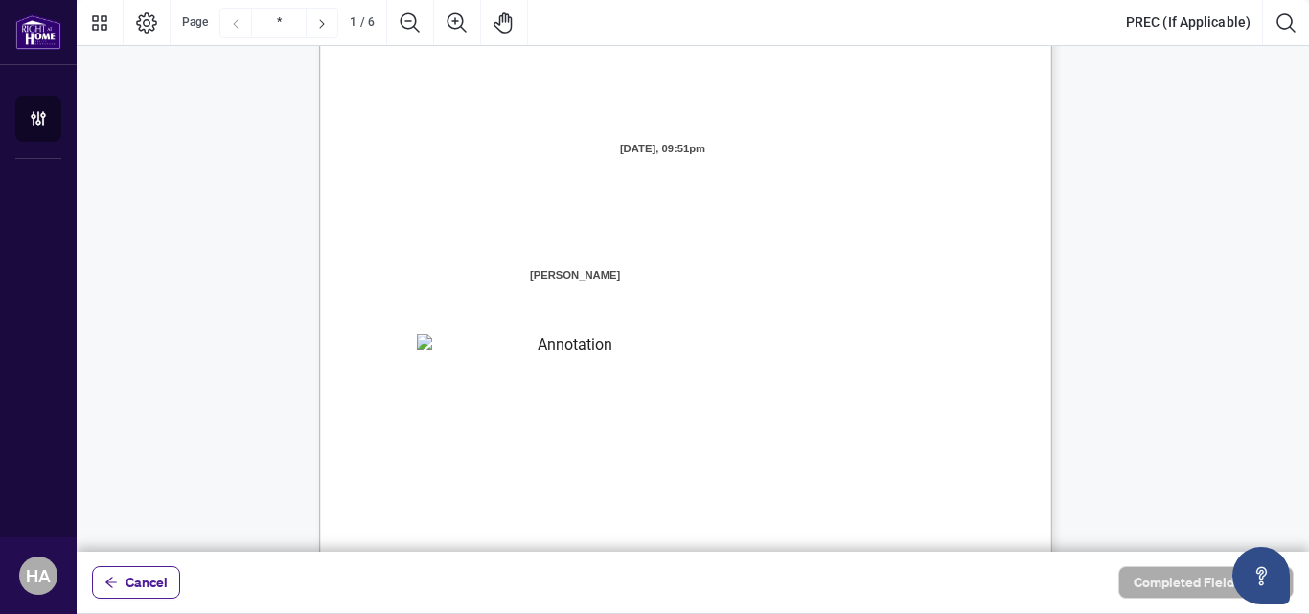
scroll to position [96, 0]
type textarea "**********"
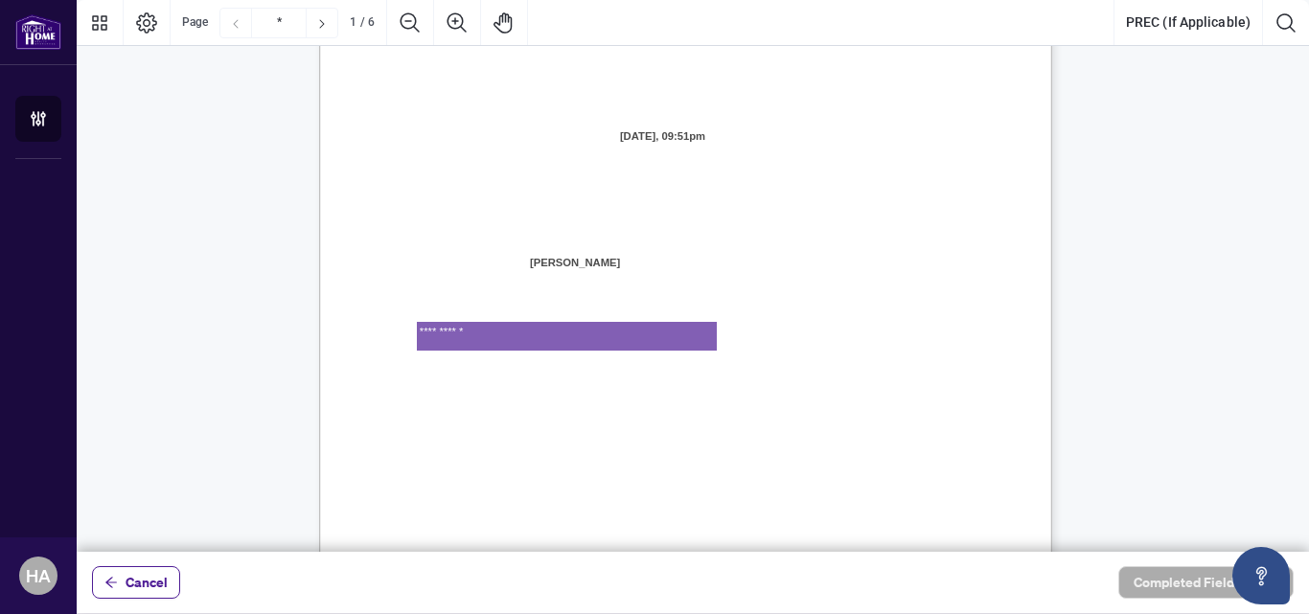
drag, startPoint x: 482, startPoint y: 329, endPoint x: 379, endPoint y: 315, distance: 104.4
click at [379, 315] on div "V052025 1 PERSONAL REAL ESTATE CORPORATION AGREEMENT AND INDEPENDENT CONTRACTOR…" at bounding box center [685, 443] width 733 height 949
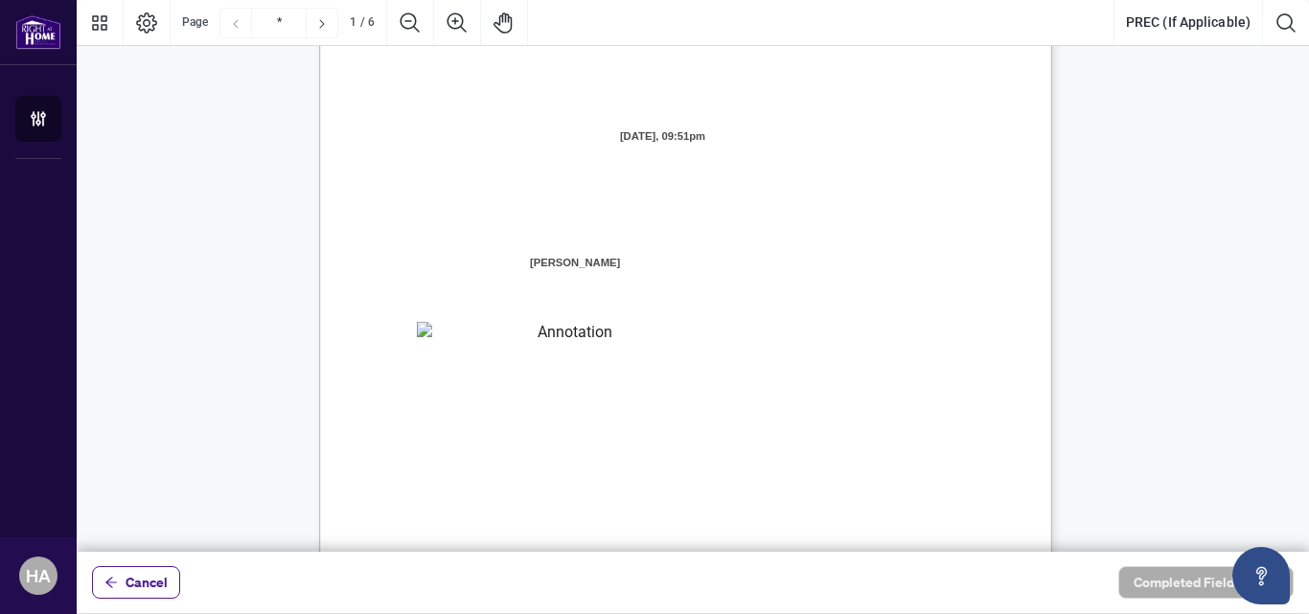
click at [982, 304] on div "V052025 1 PERSONAL REAL ESTATE CORPORATION AGREEMENT AND INDEPENDENT CONTRACTOR…" at bounding box center [777, 562] width 916 height 1186
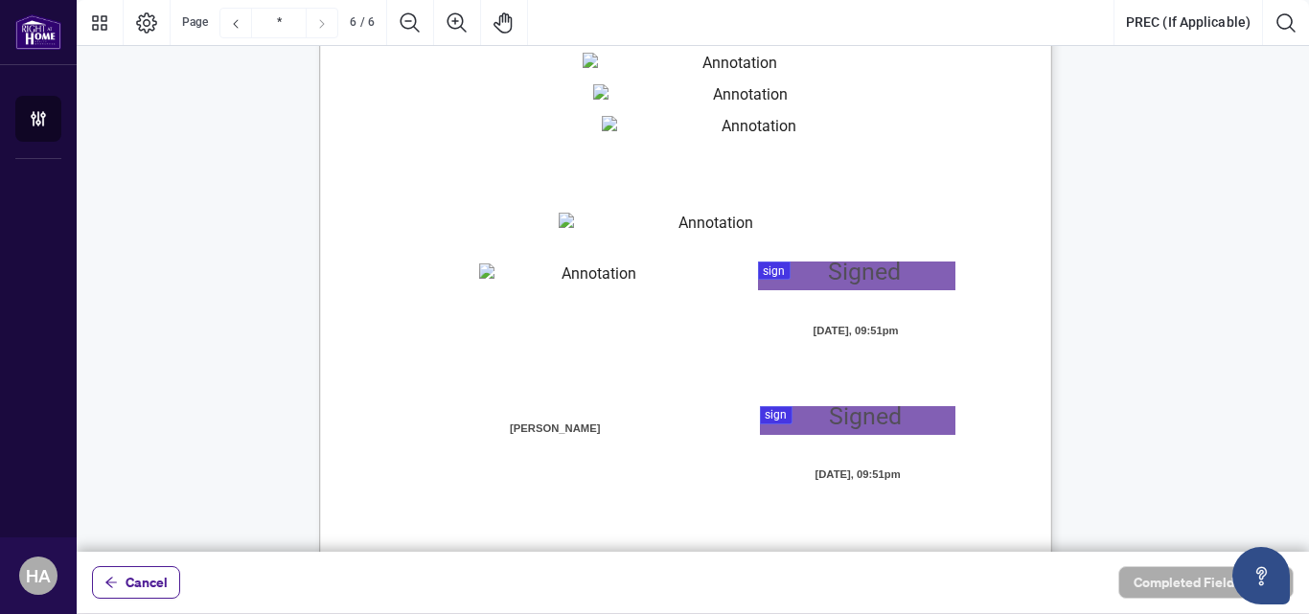
scroll to position [5131, 0]
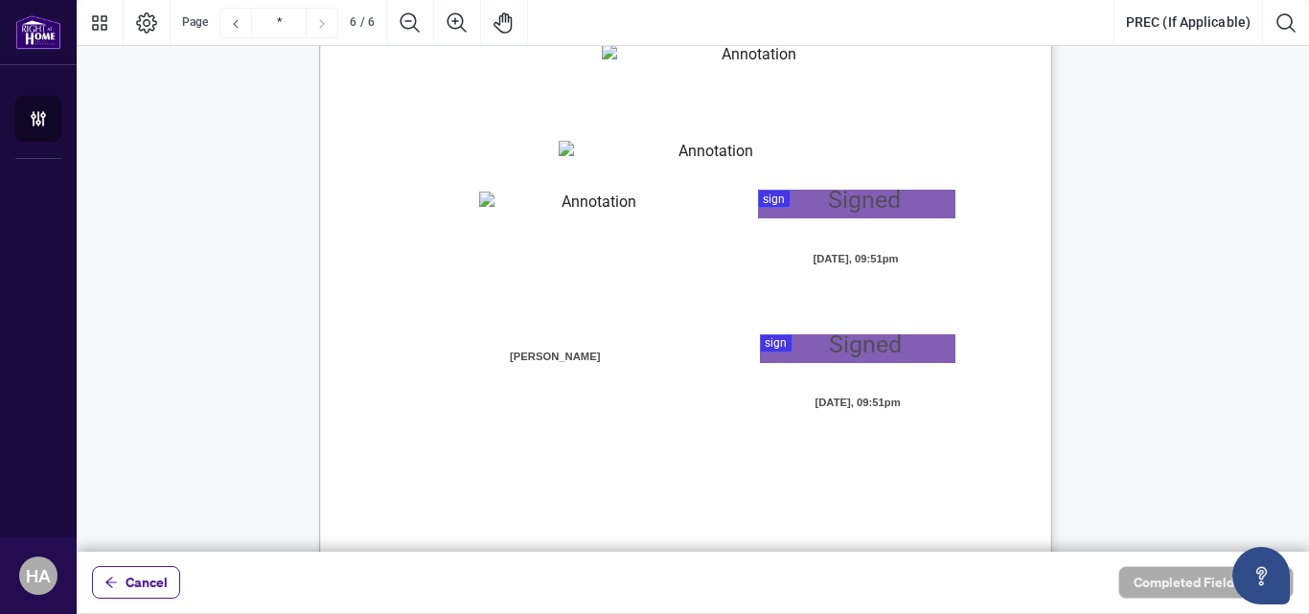
click at [774, 349] on div at bounding box center [693, 276] width 1232 height 552
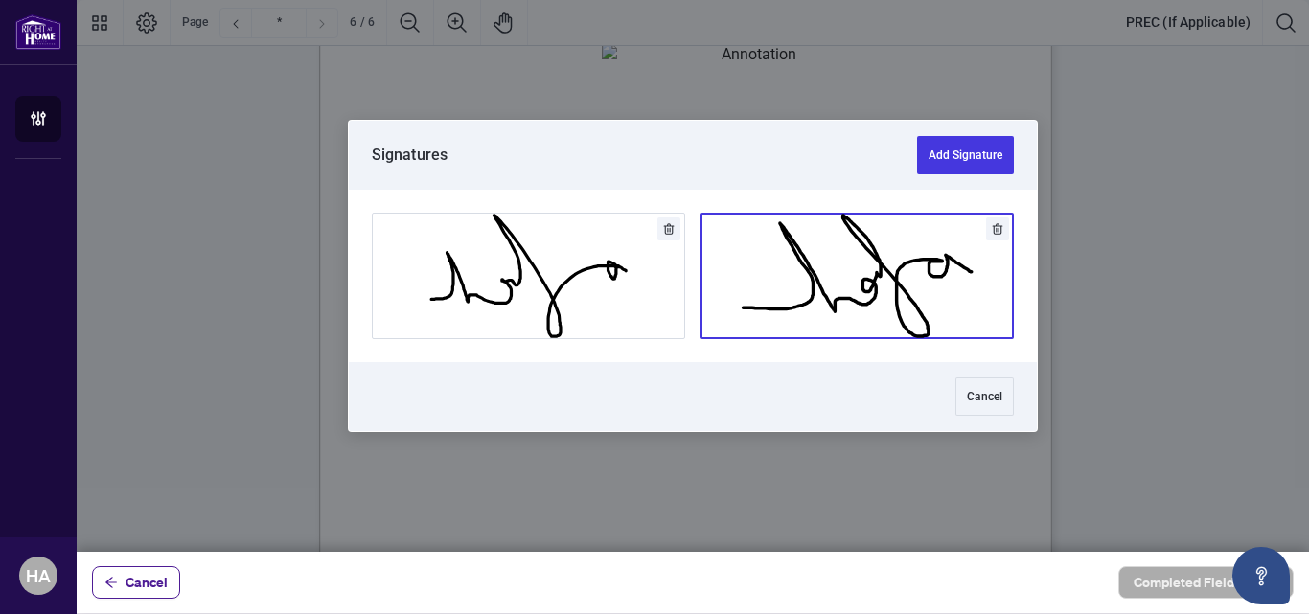
click at [821, 300] on button "Add Signature" at bounding box center [856, 276] width 311 height 125
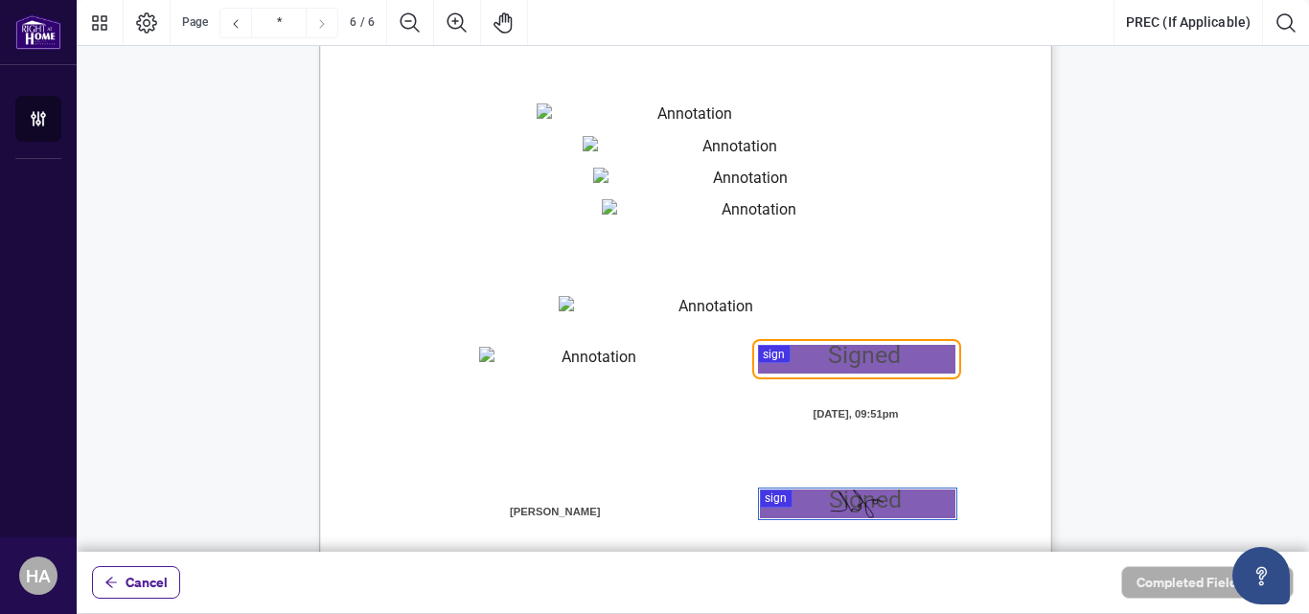
scroll to position [4988, 0]
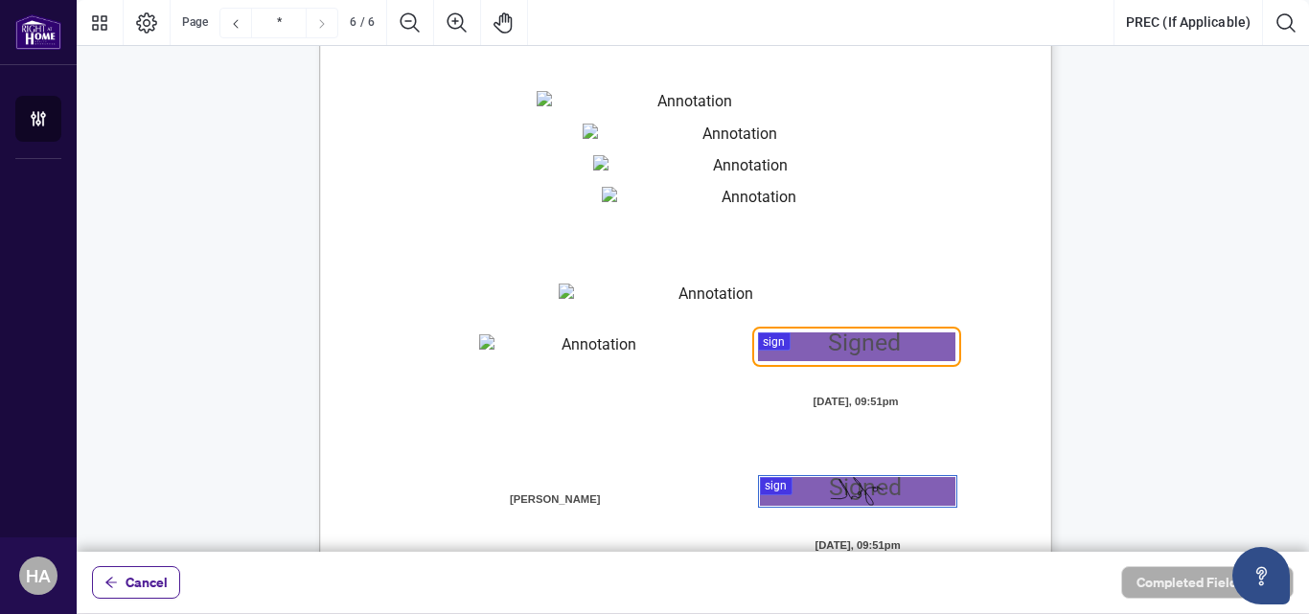
click at [765, 341] on div at bounding box center [693, 276] width 1232 height 552
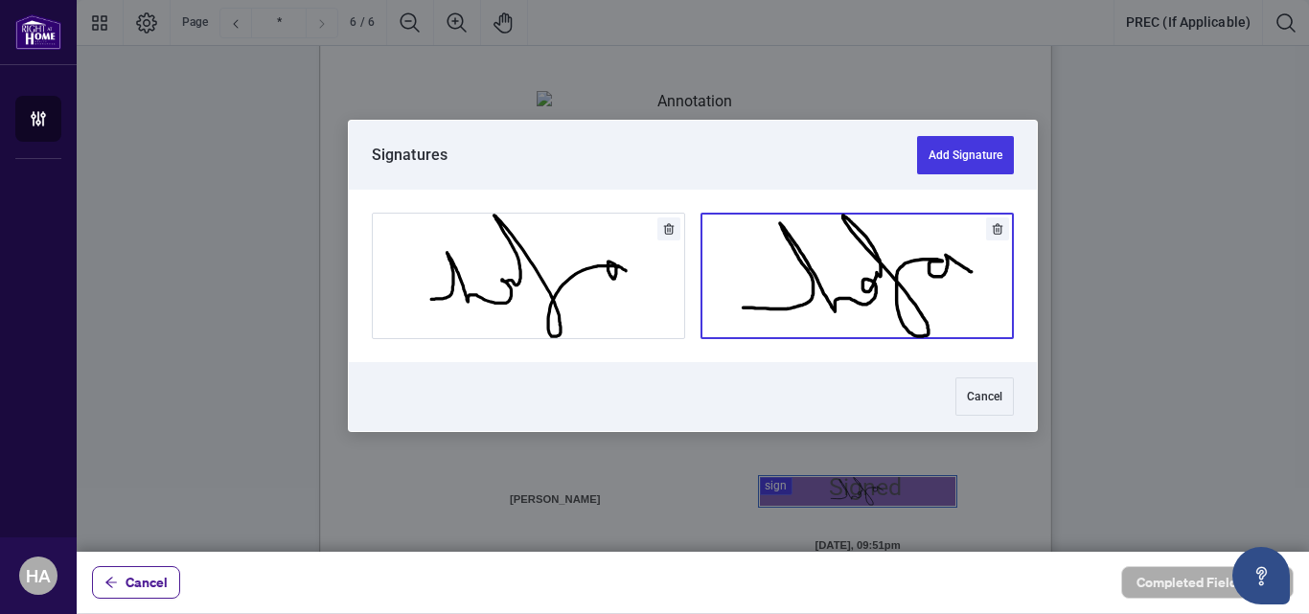
click at [805, 300] on button "Add Signature" at bounding box center [856, 276] width 311 height 125
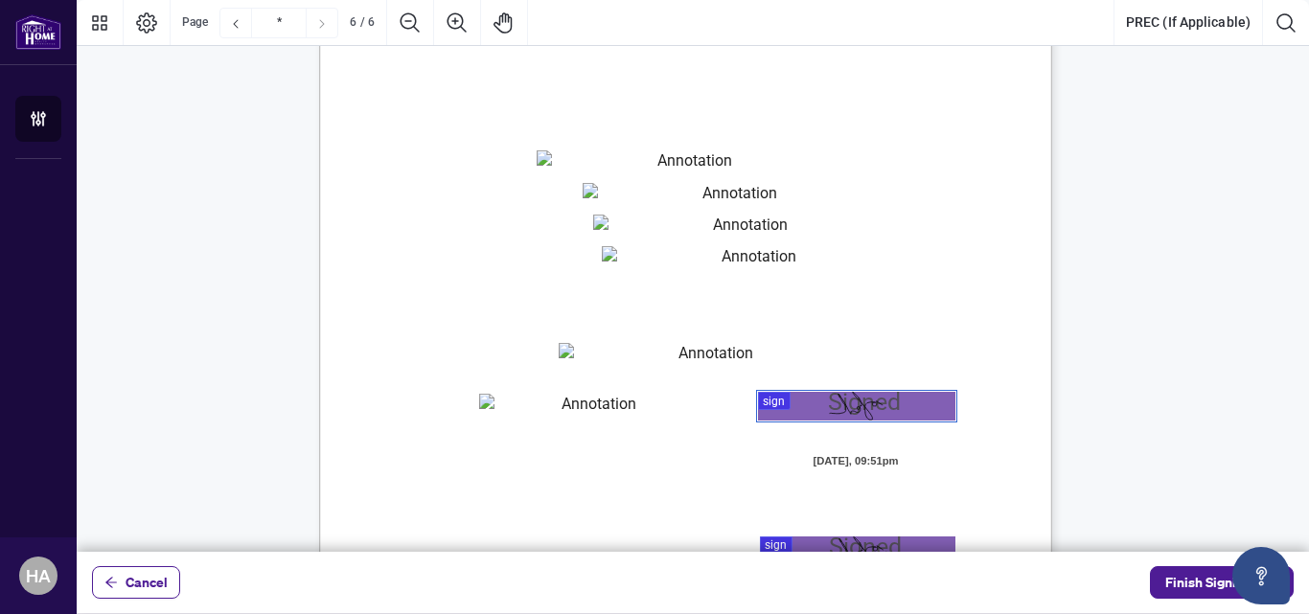
scroll to position [4916, 0]
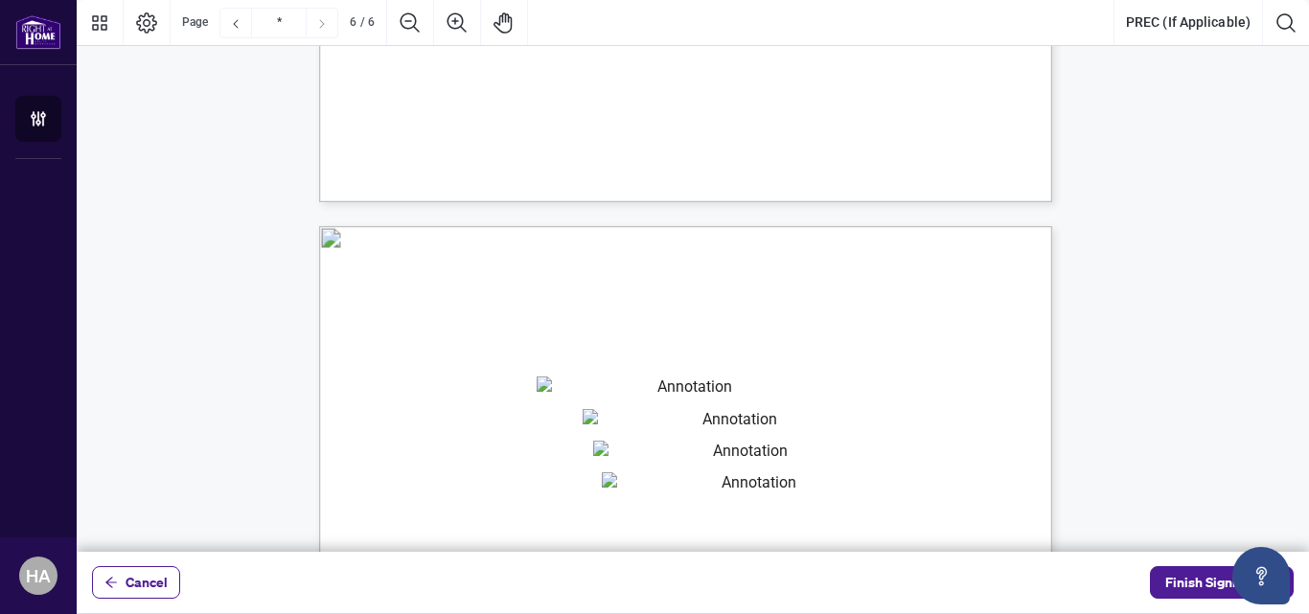
type input "*"
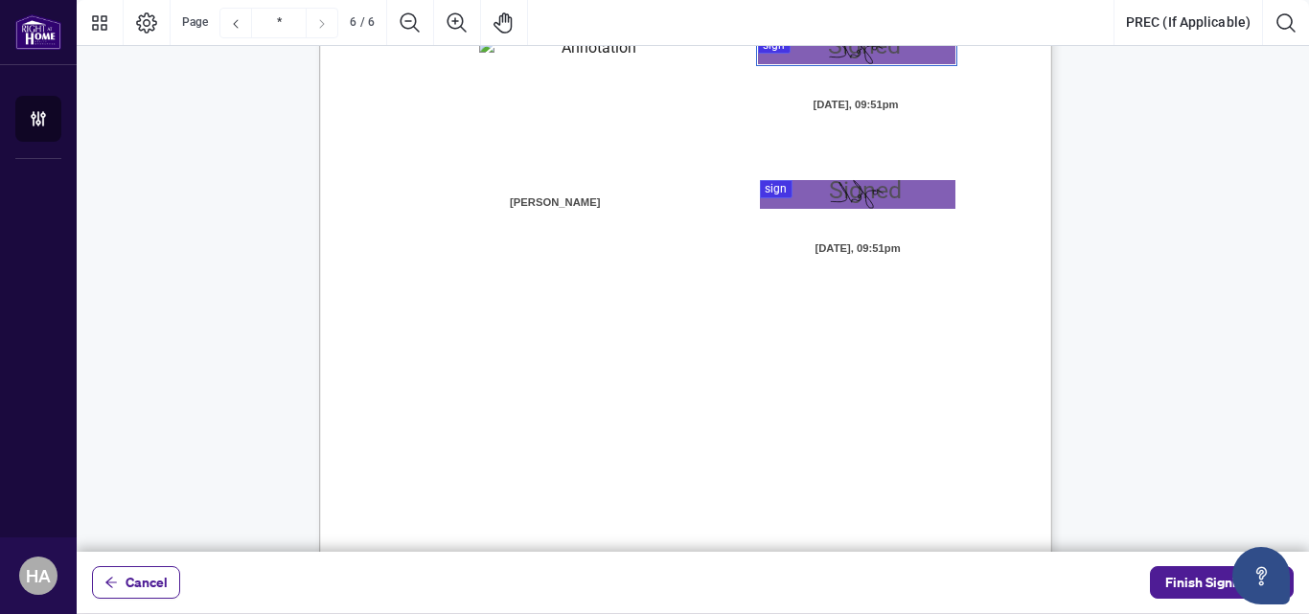
scroll to position [5344, 0]
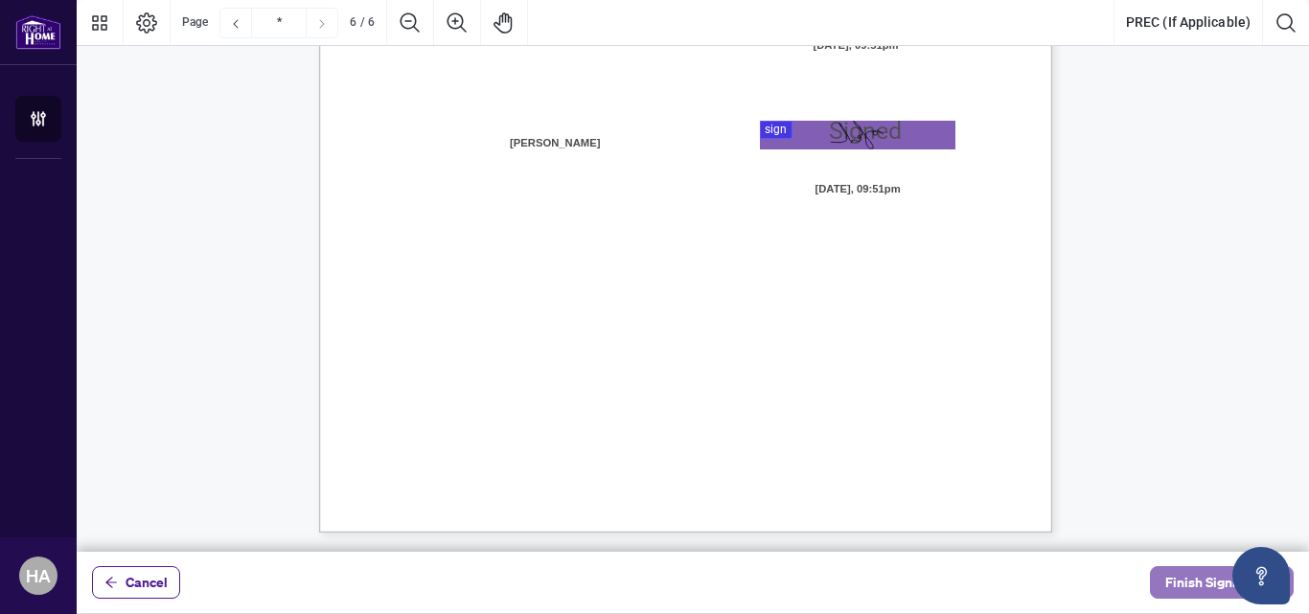
click at [1184, 591] on span "Finish Signing" at bounding box center [1208, 582] width 86 height 31
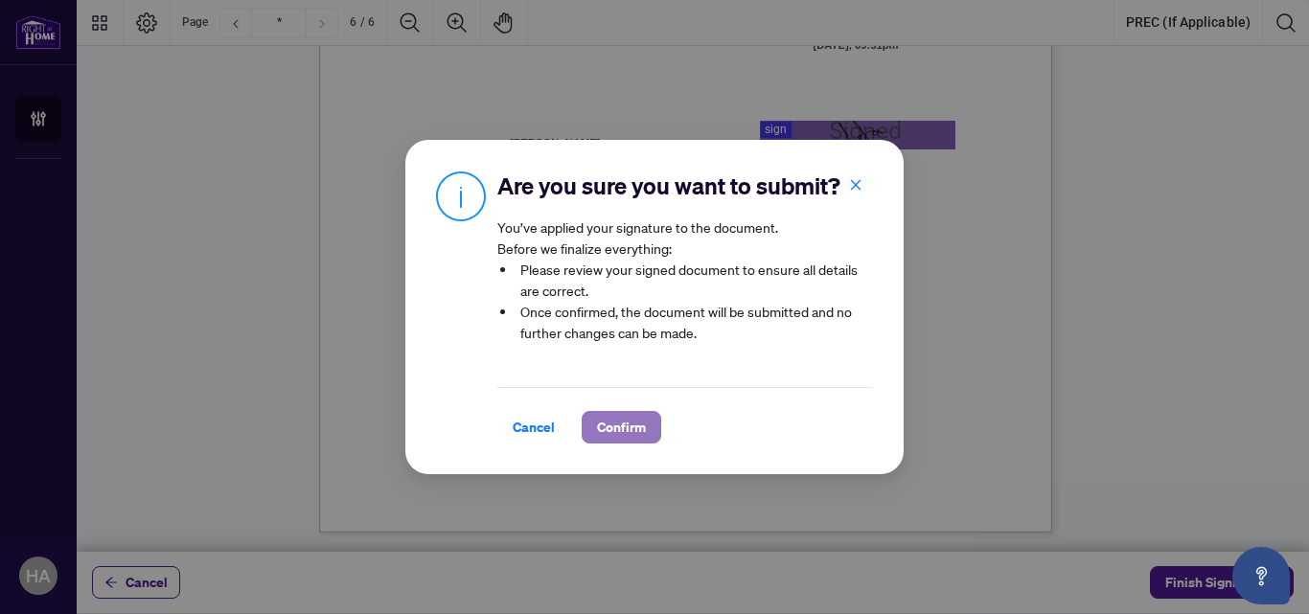
click at [602, 433] on span "Confirm" at bounding box center [621, 427] width 49 height 31
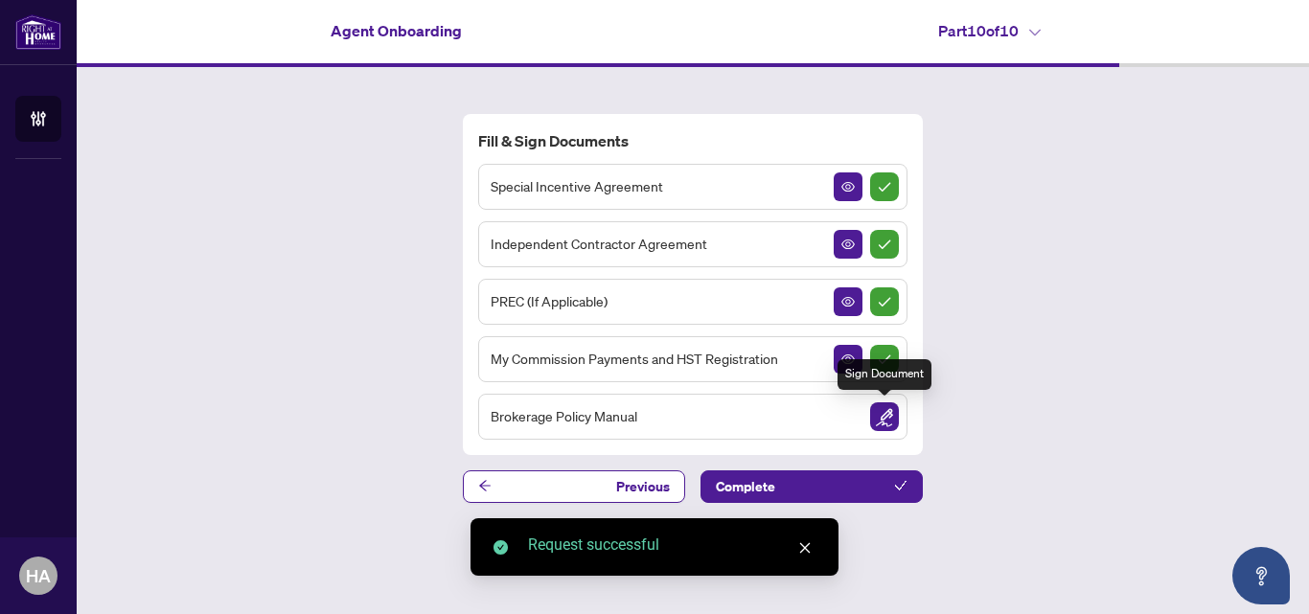
click at [883, 411] on img "Sign Document" at bounding box center [884, 416] width 29 height 29
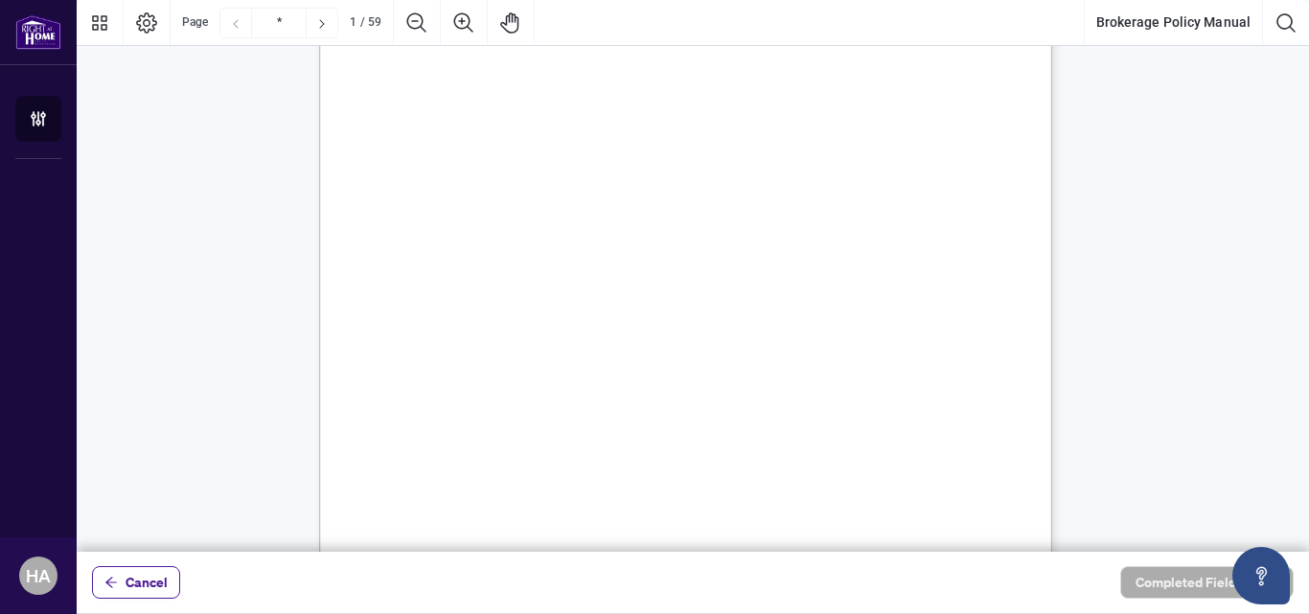
scroll to position [359, 0]
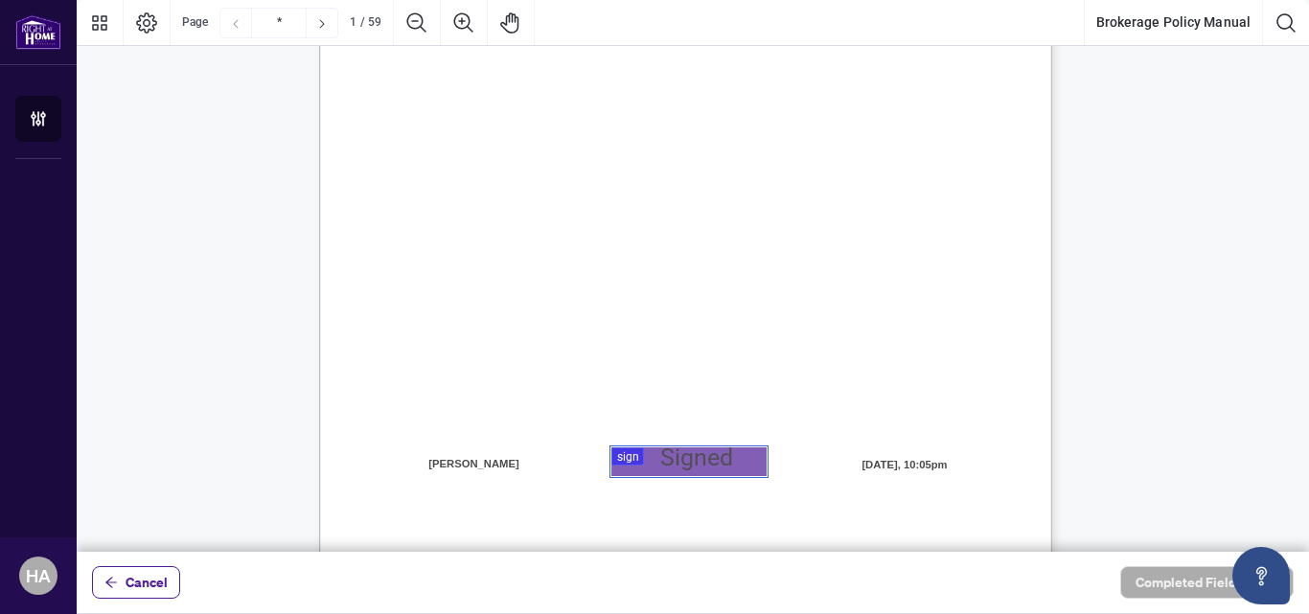
click at [643, 466] on div at bounding box center [693, 276] width 1232 height 552
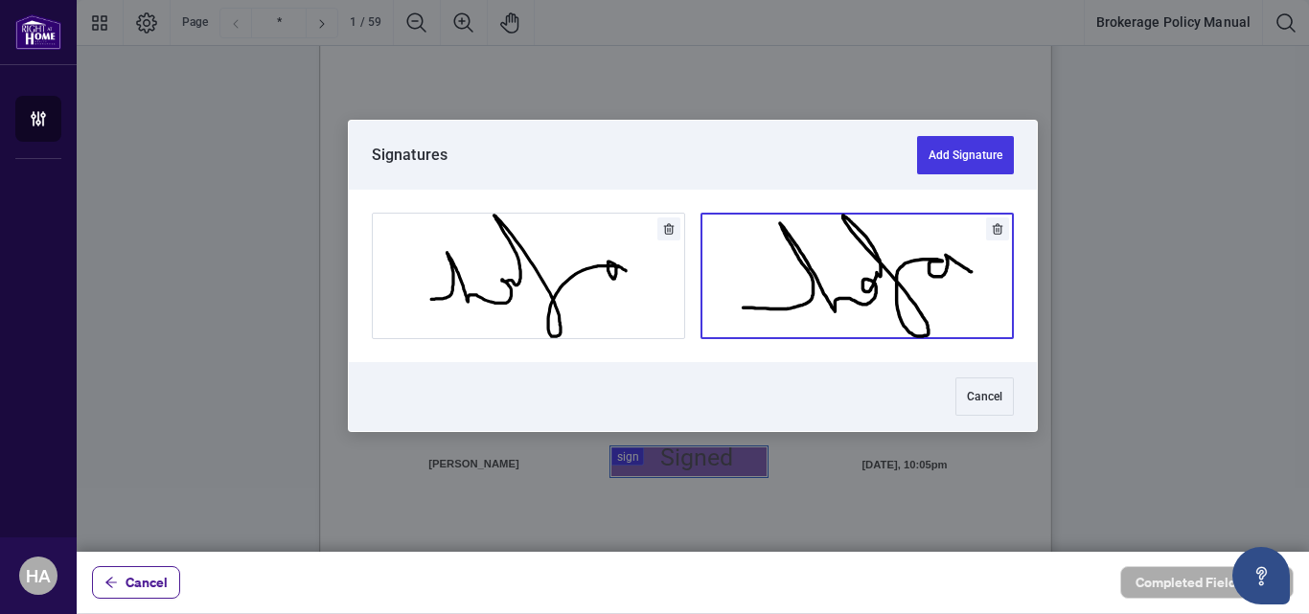
click at [919, 226] on button "Add Signature" at bounding box center [856, 276] width 311 height 125
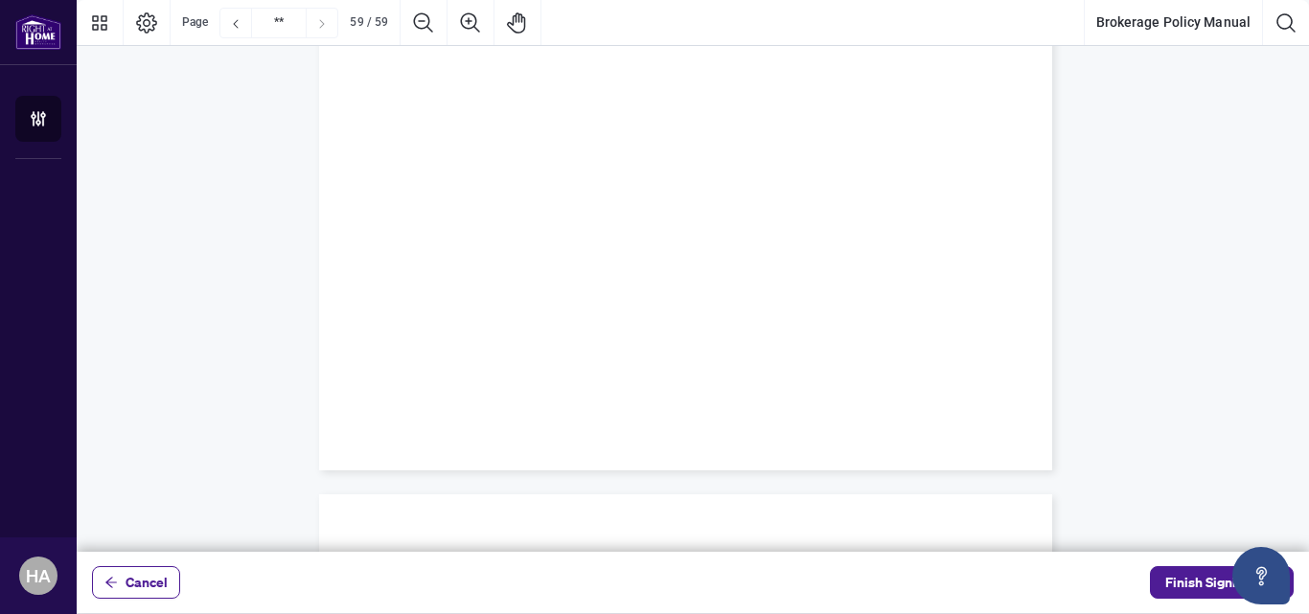
scroll to position [56895, 0]
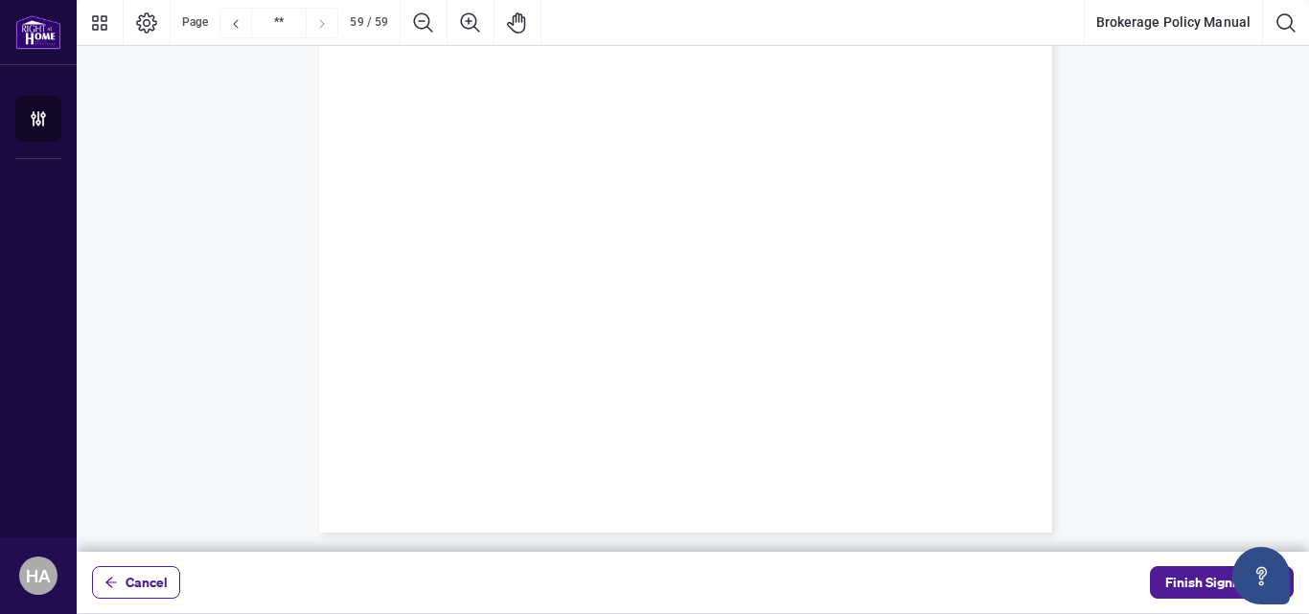
type input "**"
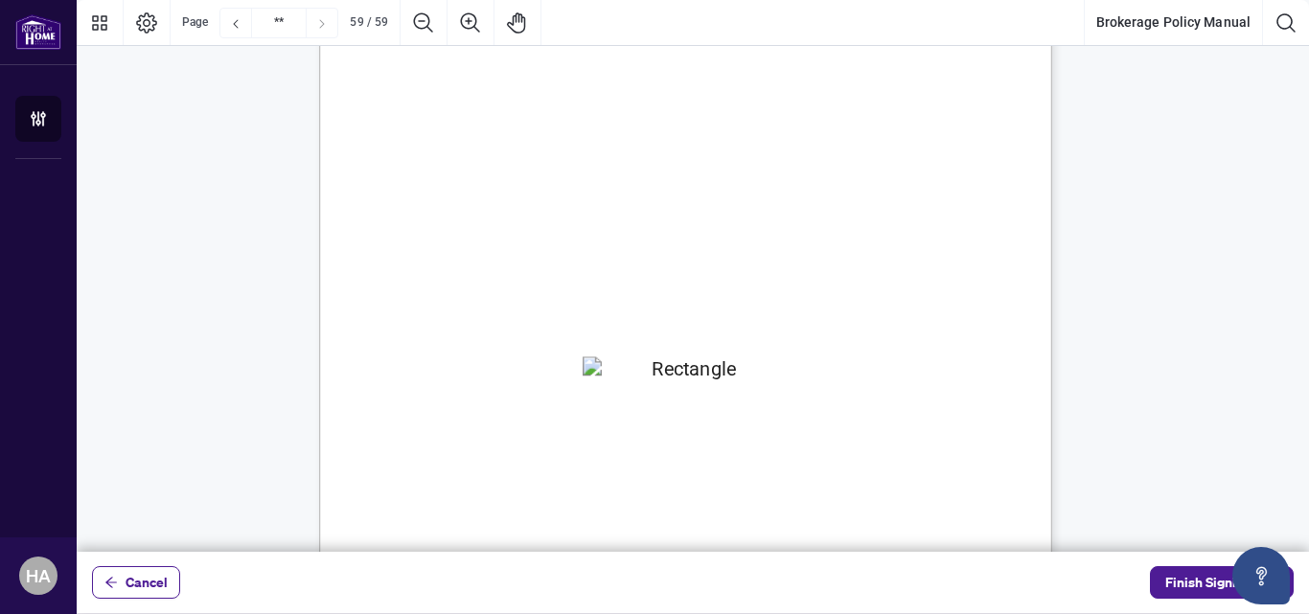
scroll to position [56818, 0]
click at [1178, 570] on span "Finish Signing" at bounding box center [1208, 582] width 86 height 31
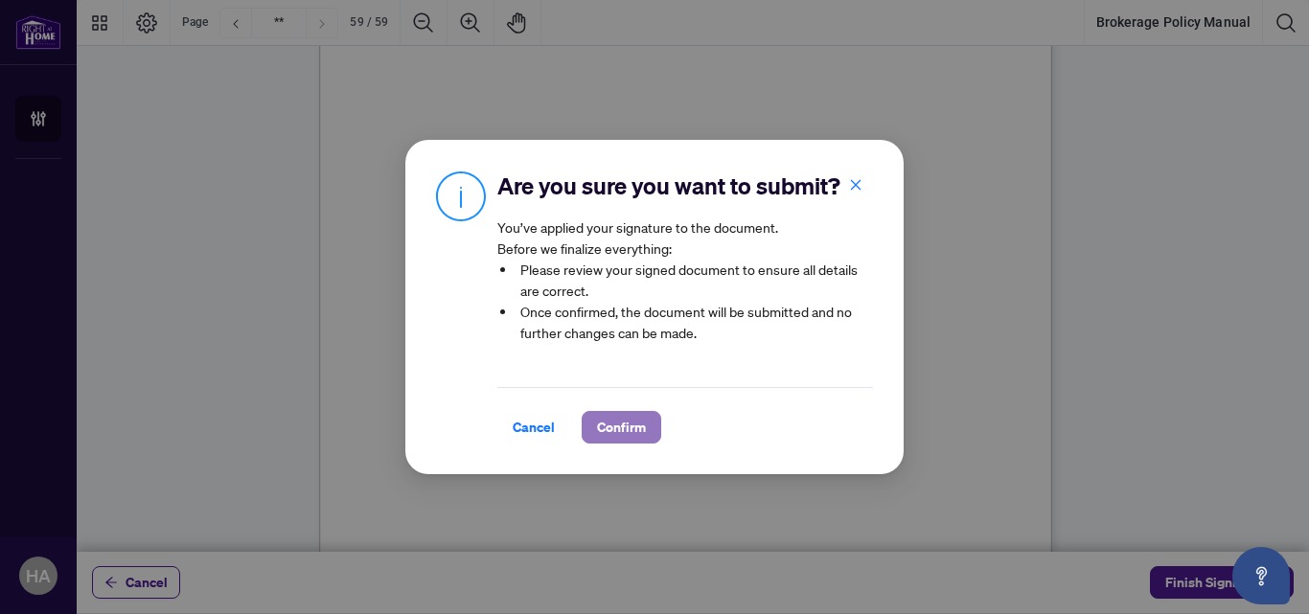
click at [614, 436] on span "Confirm" at bounding box center [621, 427] width 49 height 31
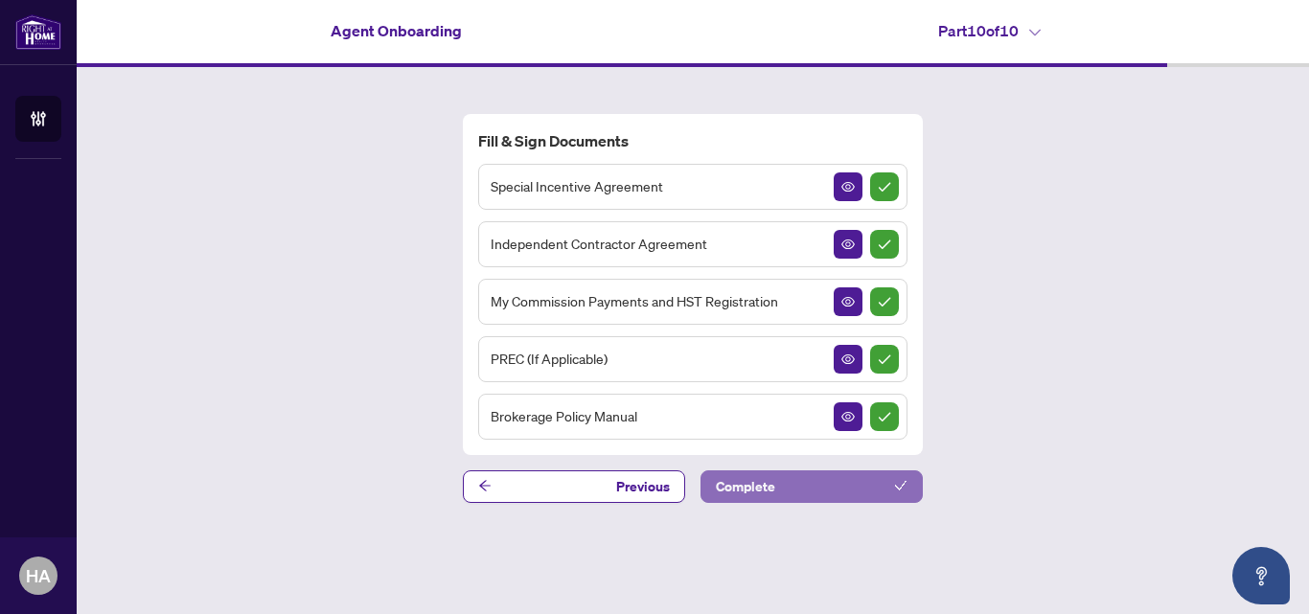
click at [793, 486] on button "Complete" at bounding box center [812, 487] width 222 height 33
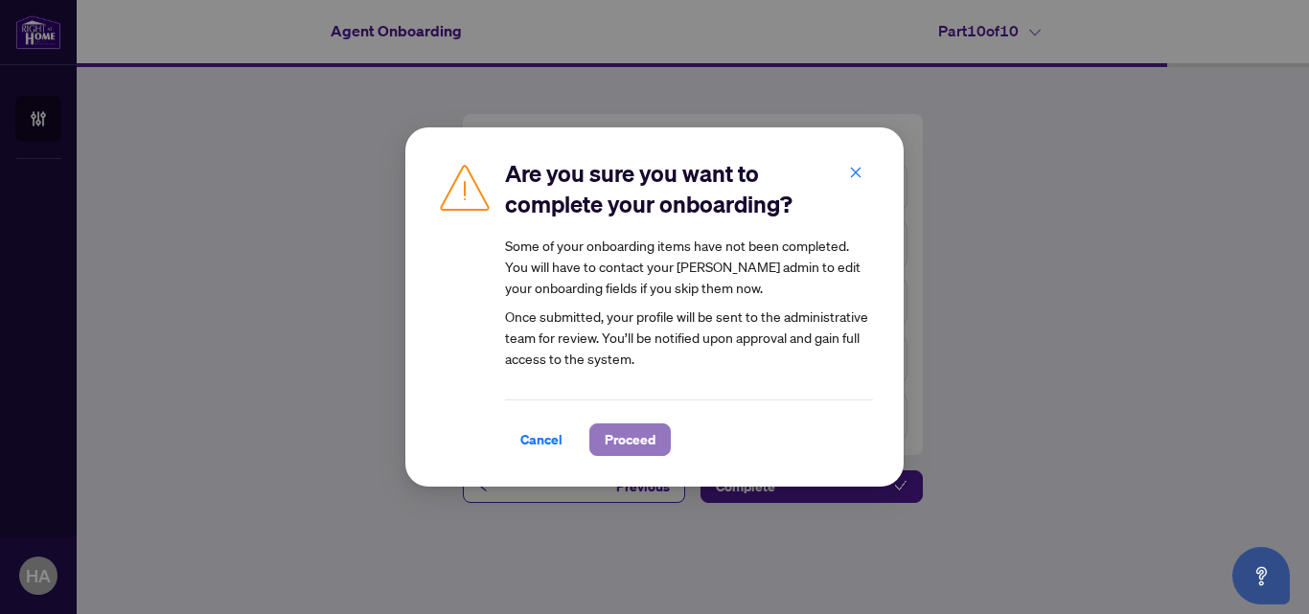
click at [637, 442] on span "Proceed" at bounding box center [630, 440] width 51 height 31
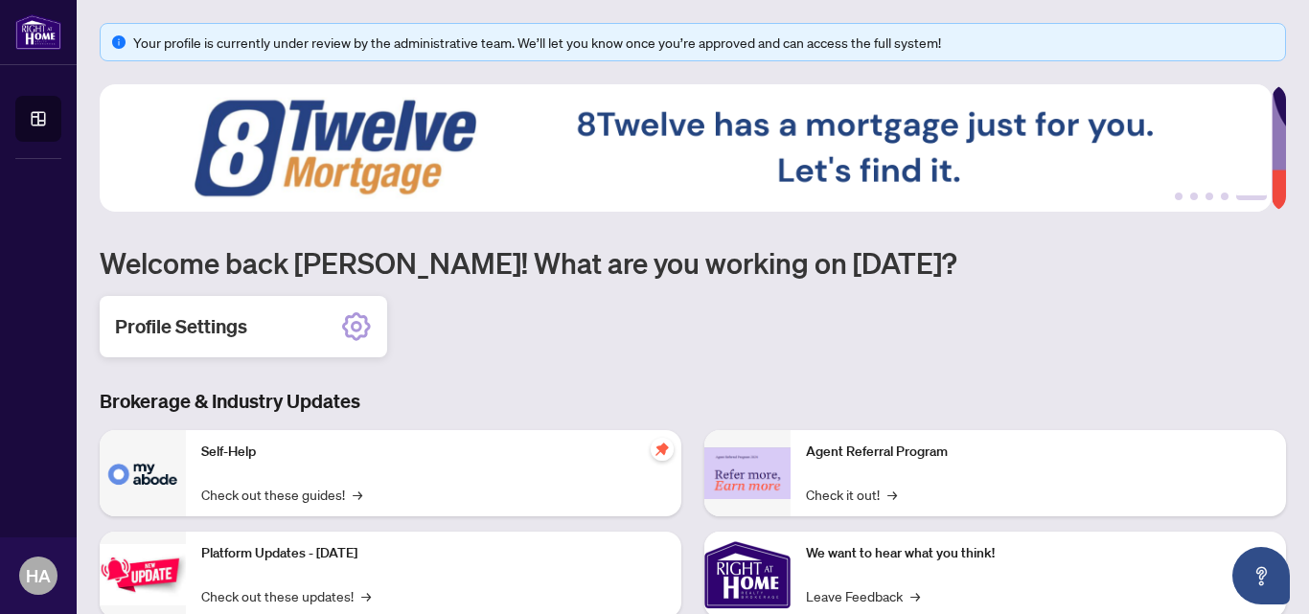
click at [369, 326] on icon at bounding box center [356, 326] width 29 height 29
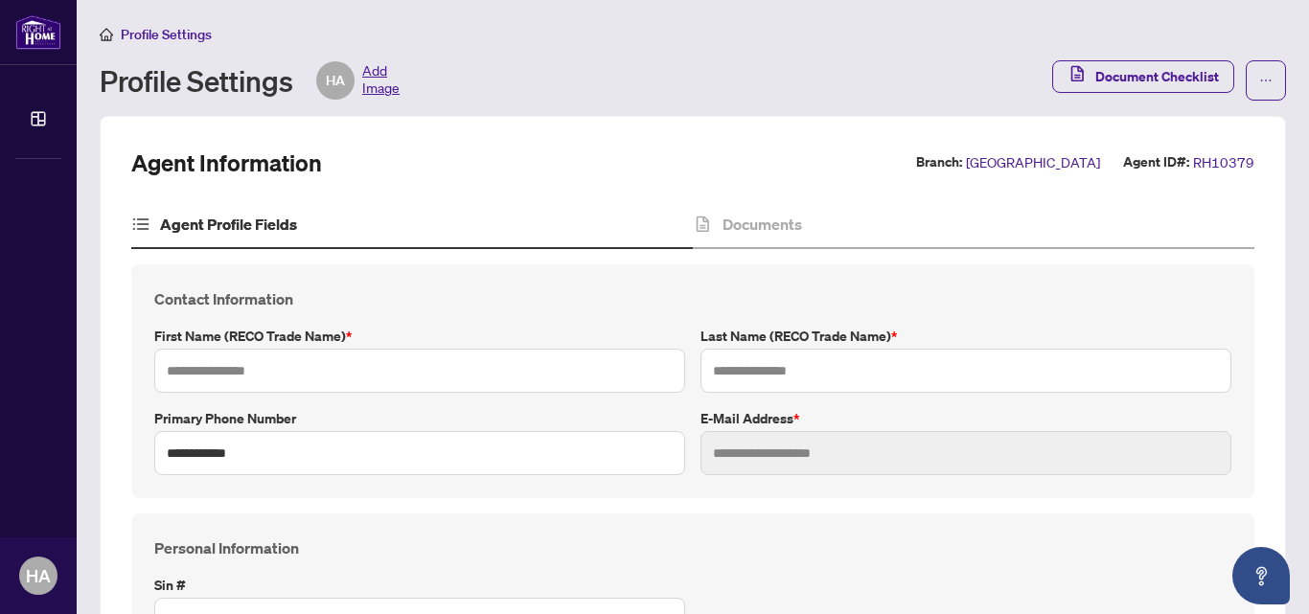
type input "****"
type input "**********"
type input "*********"
type input "**********"
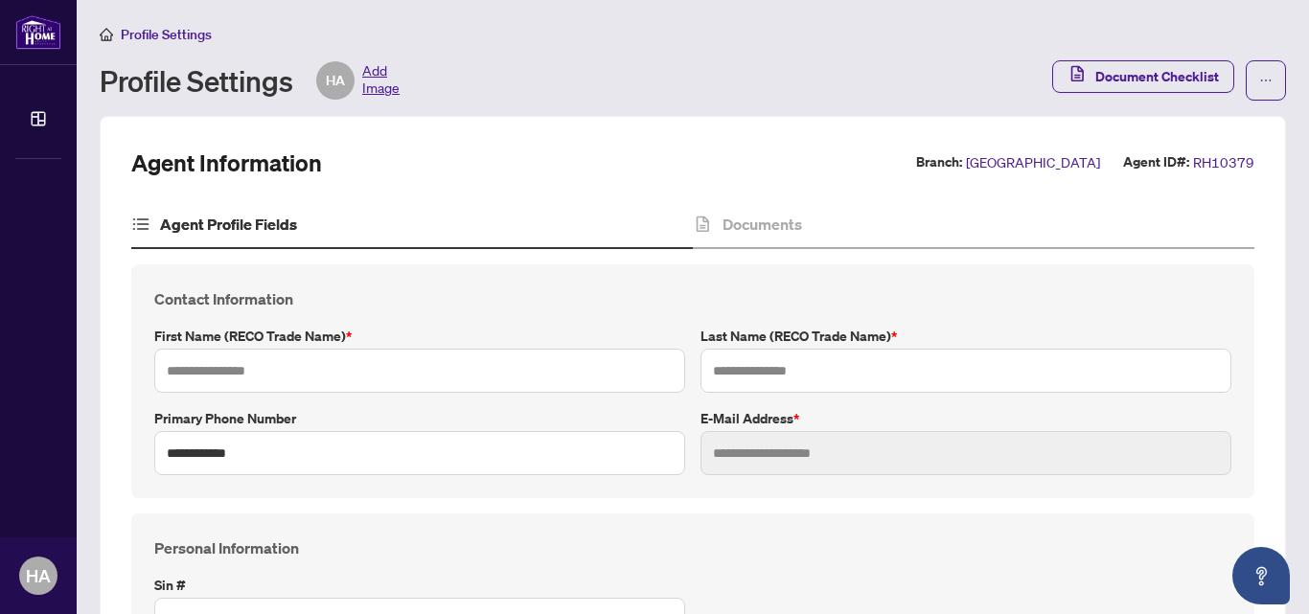
type input "**********"
type input "*******"
type input "****"
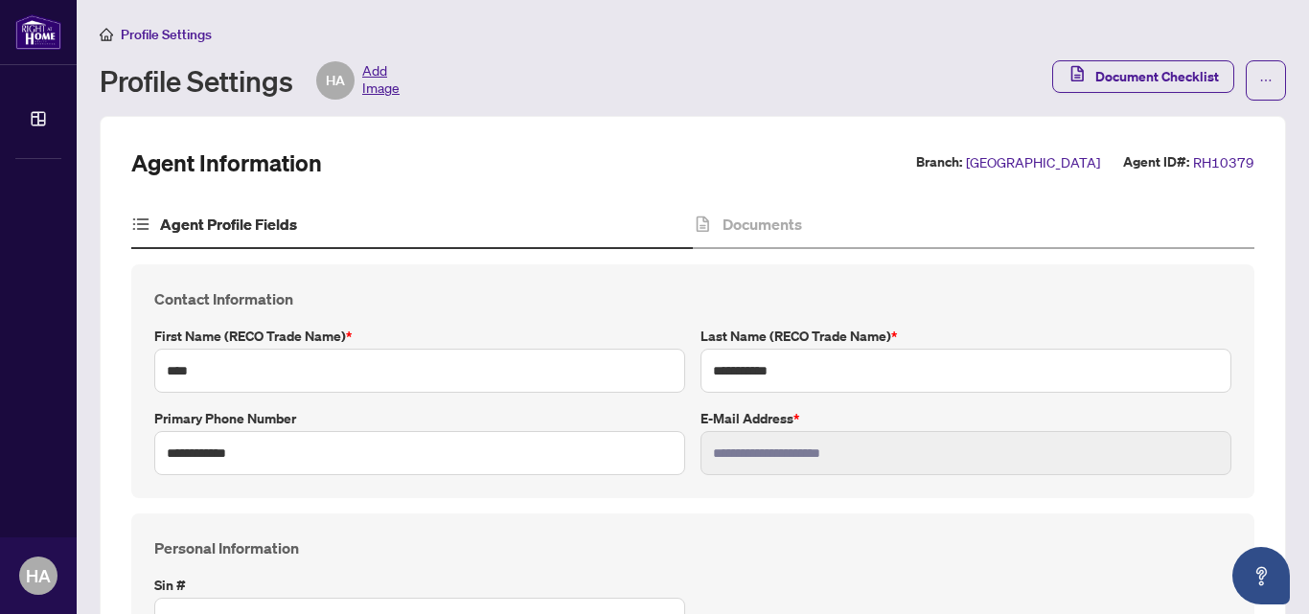
type input "**********"
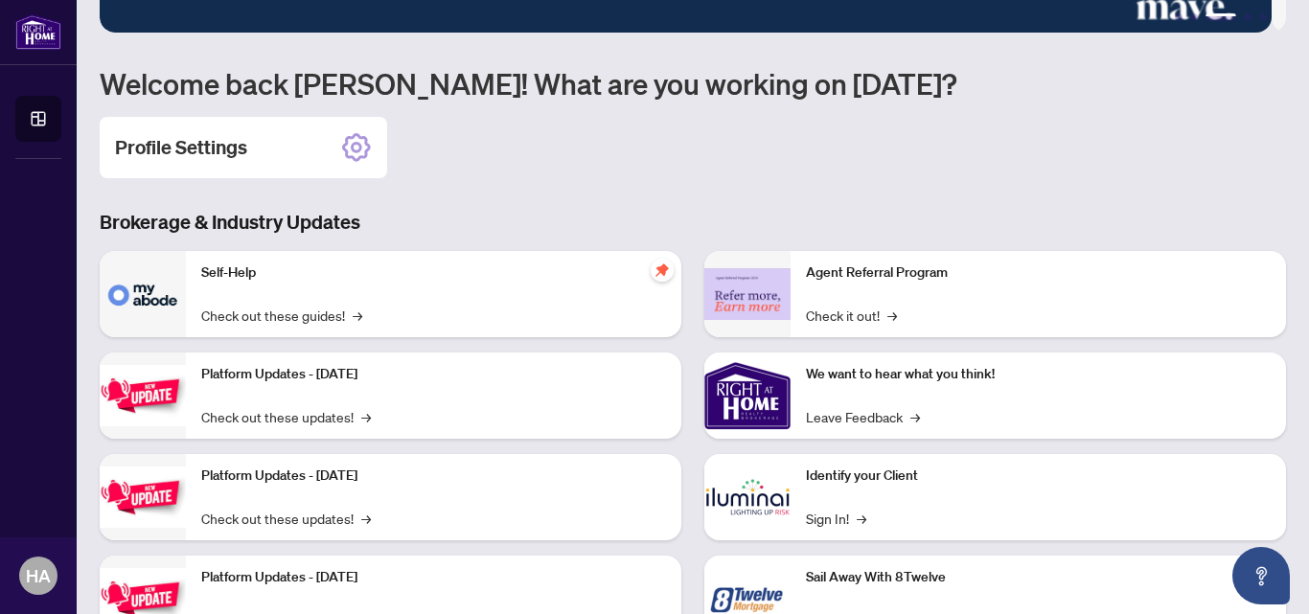
scroll to position [257, 0]
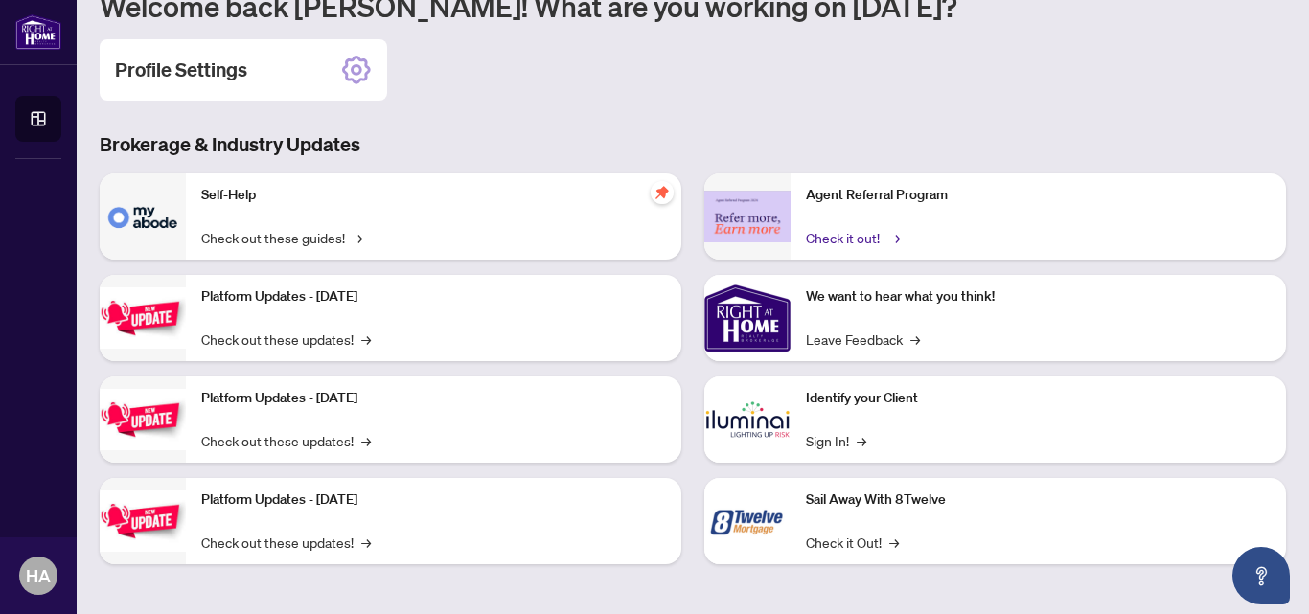
click at [839, 240] on link "Check it out! →" at bounding box center [851, 237] width 91 height 21
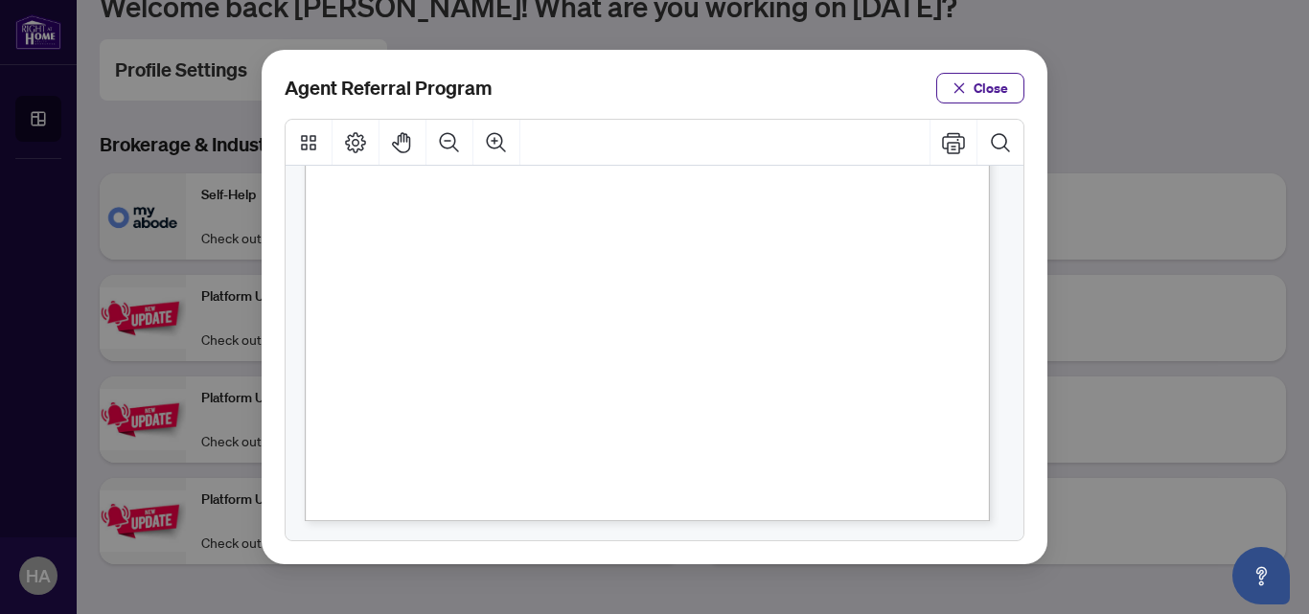
scroll to position [0, 0]
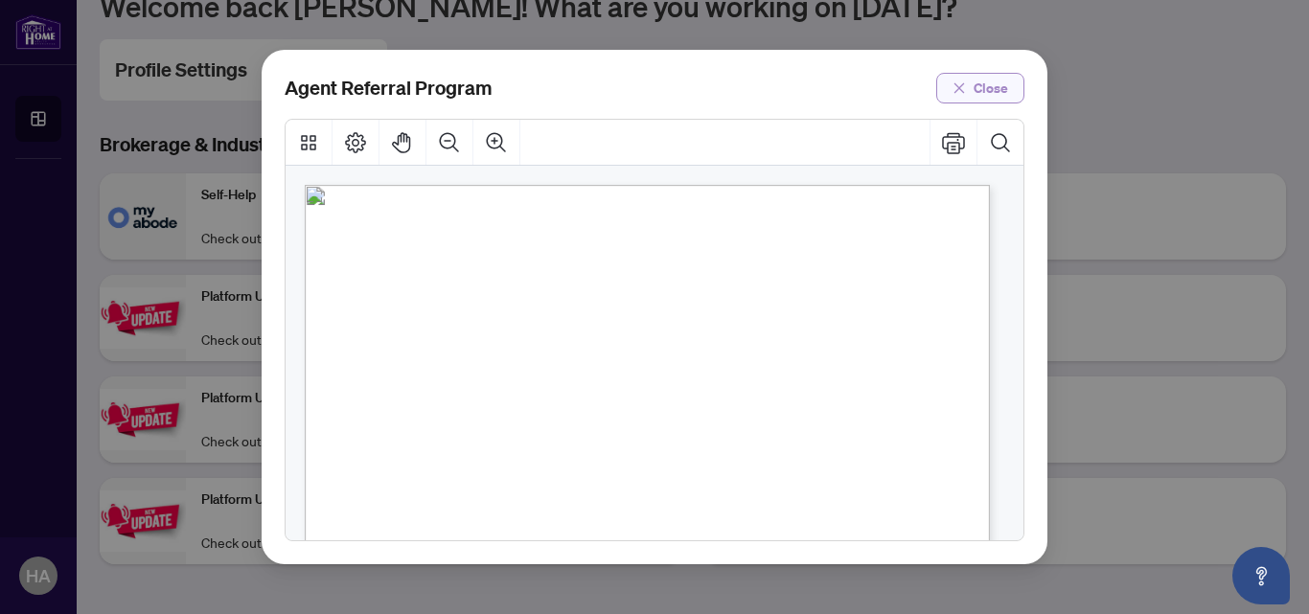
click at [998, 86] on span "Close" at bounding box center [991, 88] width 34 height 31
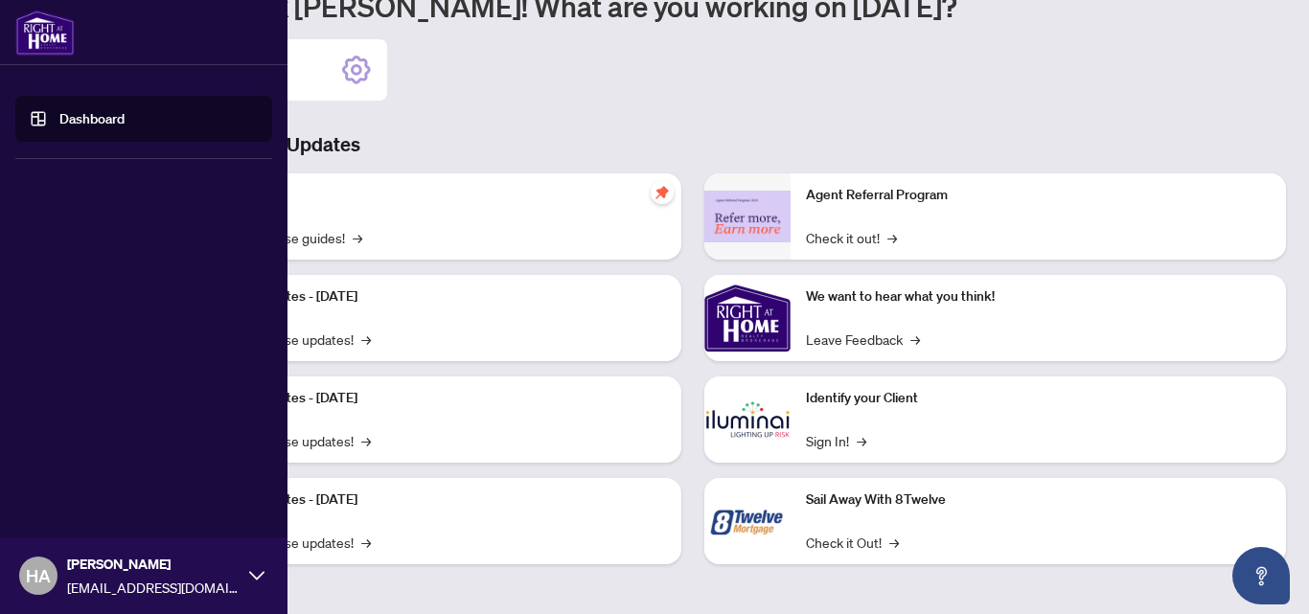
click at [59, 127] on link "Dashboard" at bounding box center [91, 118] width 65 height 17
